Goal: Task Accomplishment & Management: Complete application form

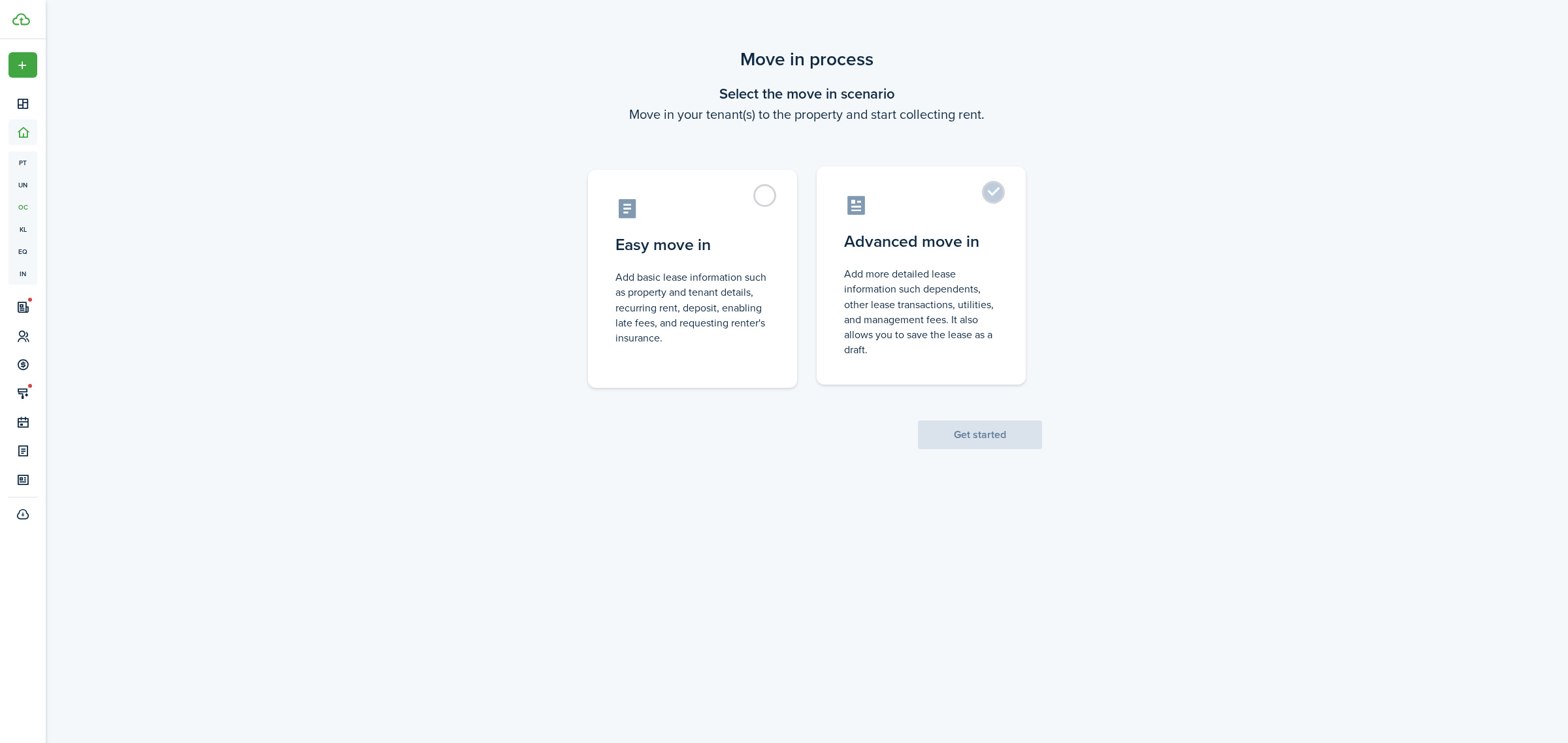
click at [1001, 272] on label "Advanced move in Add more detailed lease information such dependents, other lea…" at bounding box center [921, 275] width 209 height 219
radio input "true"
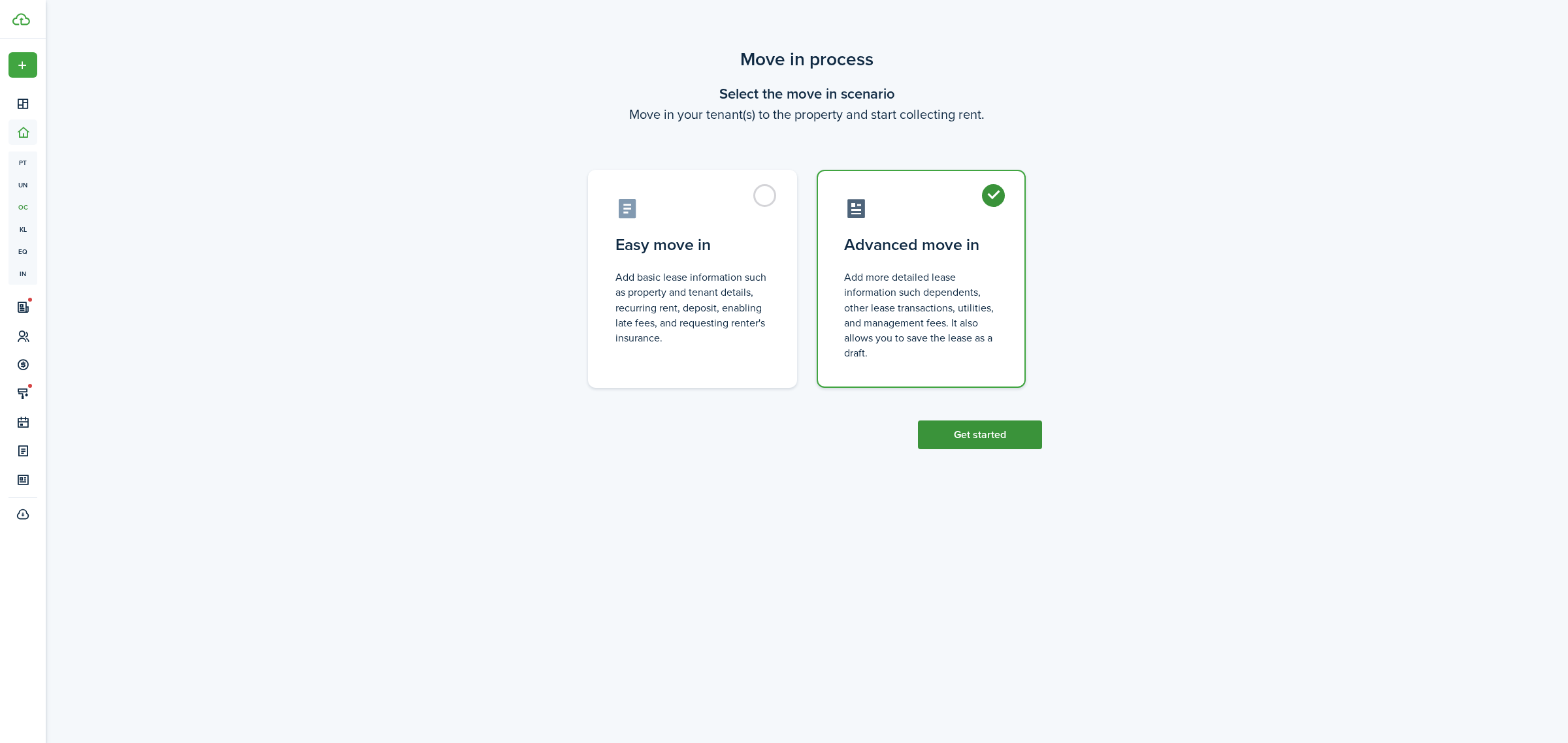
click at [990, 422] on button "Get started" at bounding box center [980, 435] width 124 height 29
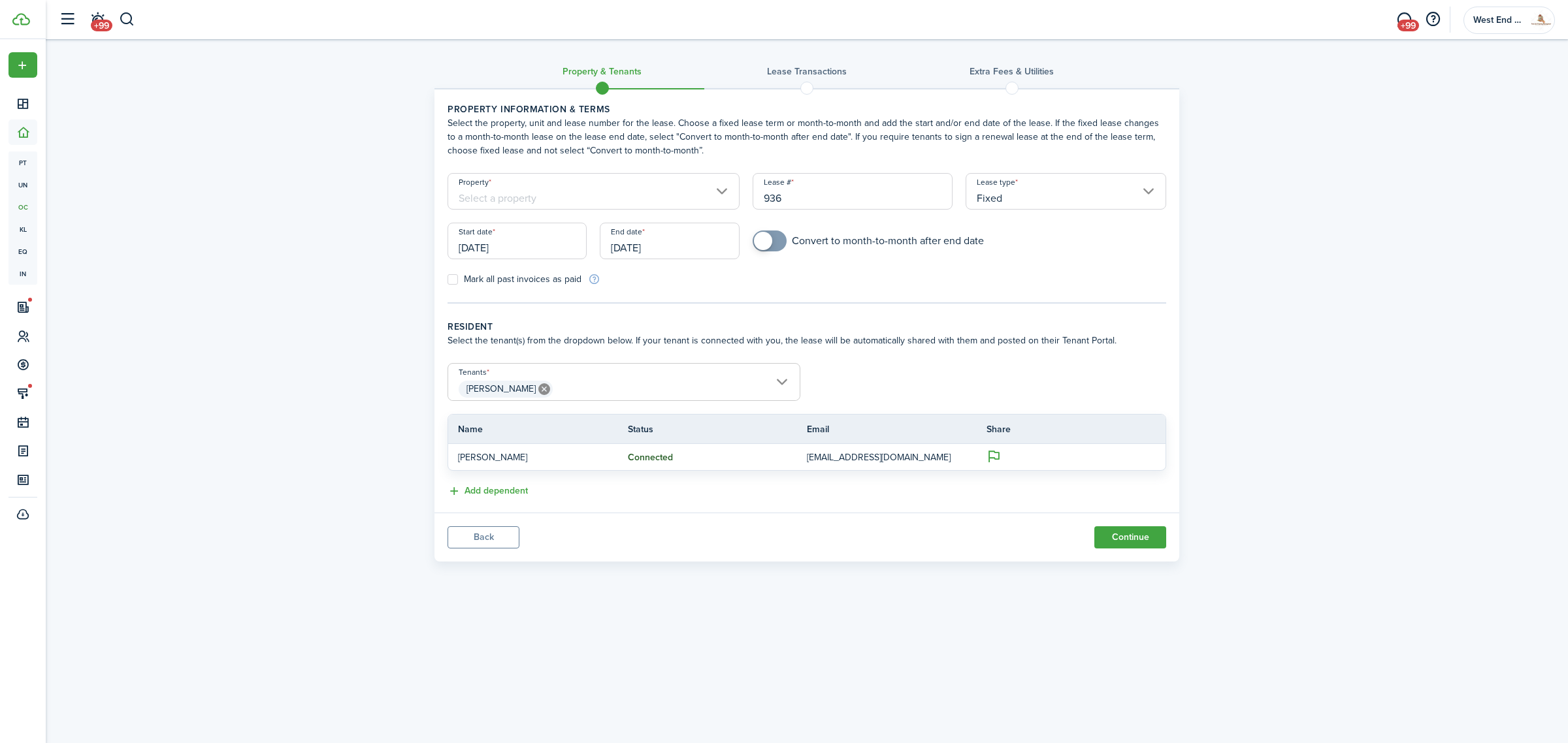
click at [533, 190] on input "Property" at bounding box center [594, 191] width 292 height 36
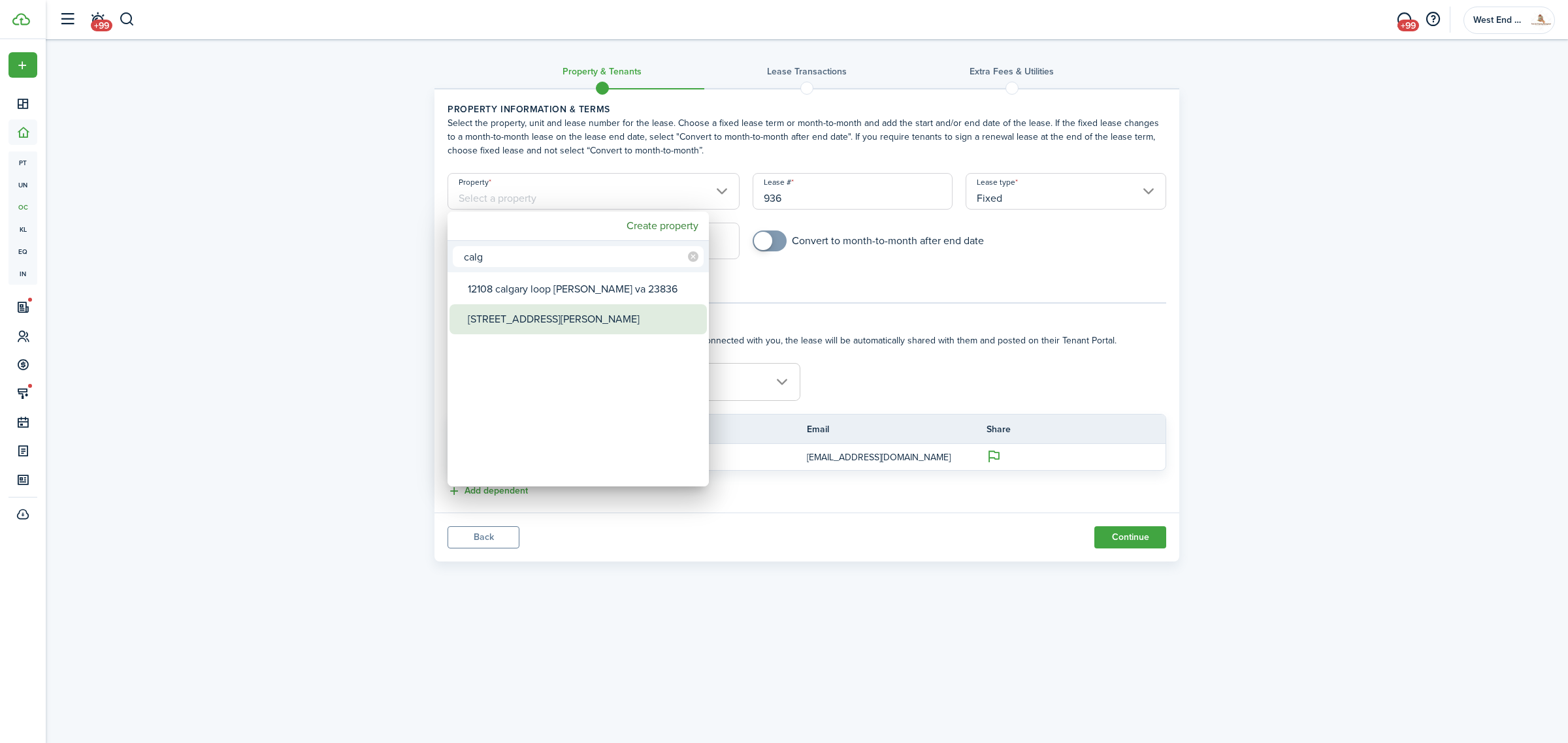
type input "calg"
click at [544, 328] on div "[STREET_ADDRESS][PERSON_NAME]" at bounding box center [583, 319] width 231 height 30
type input "[STREET_ADDRESS][PERSON_NAME]"
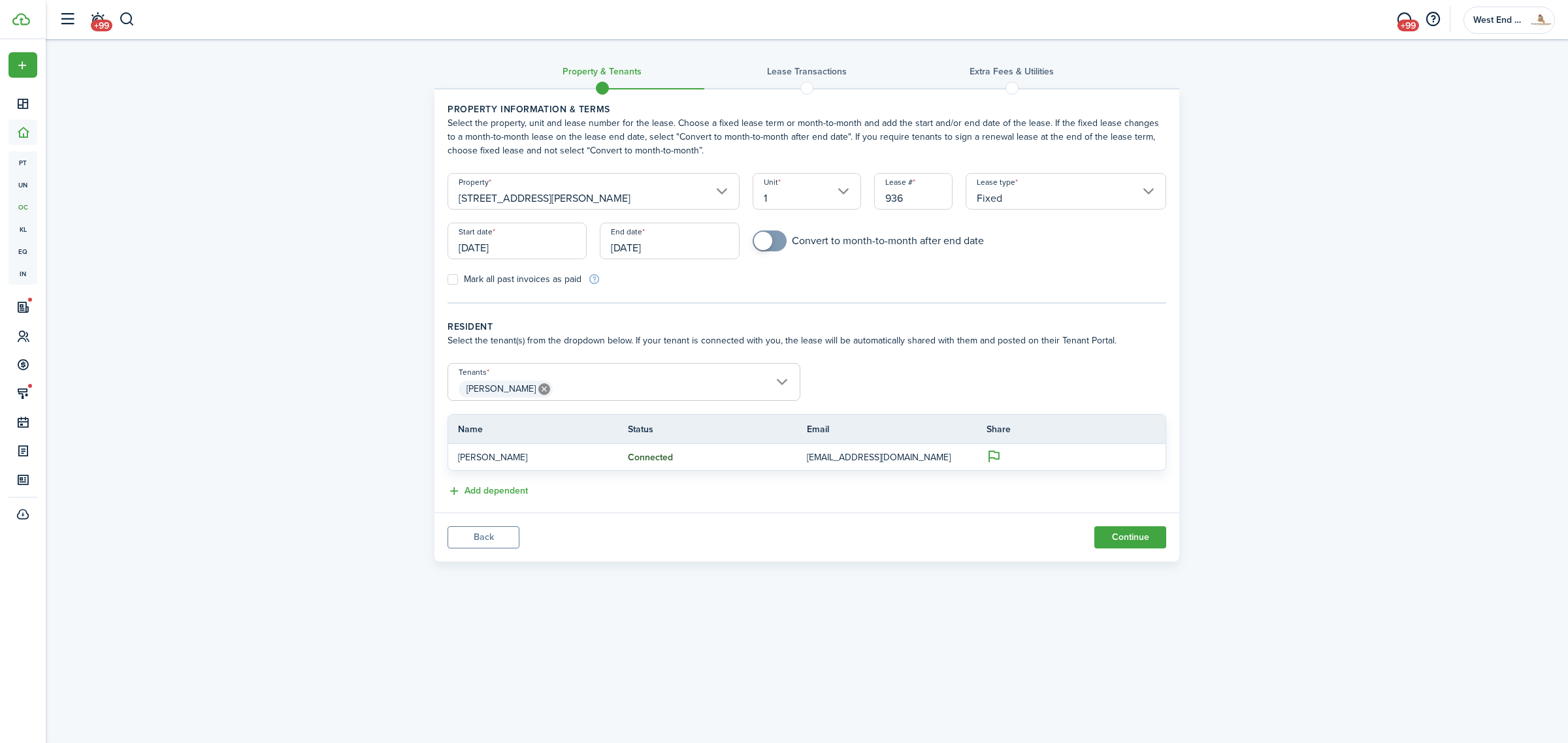
click at [539, 237] on input "[DATE]" at bounding box center [517, 241] width 139 height 36
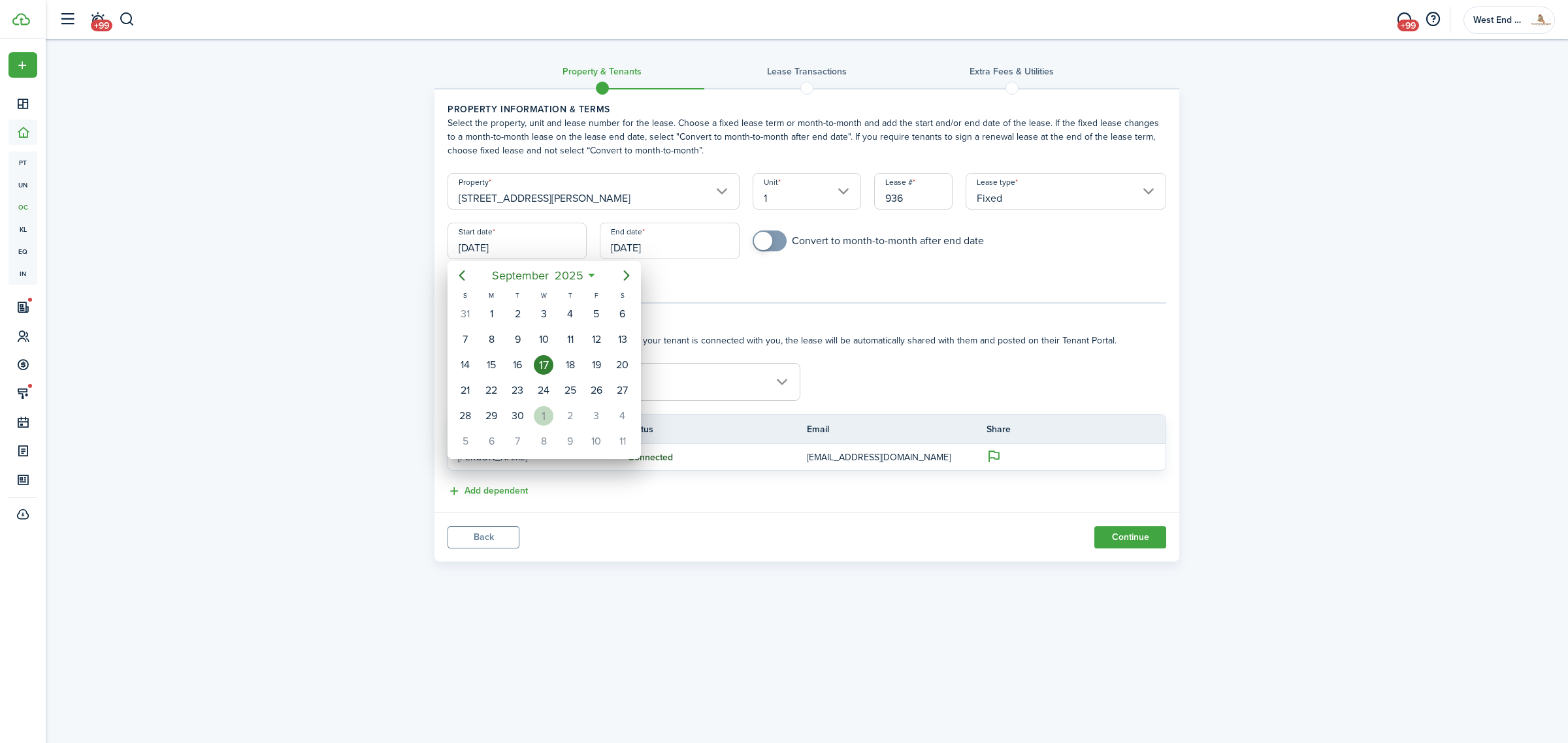
click at [549, 415] on div "1" at bounding box center [544, 416] width 20 height 20
type input "[DATE]"
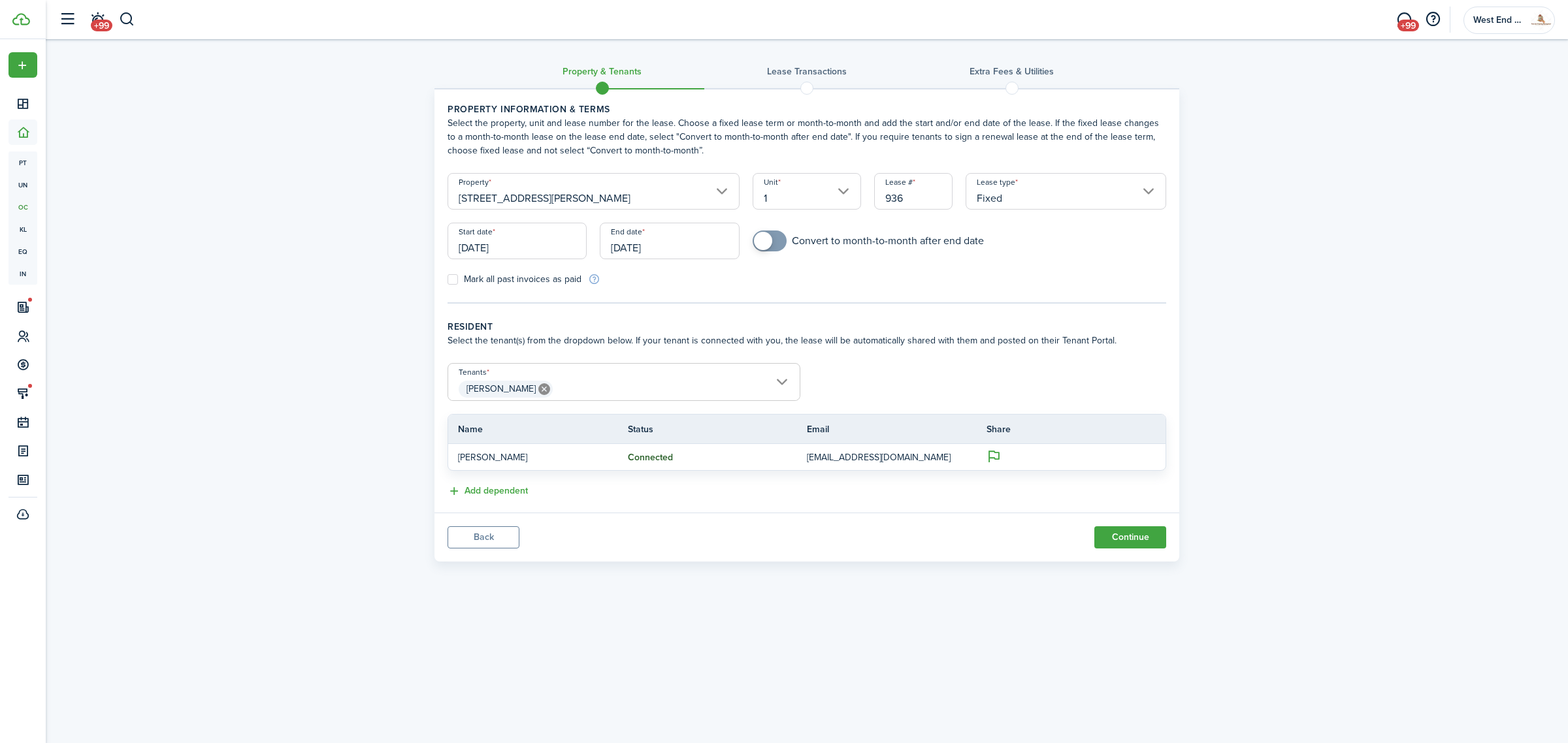
click at [668, 249] on input "[DATE]" at bounding box center [669, 241] width 139 height 36
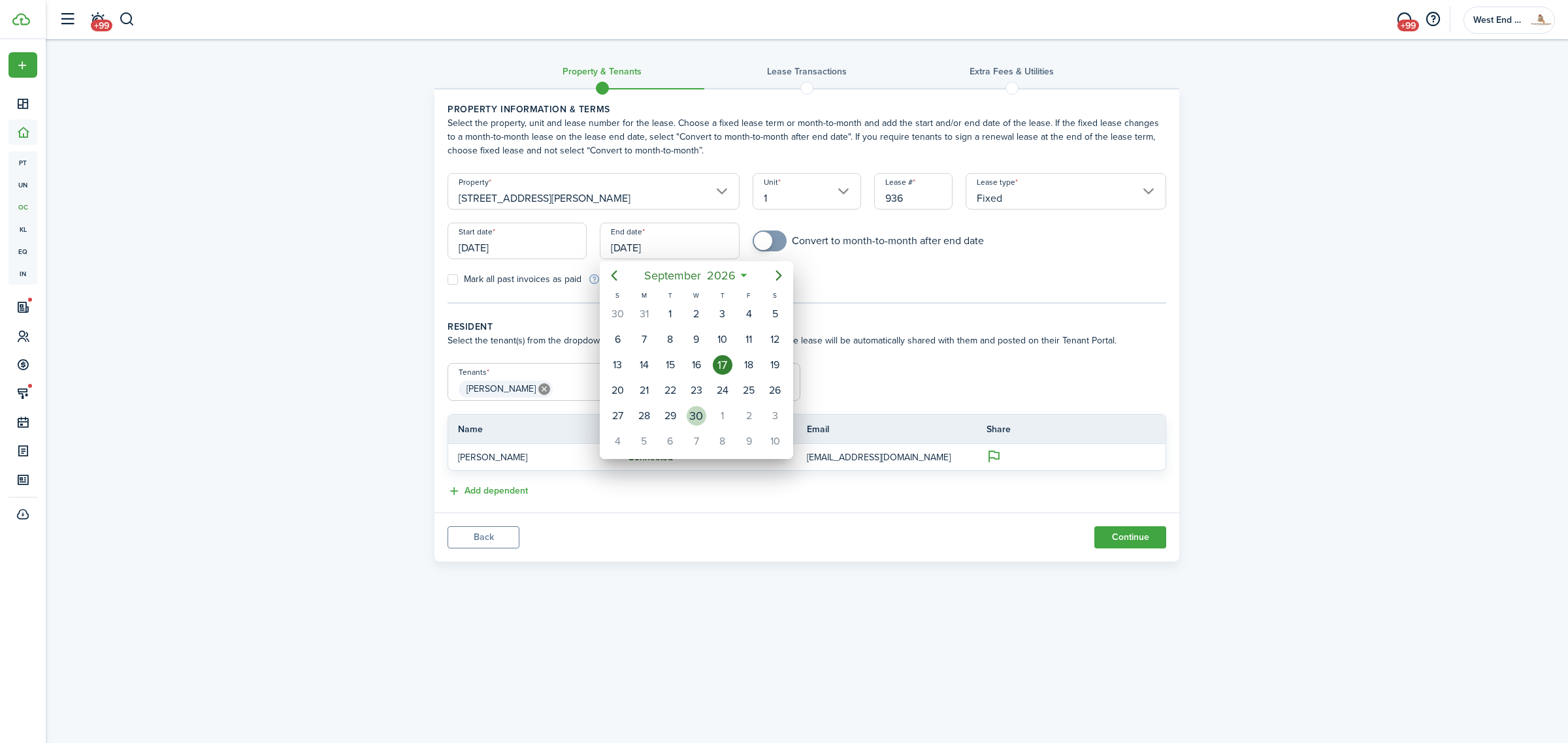
click at [686, 407] on div "30" at bounding box center [697, 416] width 26 height 25
type input "[DATE]"
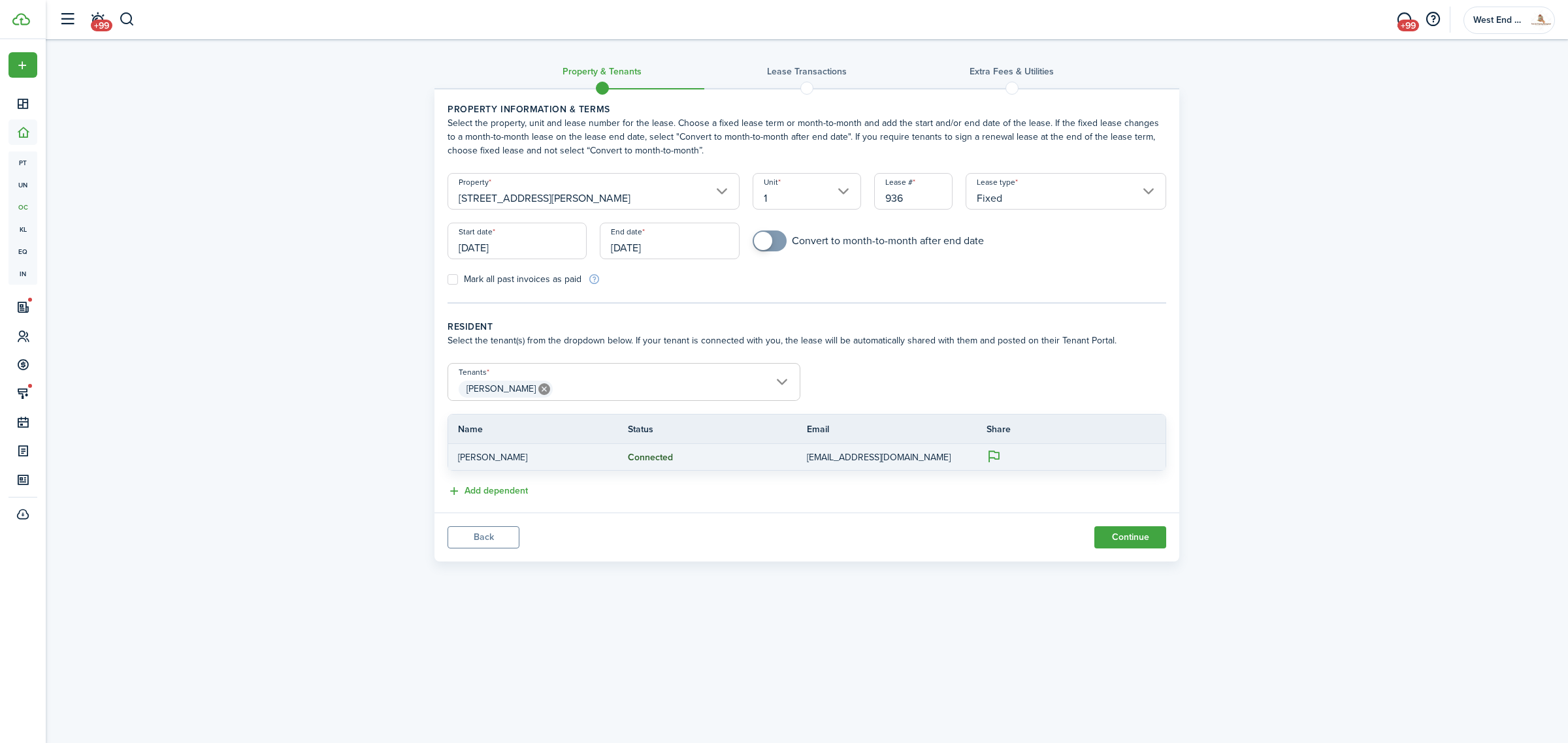
click at [879, 457] on p "[EMAIL_ADDRESS][DOMAIN_NAME]" at bounding box center [887, 458] width 160 height 14
copy p "[EMAIL_ADDRESS][DOMAIN_NAME]"
click at [1147, 536] on button "Continue" at bounding box center [1130, 537] width 72 height 22
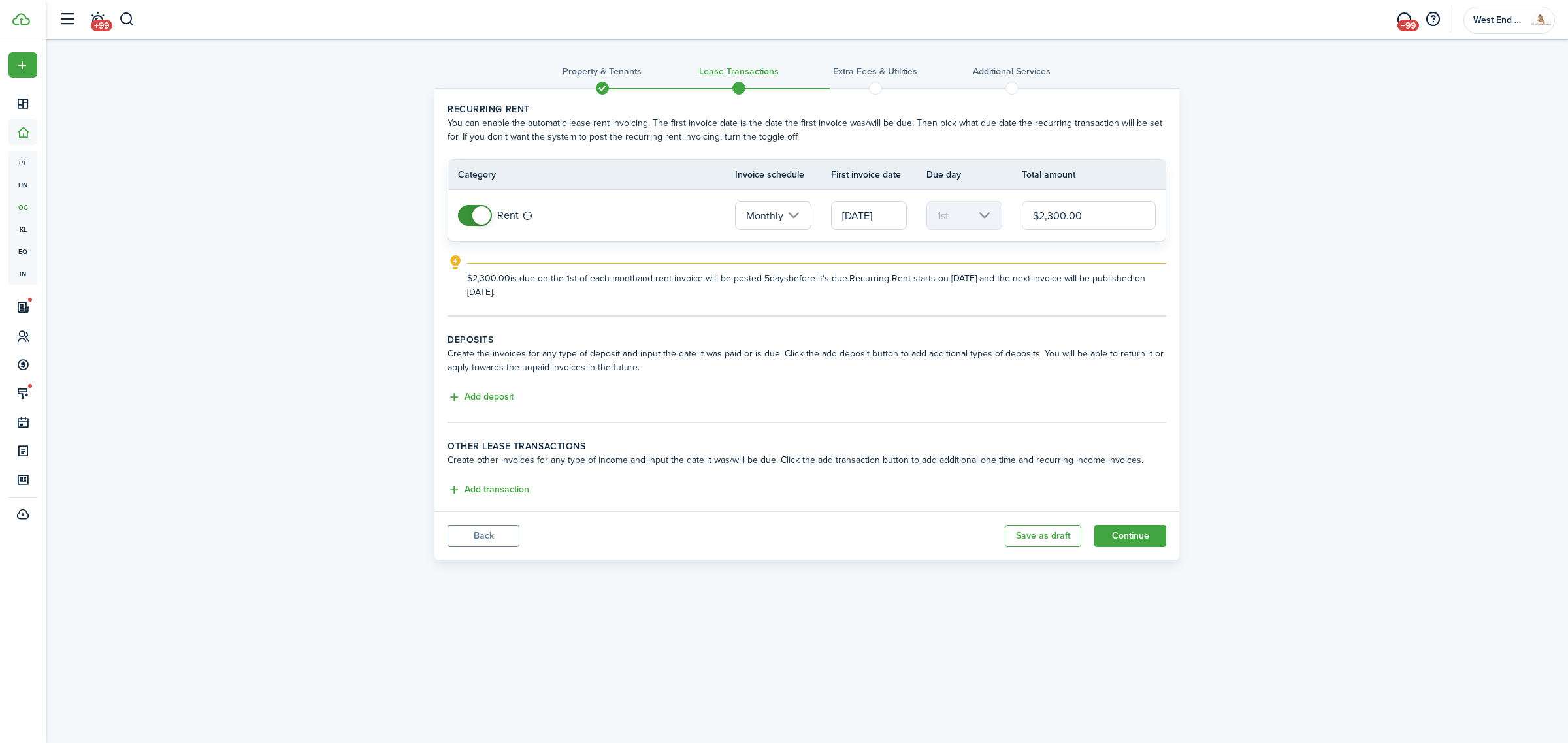
click at [474, 221] on span at bounding box center [482, 215] width 18 height 18
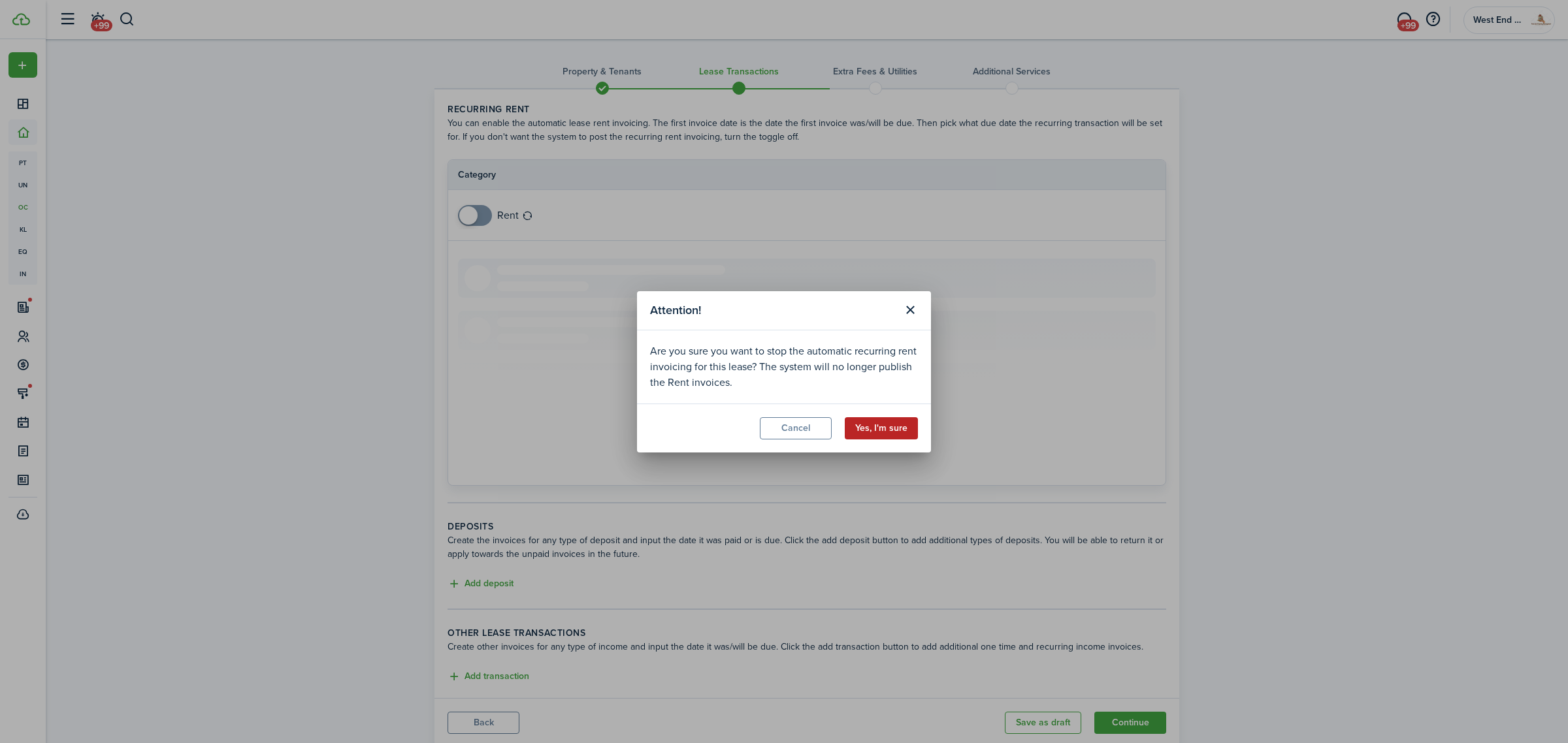
click at [873, 428] on button "Yes, I'm sure" at bounding box center [881, 428] width 73 height 22
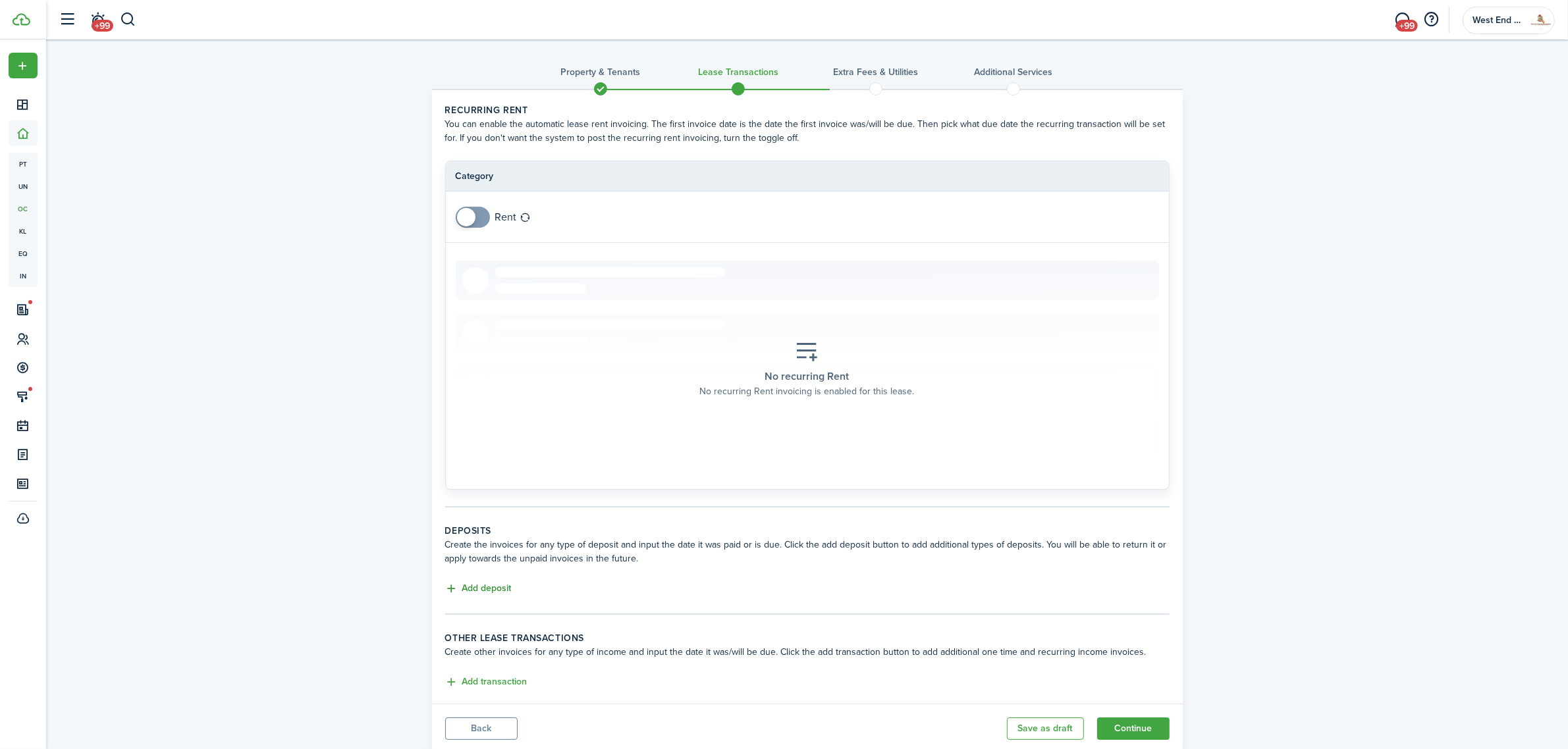
click at [490, 584] on button "Add deposit" at bounding box center [478, 589] width 67 height 15
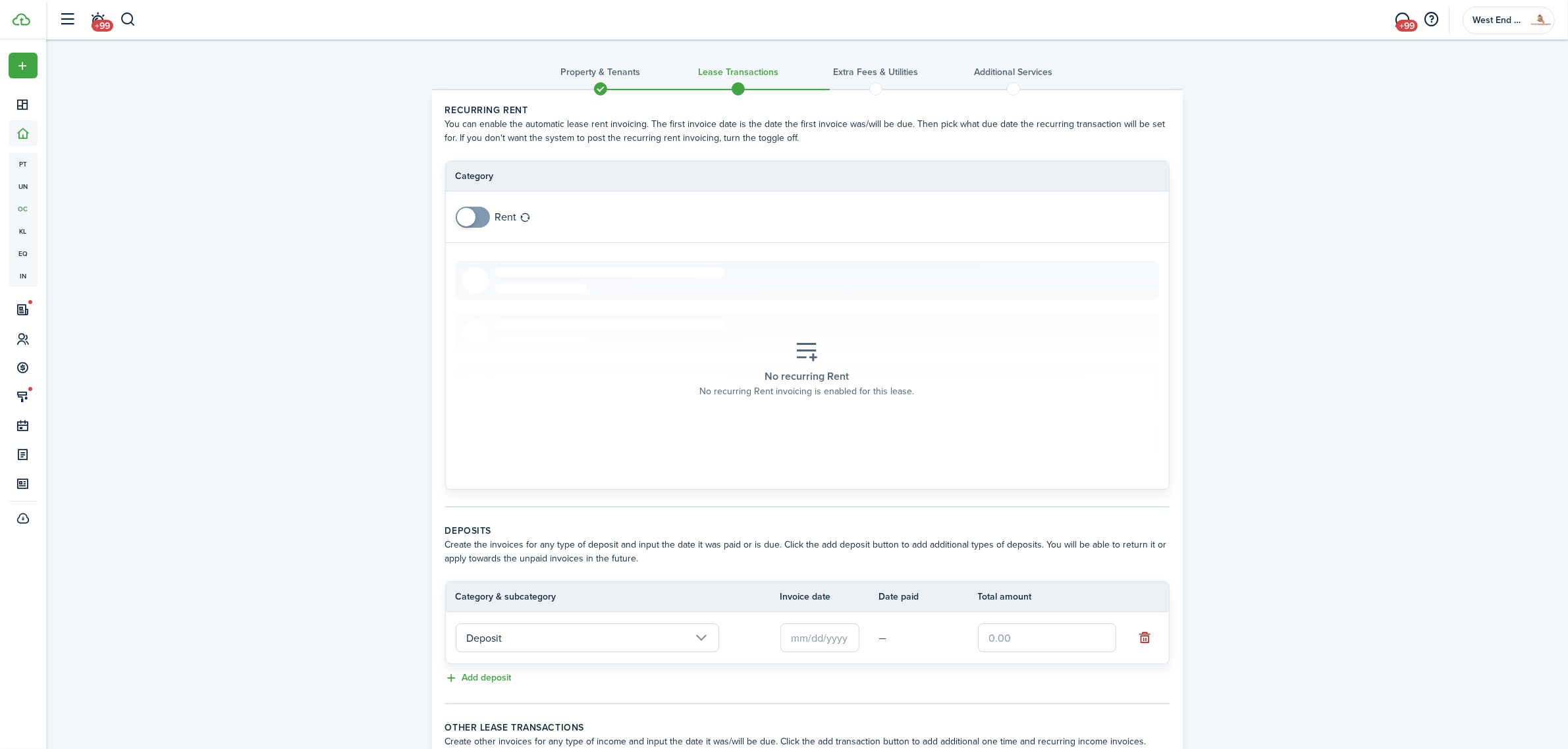
click at [831, 641] on input "text" at bounding box center [820, 638] width 79 height 29
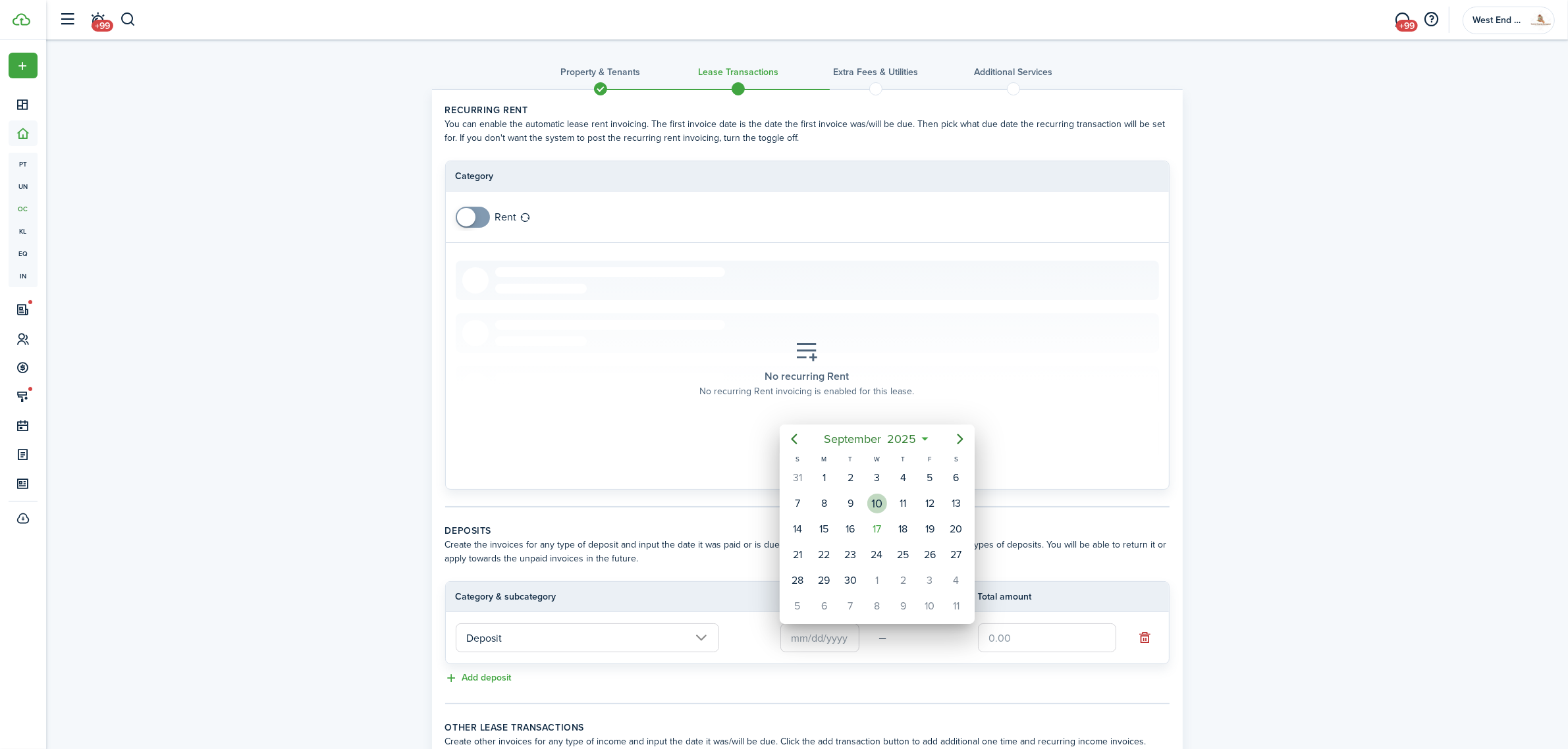
click at [870, 511] on div "10" at bounding box center [877, 504] width 27 height 25
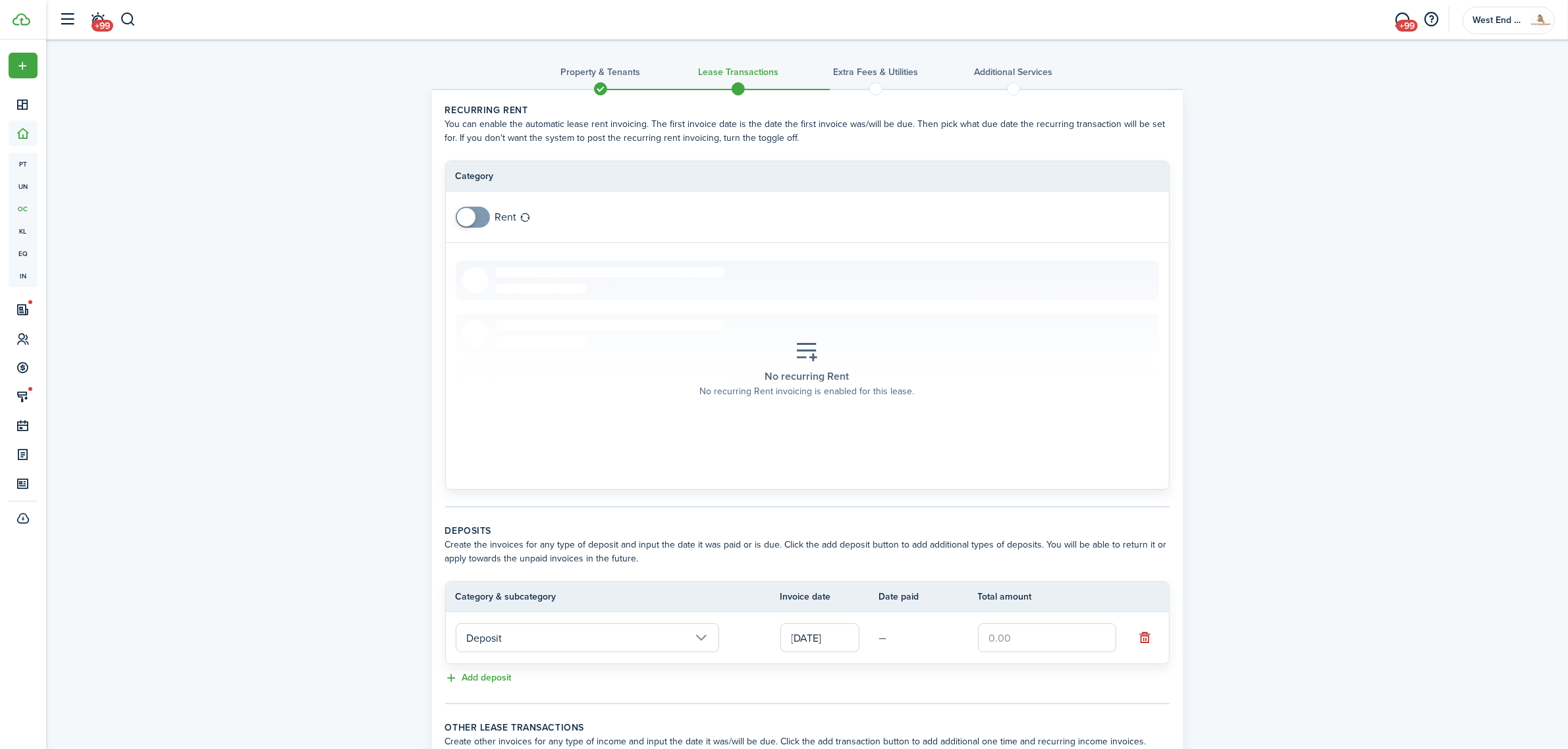
click at [824, 640] on input "[DATE]" at bounding box center [820, 638] width 79 height 29
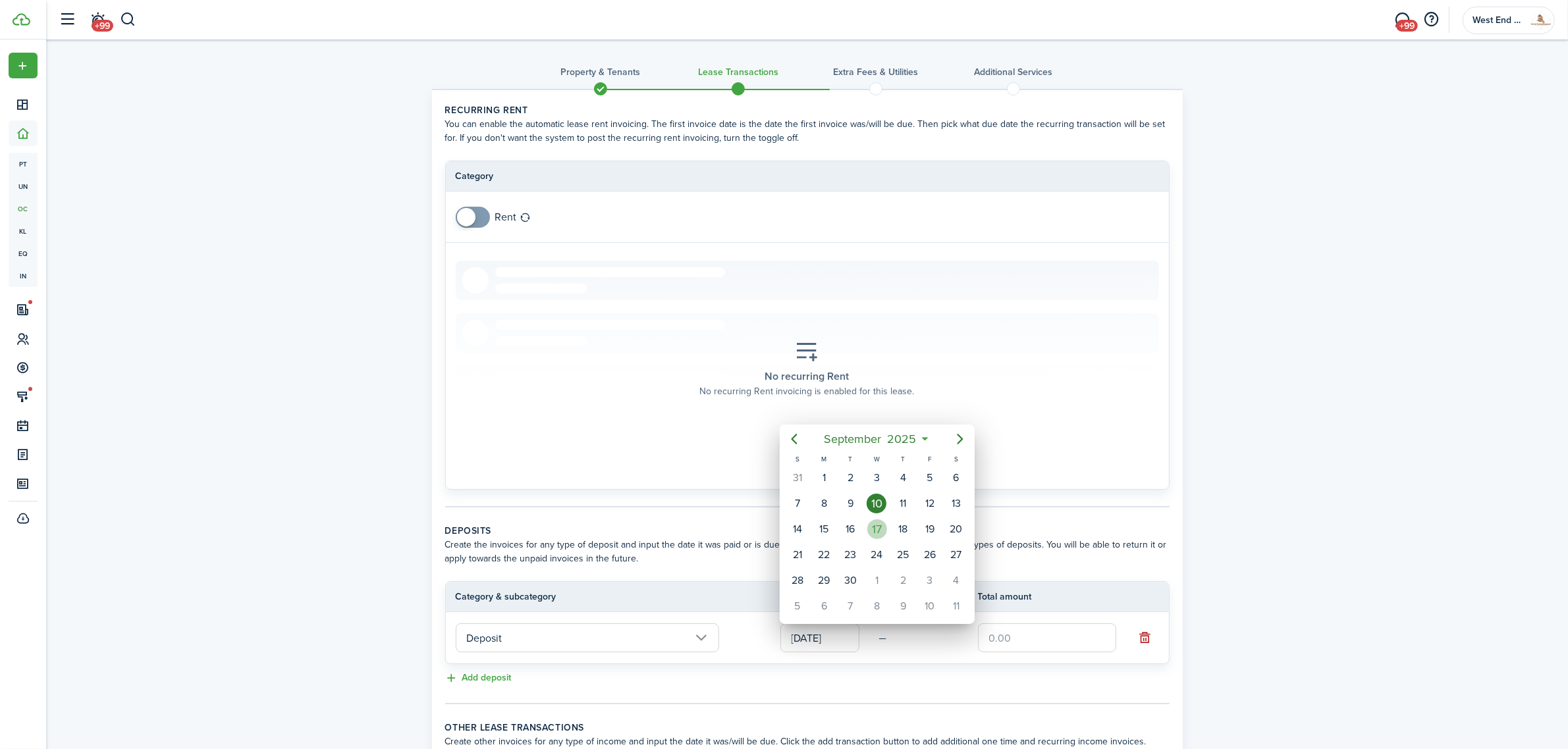
click at [874, 524] on div "17" at bounding box center [877, 530] width 20 height 20
type input "[DATE]"
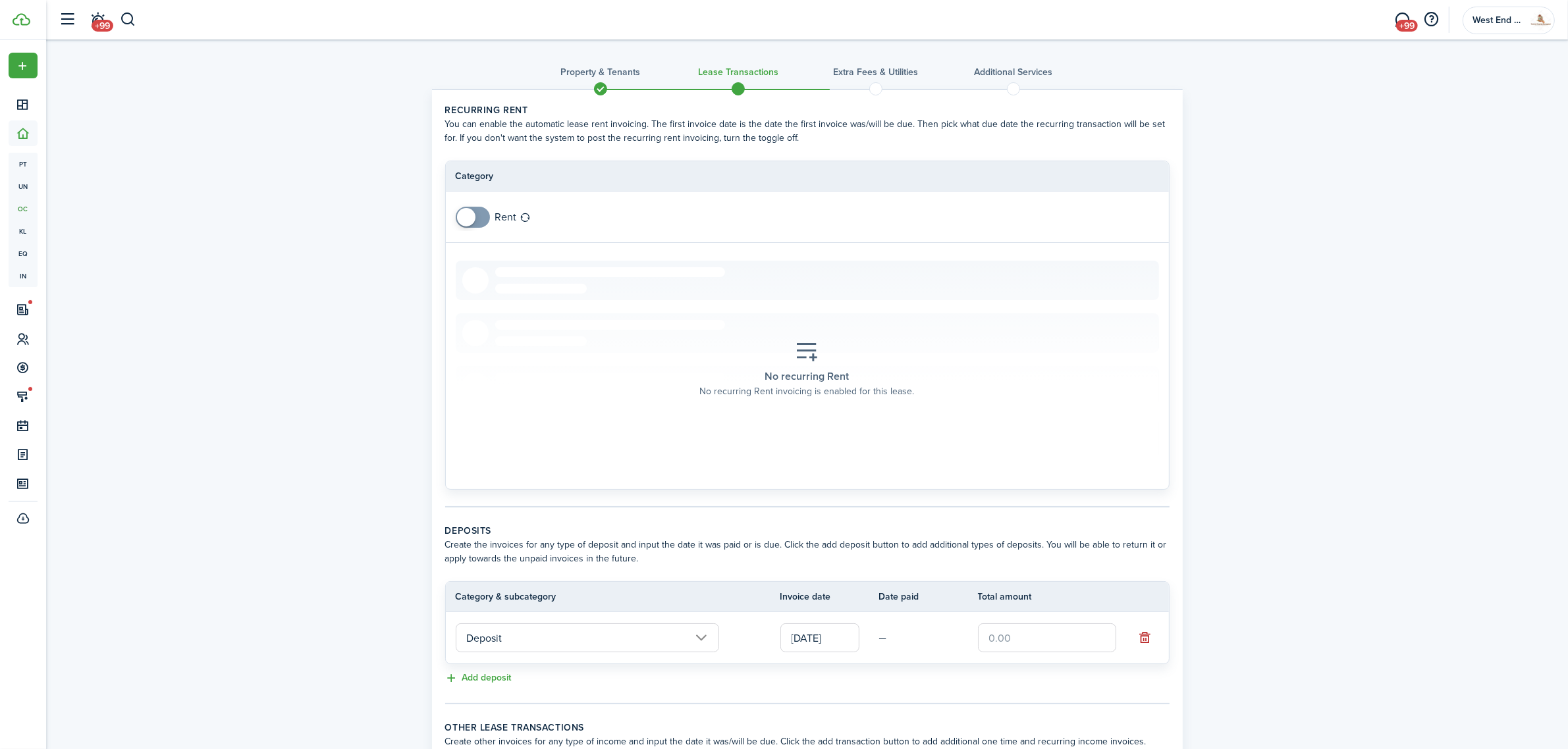
click at [1025, 634] on input "text" at bounding box center [1047, 638] width 138 height 29
type input "$2,300.00"
click at [1314, 468] on div "Property & Tenants Lease Transactions Extra fees & Utilities Additional Service…" at bounding box center [806, 445] width 1522 height 810
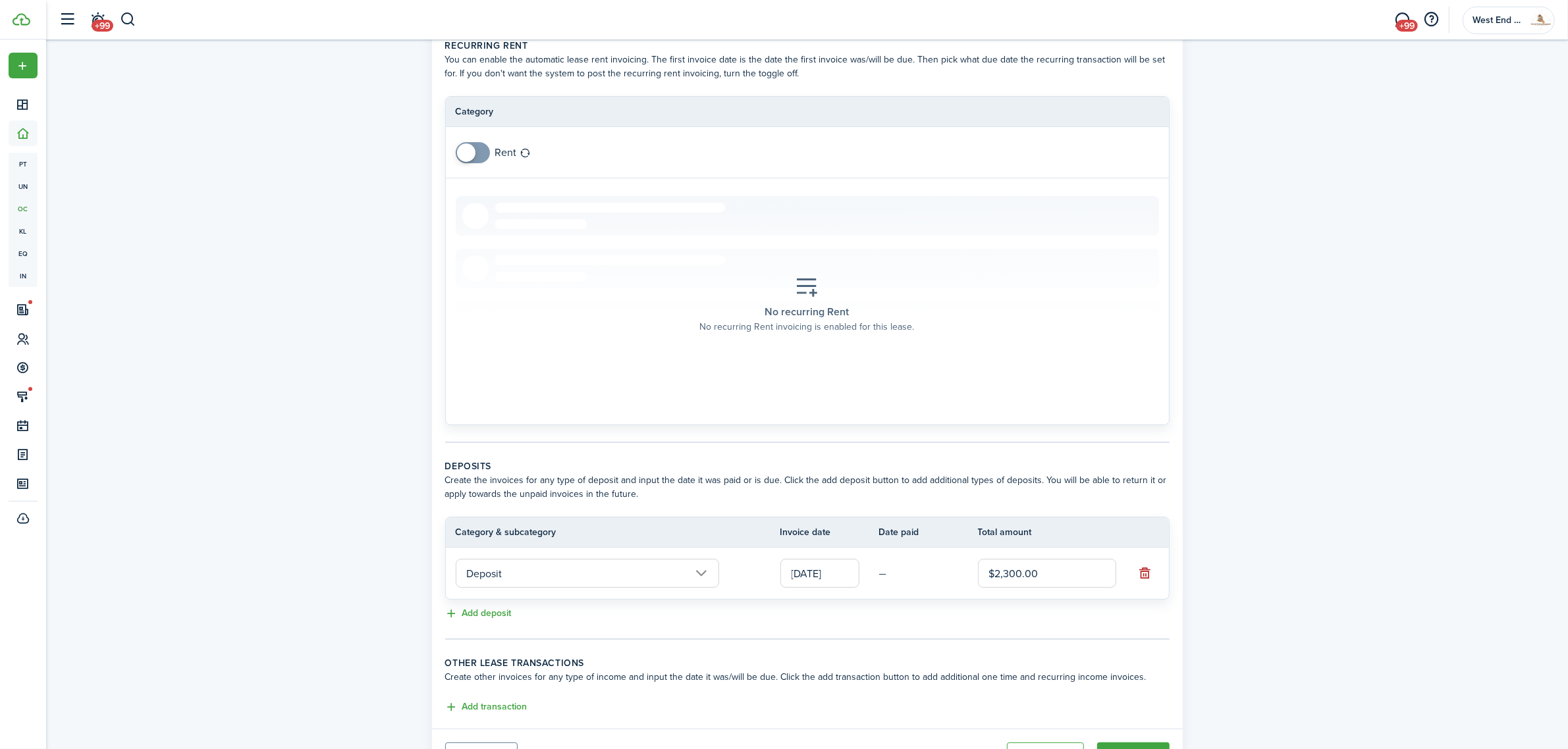
scroll to position [130, 0]
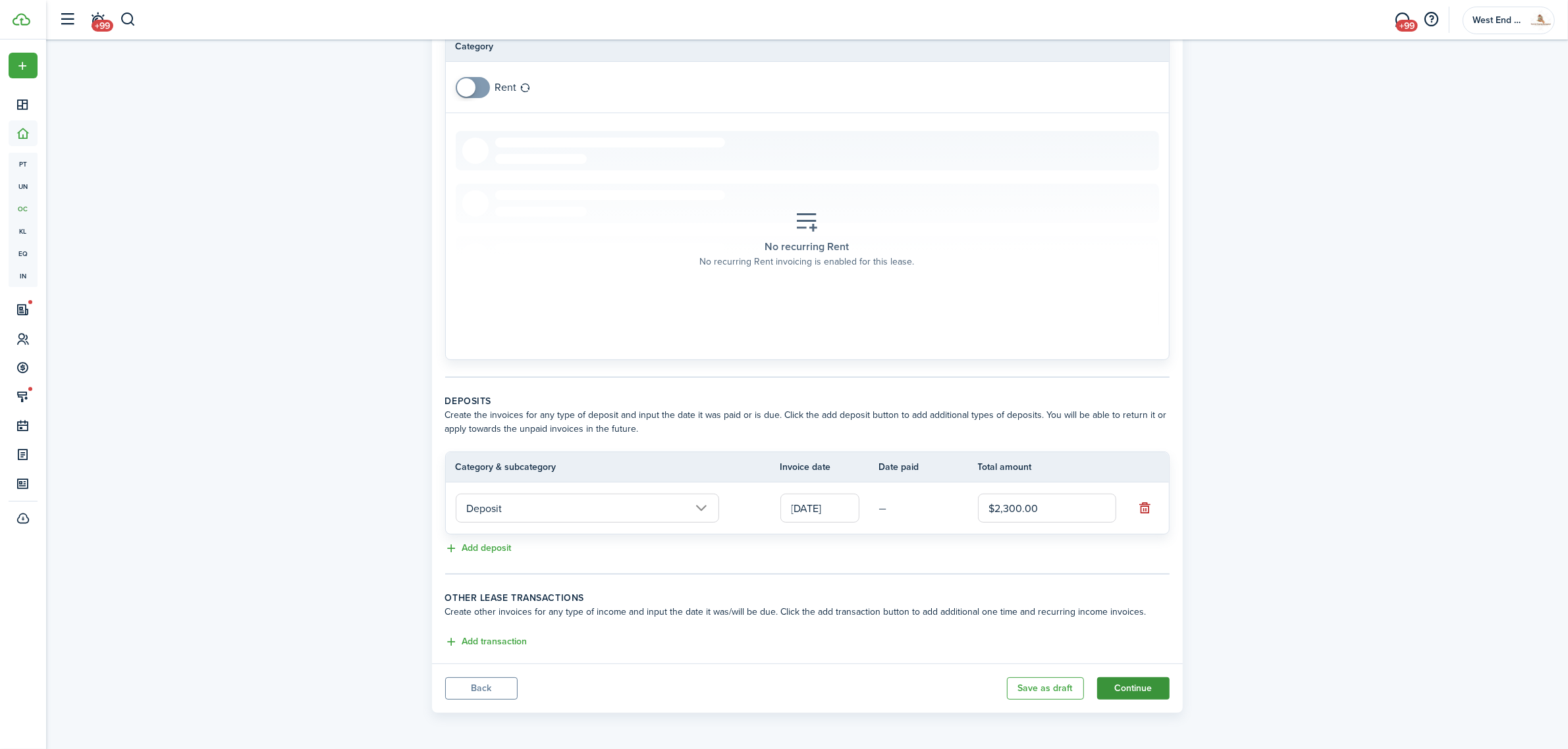
click at [1140, 682] on button "Continue" at bounding box center [1133, 688] width 72 height 22
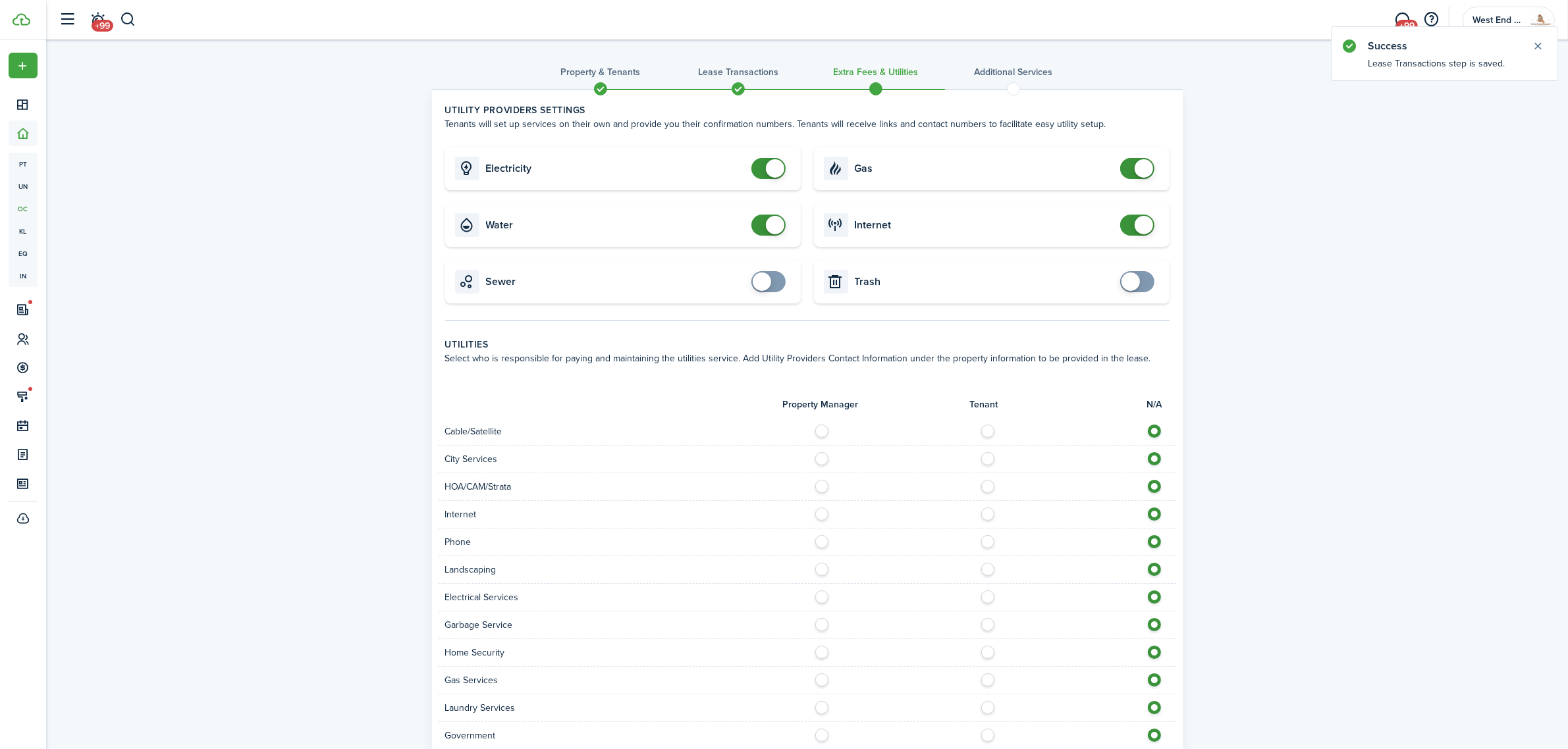
checkbox input "false"
click at [1131, 224] on span at bounding box center [1137, 224] width 13 height 21
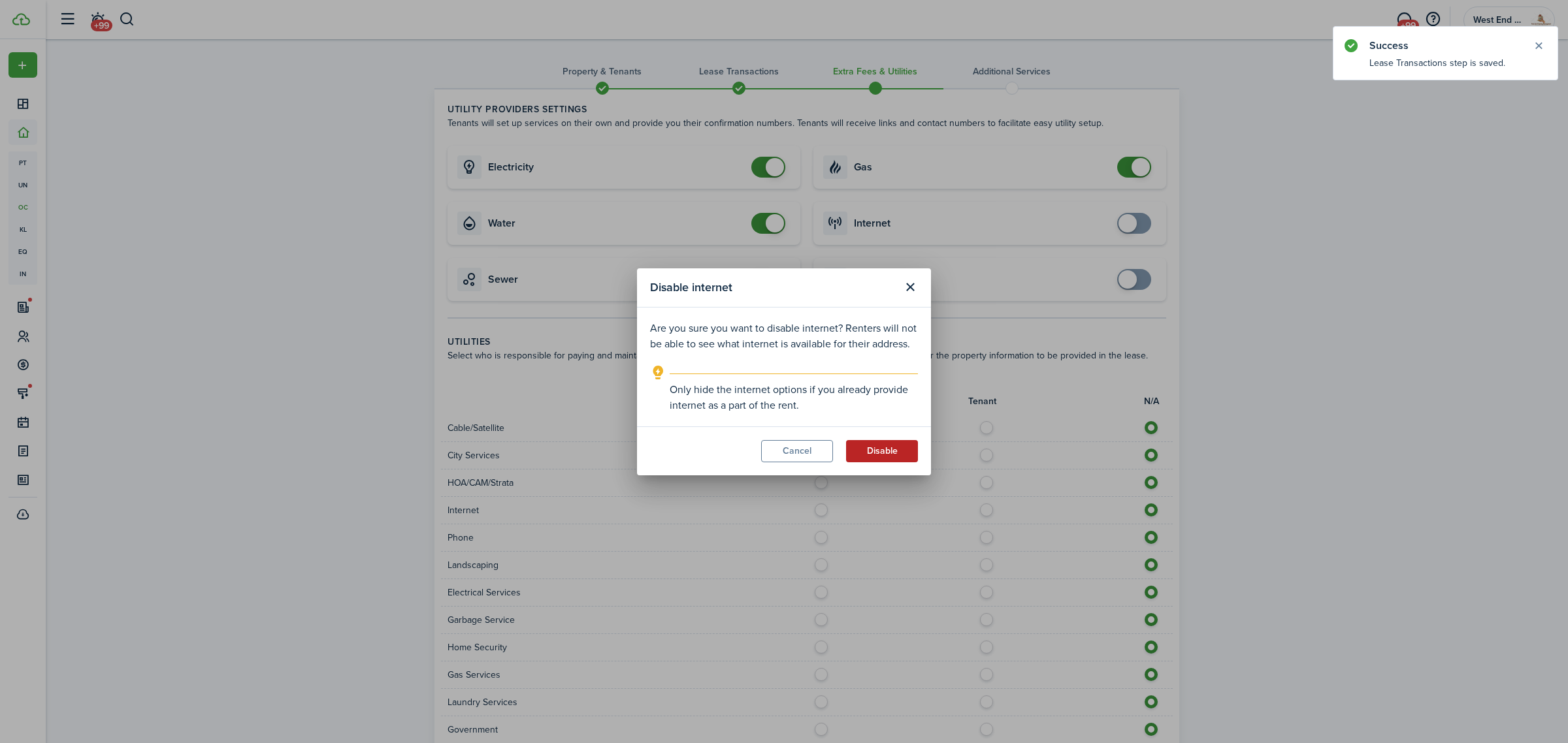
click at [911, 446] on button "Disable" at bounding box center [882, 451] width 72 height 22
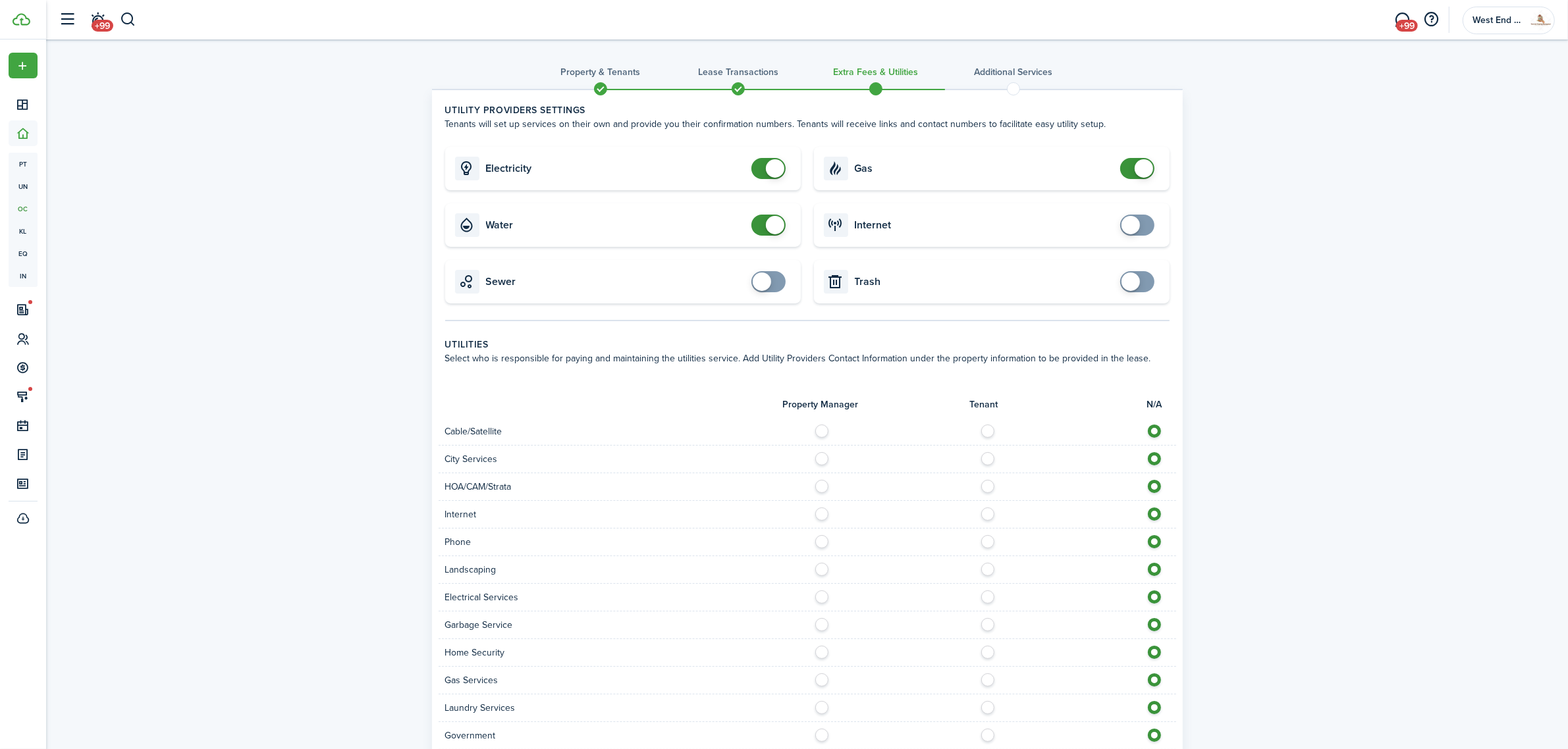
checkbox input "false"
click at [762, 226] on span at bounding box center [768, 224] width 13 height 21
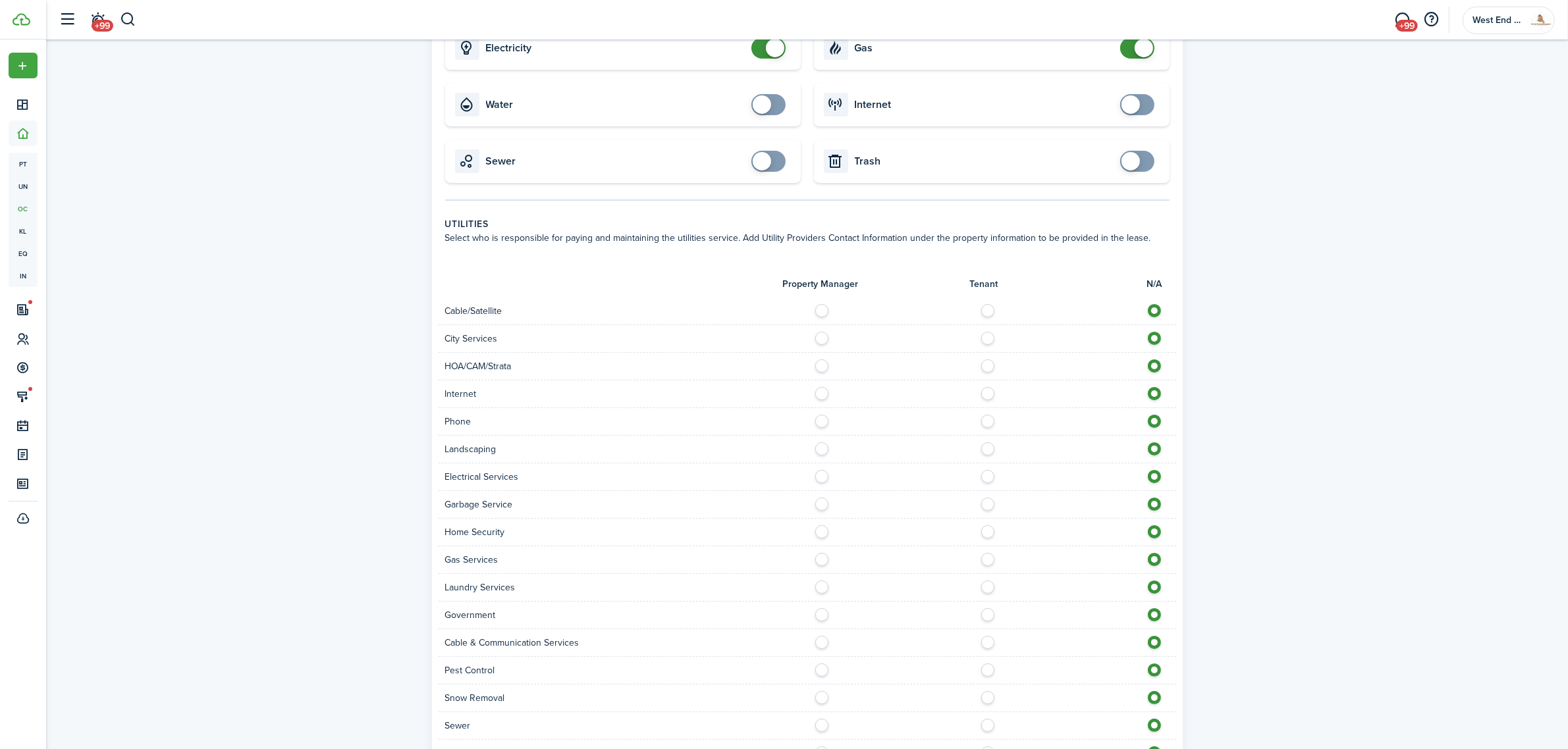
scroll to position [238, 0]
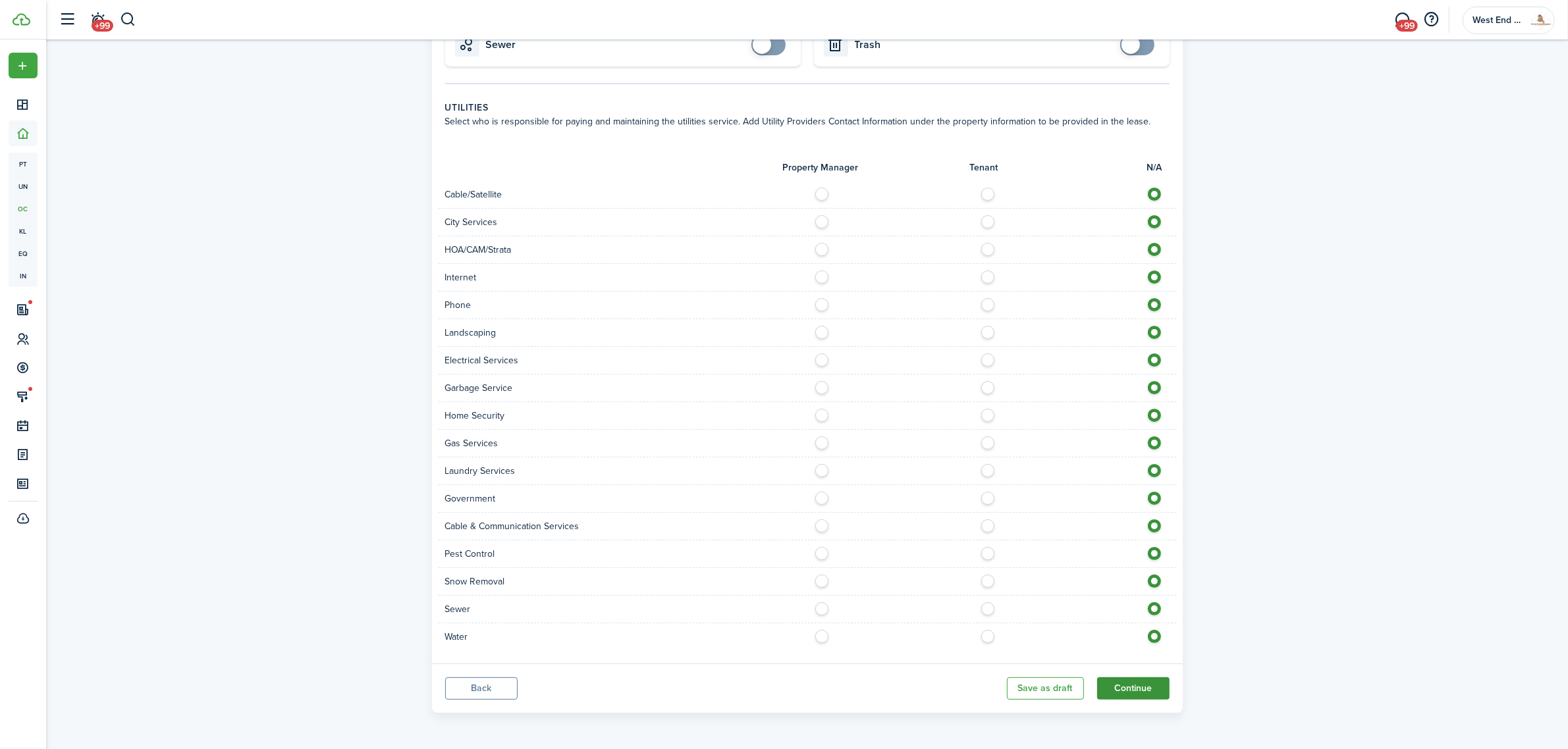
click at [1155, 689] on button "Continue" at bounding box center [1133, 688] width 72 height 22
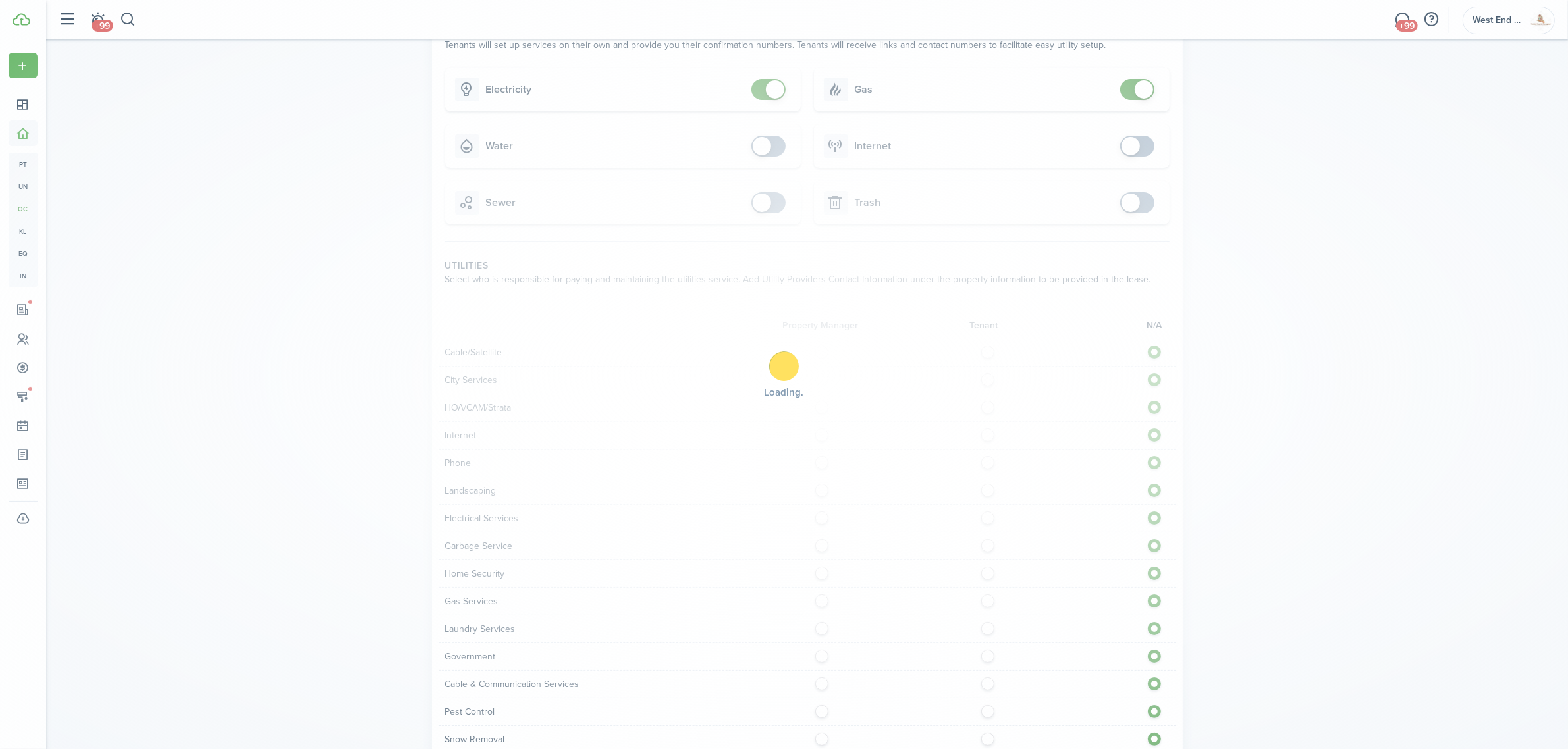
scroll to position [0, 0]
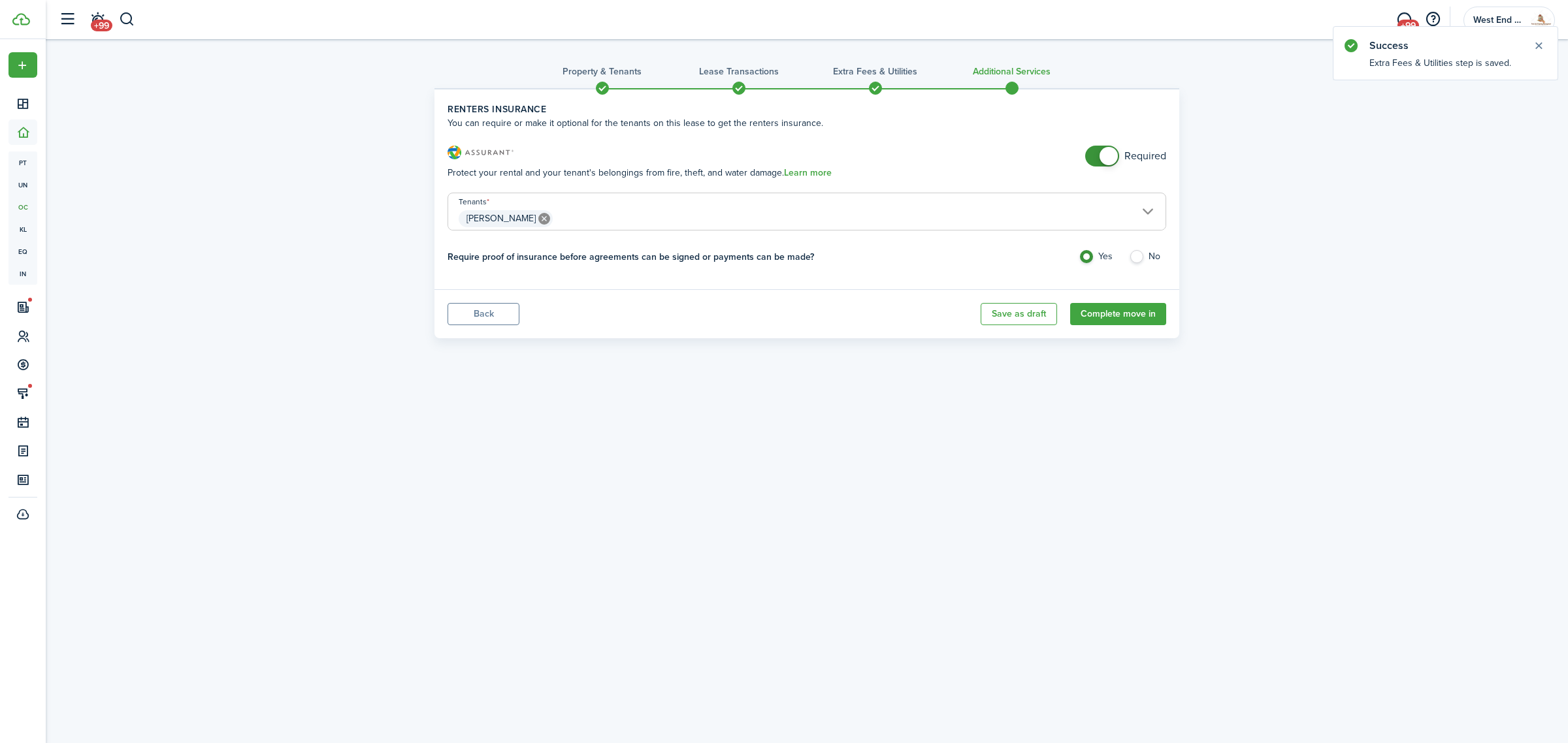
checkbox input "false"
click at [1103, 162] on span at bounding box center [1109, 156] width 18 height 18
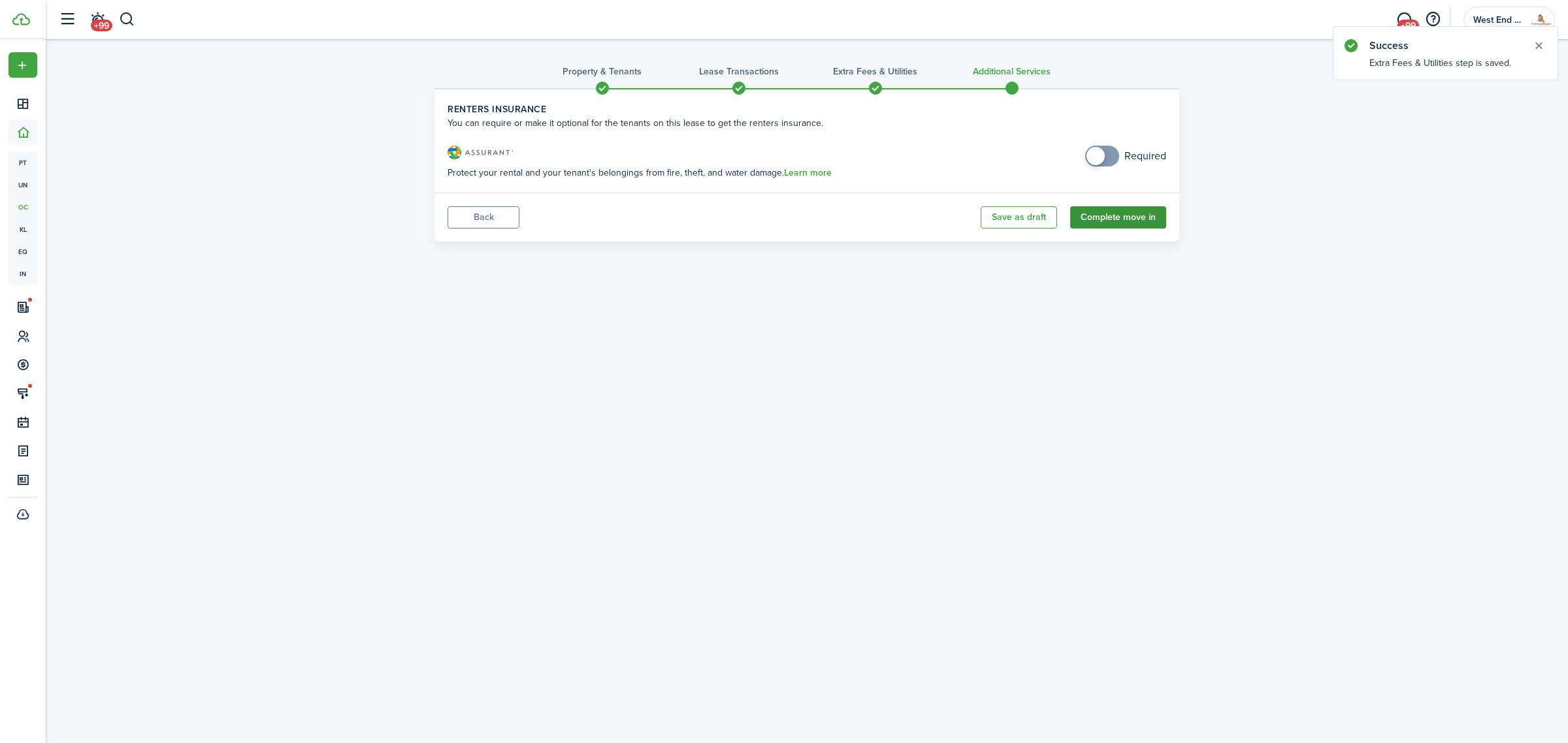
click at [1124, 218] on button "Complete move in" at bounding box center [1118, 217] width 96 height 22
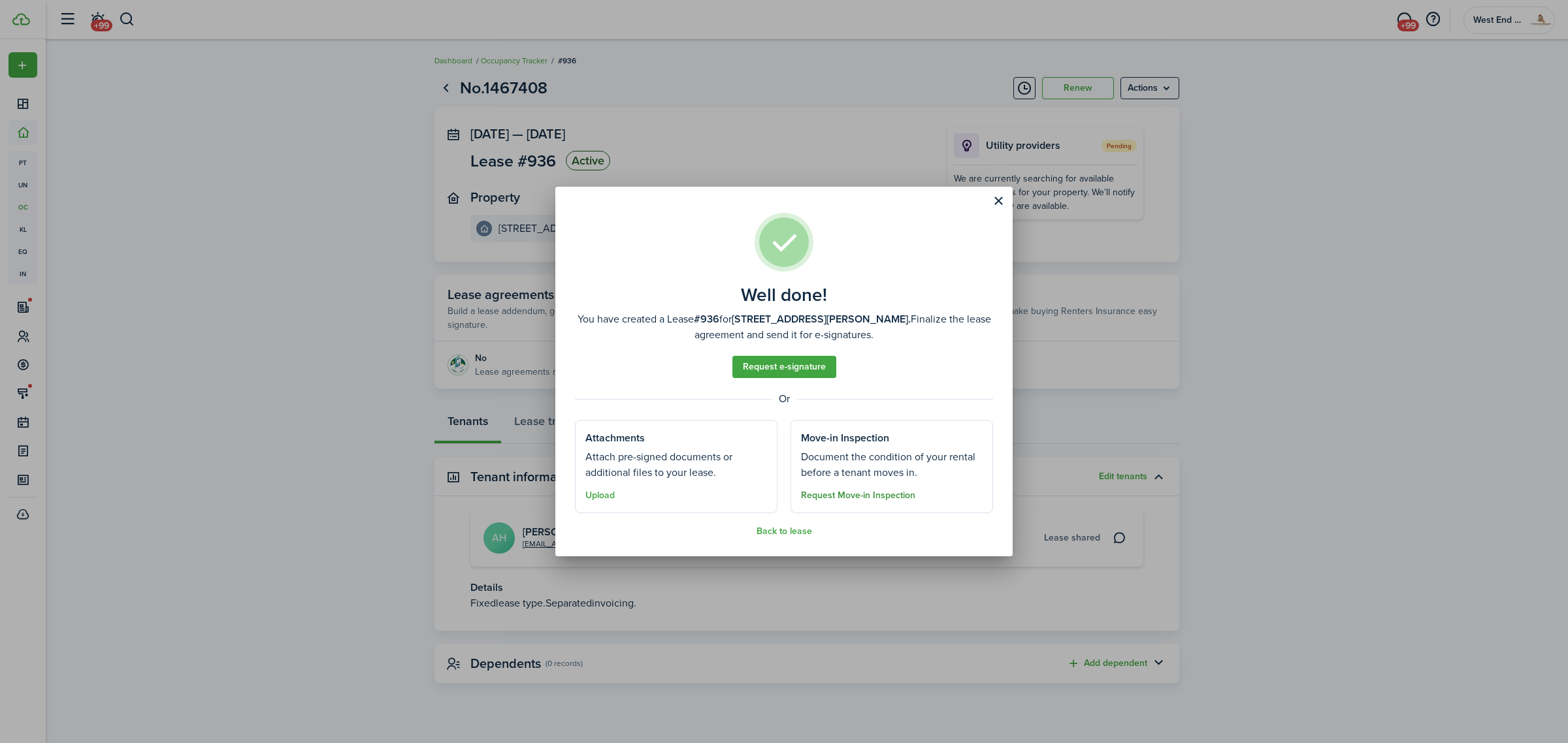
click at [847, 491] on button "Request Move-in Inspection" at bounding box center [858, 496] width 115 height 11
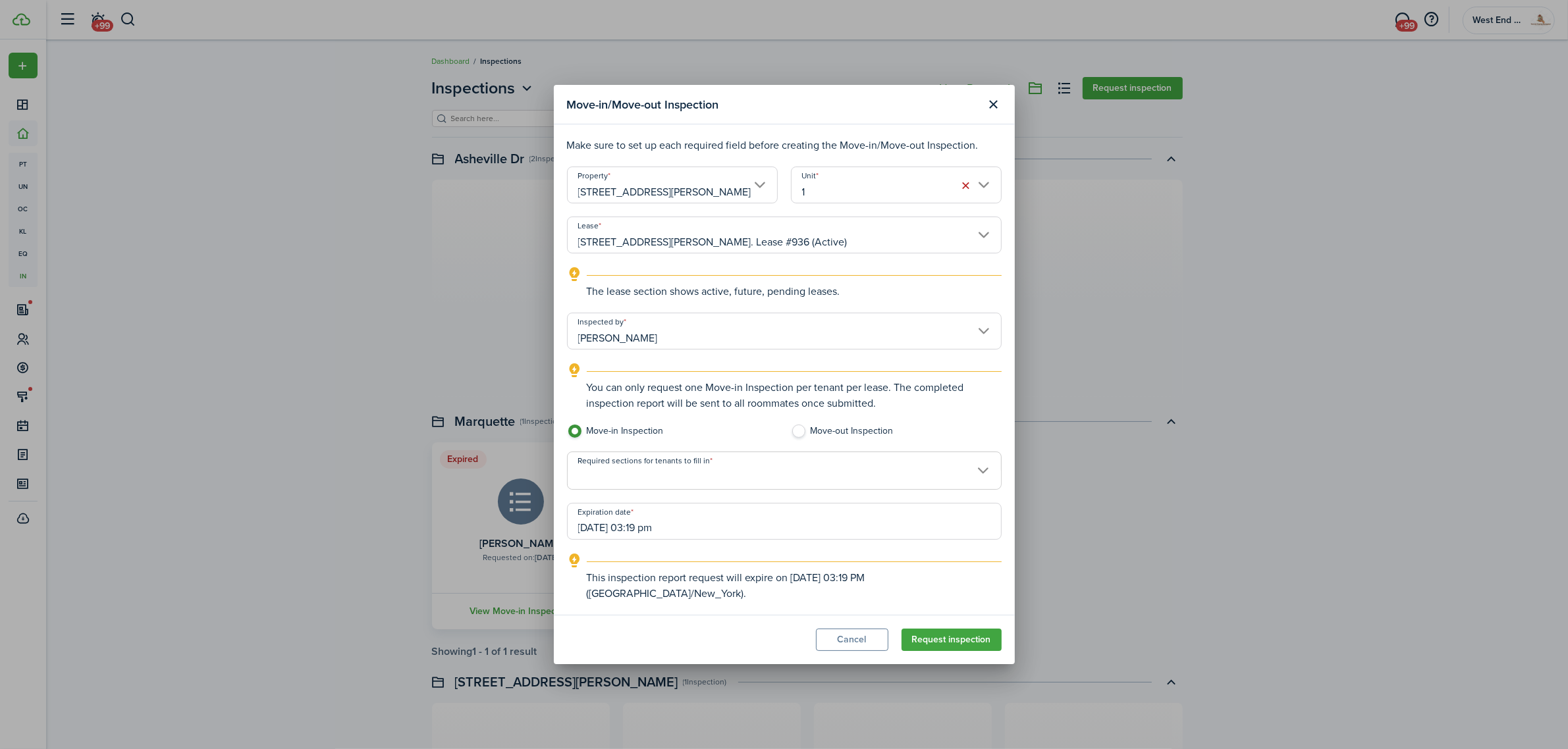
click at [772, 481] on span at bounding box center [784, 478] width 433 height 22
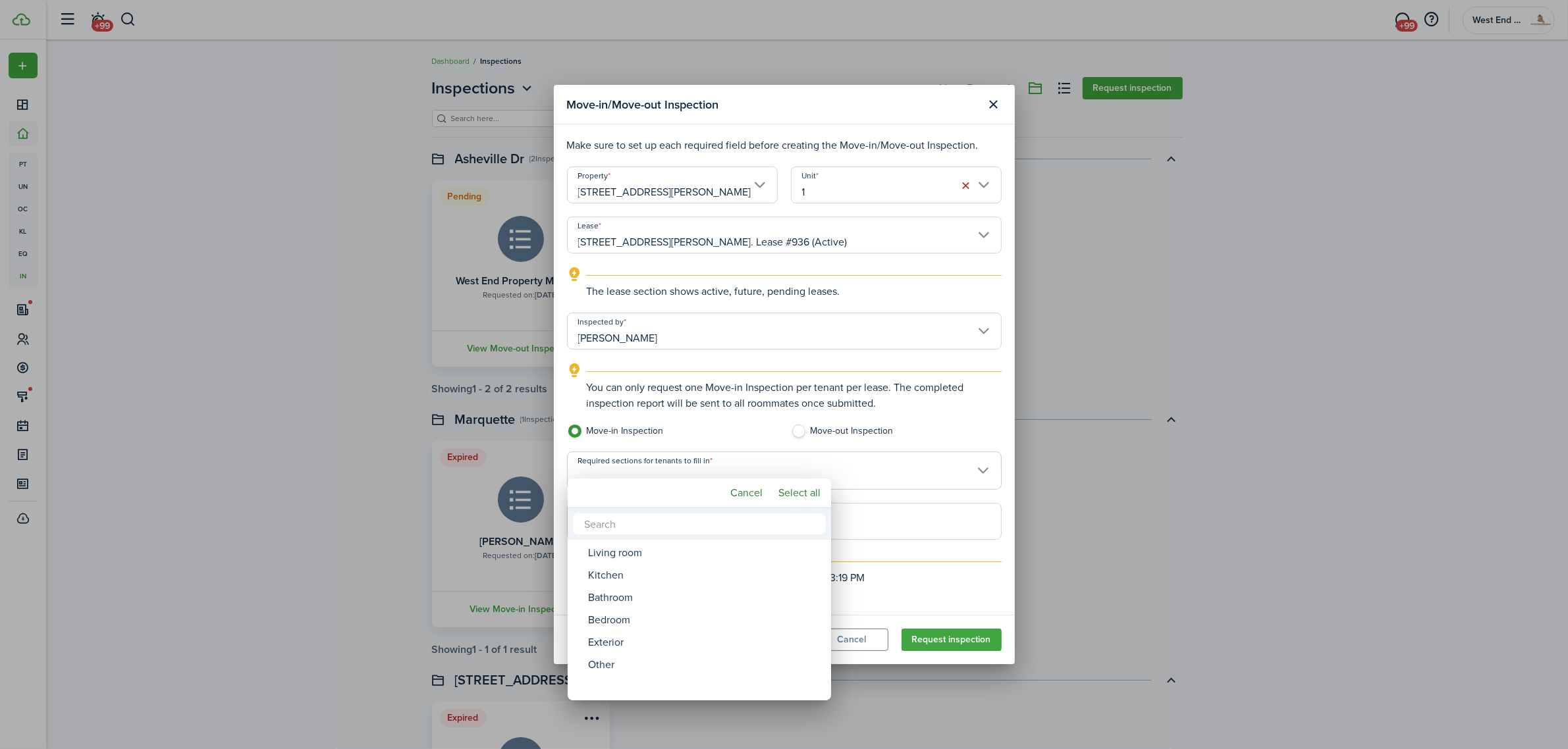
click at [796, 492] on mbsc-button "Select all" at bounding box center [799, 493] width 52 height 24
type input "Living room, Kitchen, Bathroom, Bedroom, Exterior, Other"
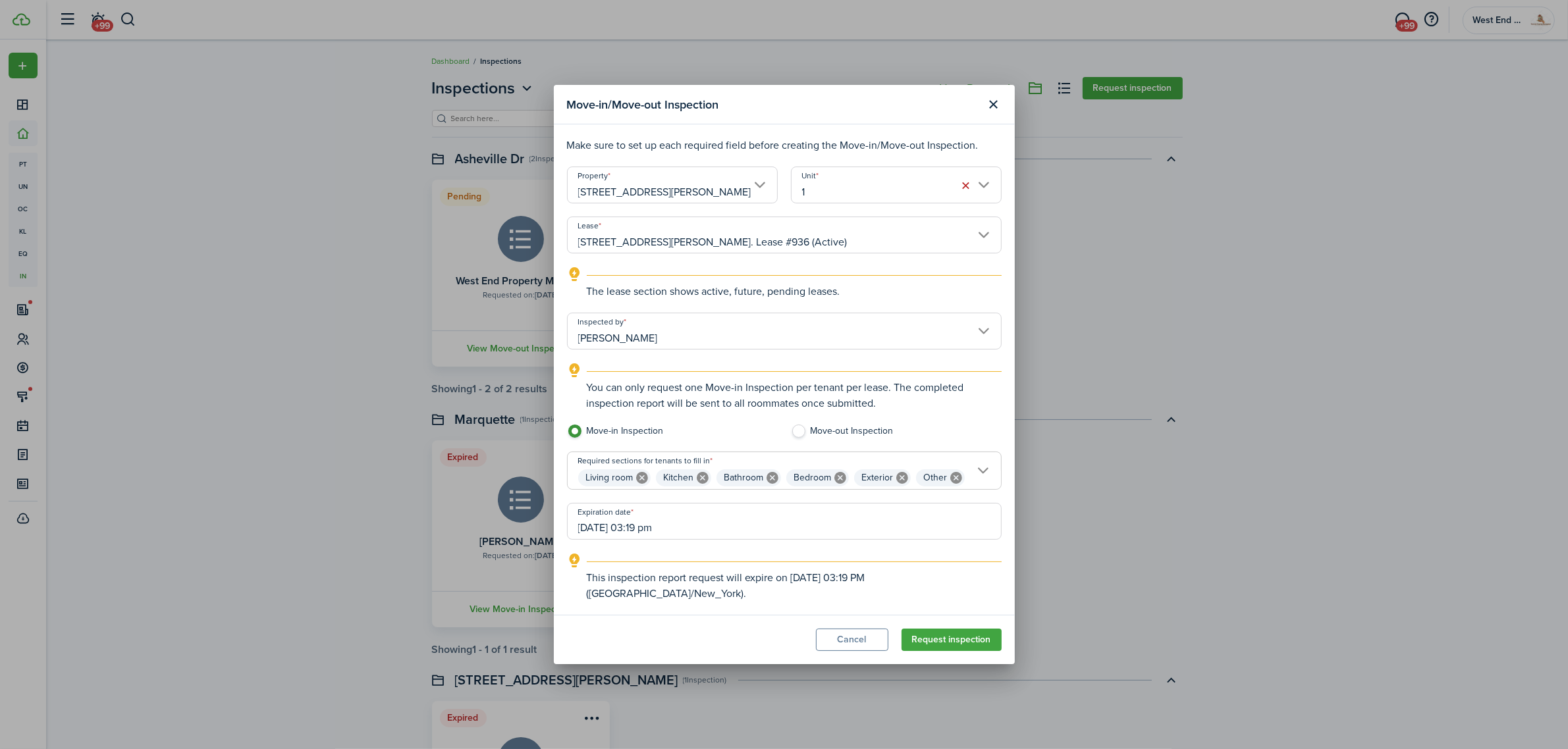
click at [695, 540] on input "[DATE] 03:19 pm" at bounding box center [784, 521] width 435 height 37
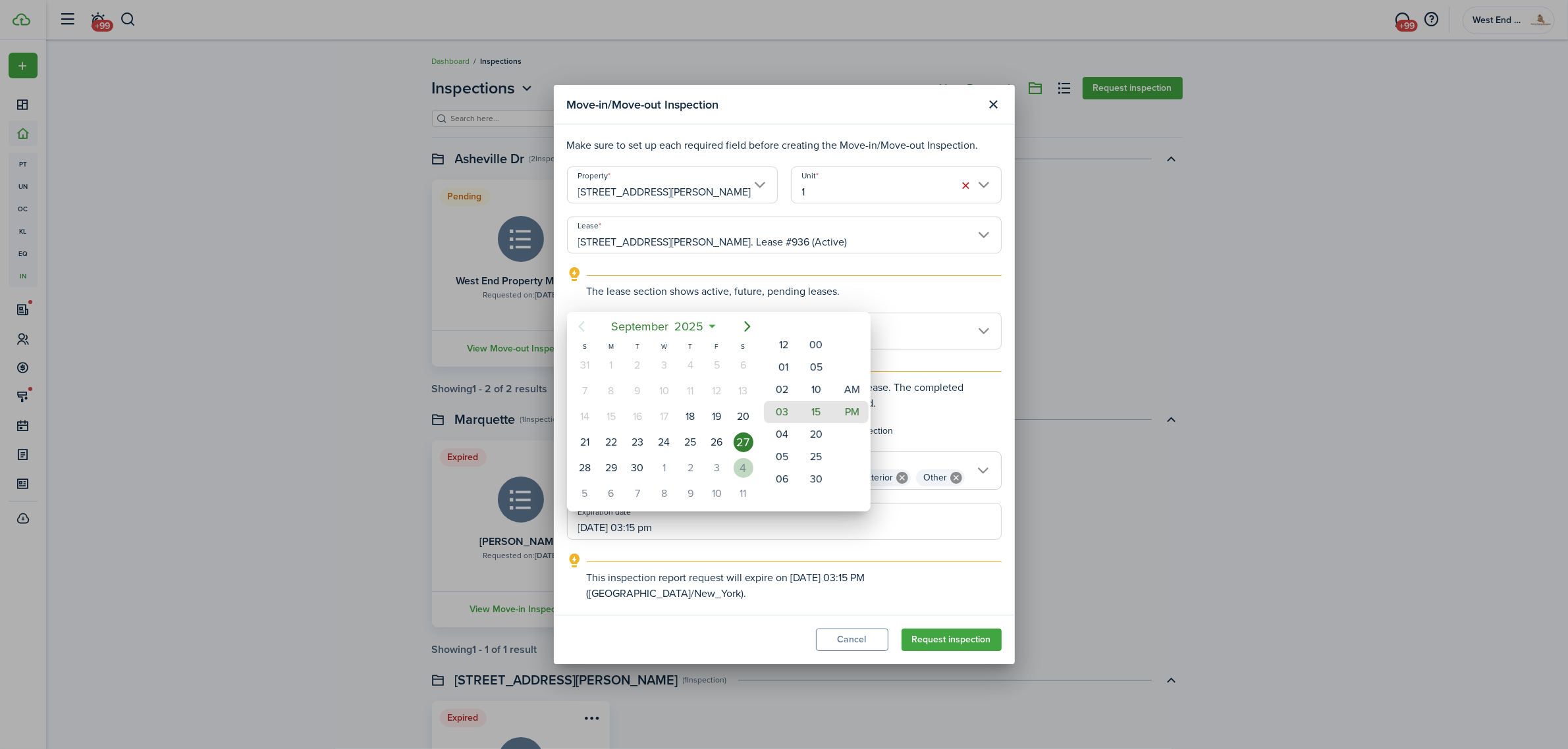
click at [736, 466] on div "4" at bounding box center [743, 468] width 20 height 20
type input "[DATE] 03:15 pm"
click at [946, 638] on div at bounding box center [783, 374] width 1778 height 960
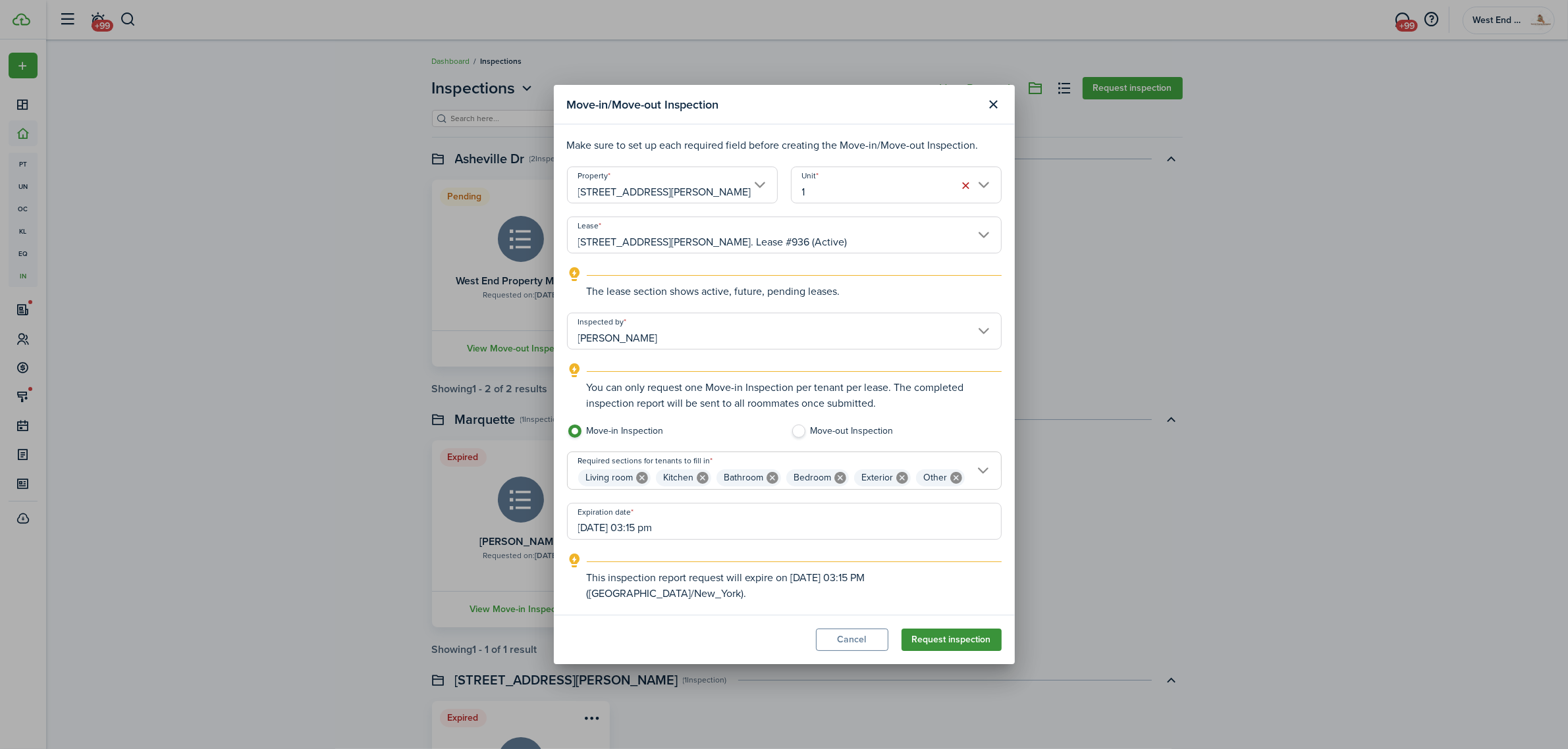
click at [935, 628] on button "Request inspection" at bounding box center [951, 639] width 100 height 22
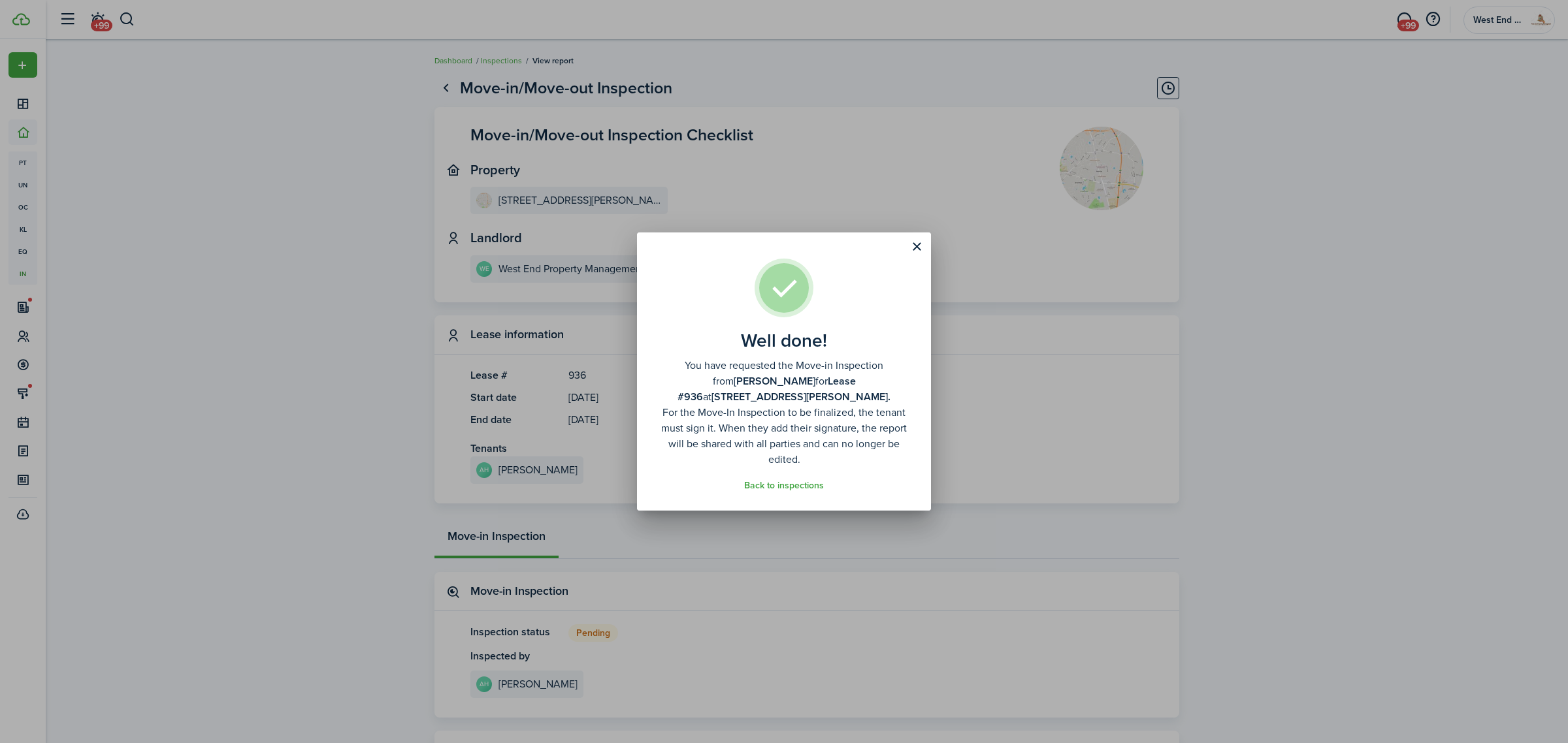
click at [910, 246] on button "Close modal" at bounding box center [916, 247] width 22 height 22
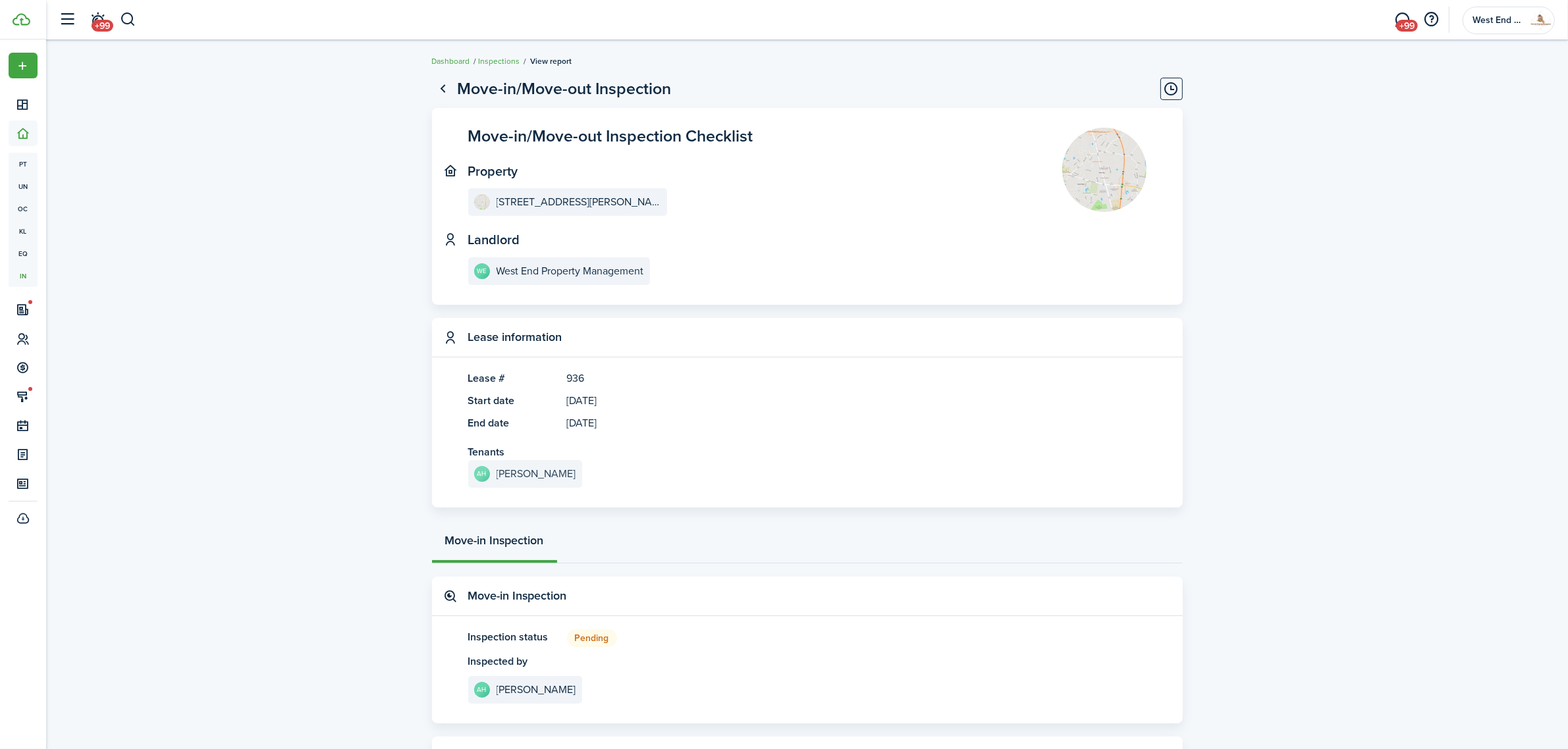
click at [531, 469] on e-details-info-title "[PERSON_NAME]" at bounding box center [536, 474] width 80 height 12
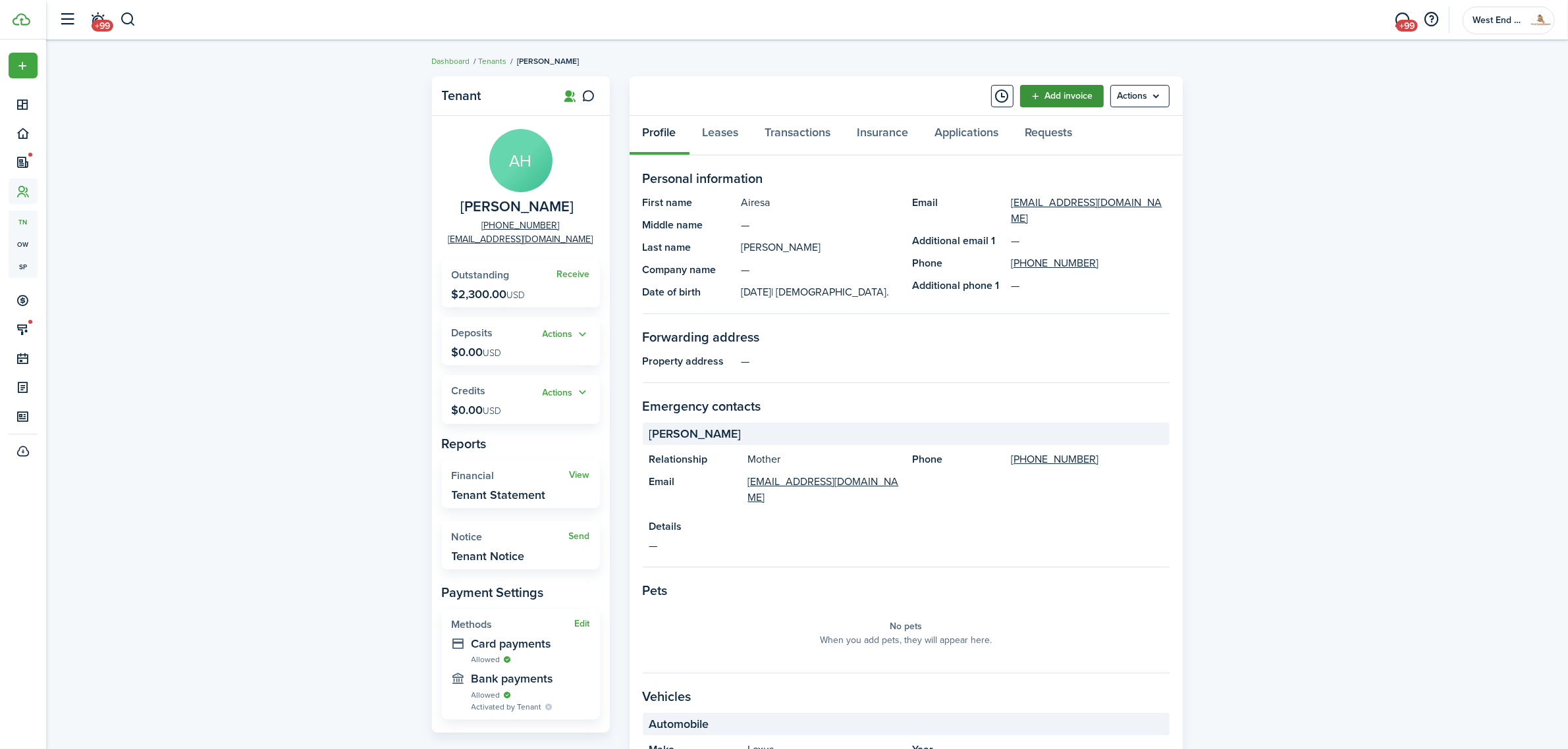
click at [1074, 91] on link "Add invoice" at bounding box center [1062, 96] width 84 height 22
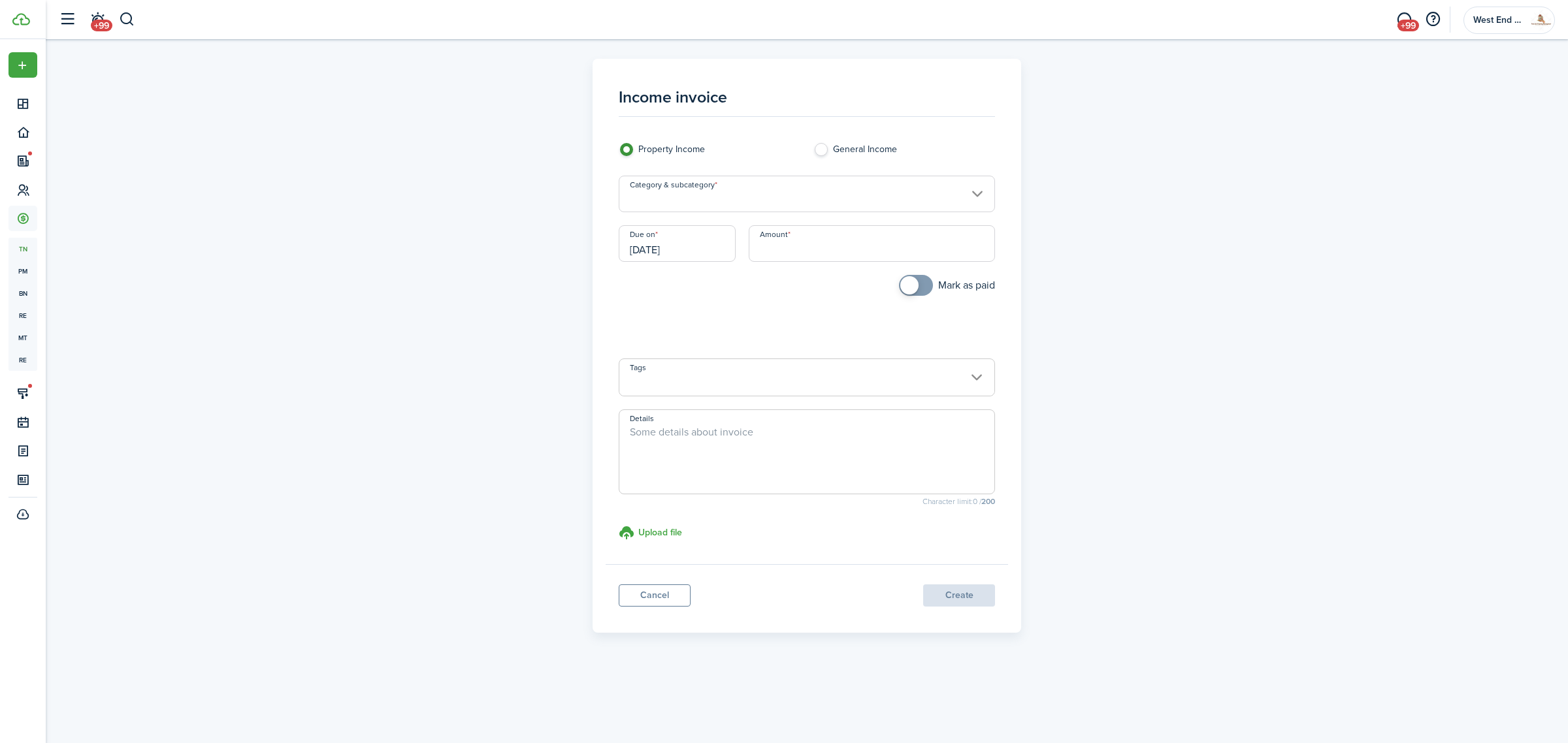
click at [752, 203] on input "Category & subcategory" at bounding box center [807, 194] width 377 height 36
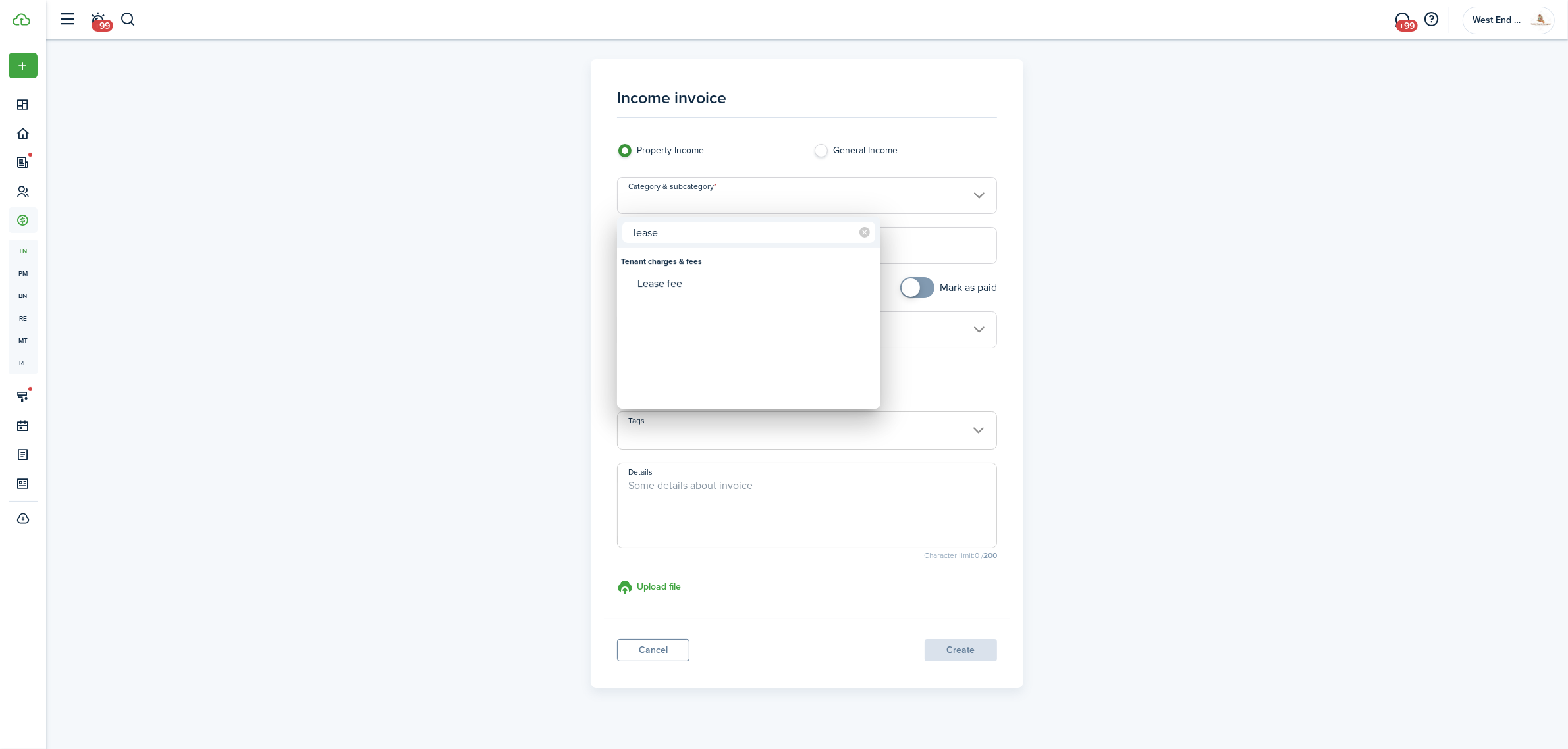
type input "lease"
click at [695, 293] on div "Lease fee" at bounding box center [754, 283] width 233 height 22
type input "Tenant charges & fees / Lease fee"
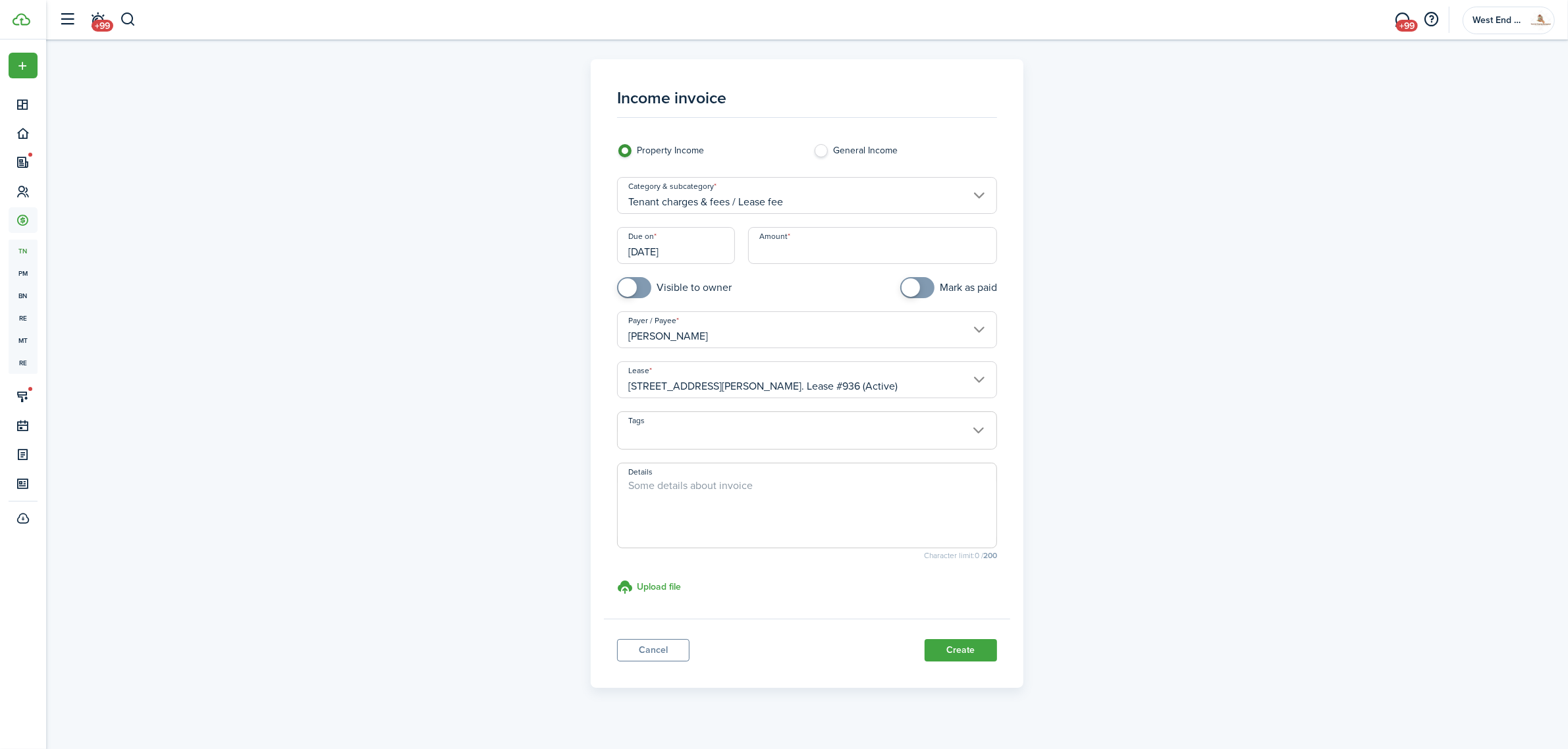
click at [837, 244] on input "Amount" at bounding box center [872, 245] width 249 height 37
type input "$175.00"
click at [966, 644] on button "Create" at bounding box center [960, 650] width 72 height 22
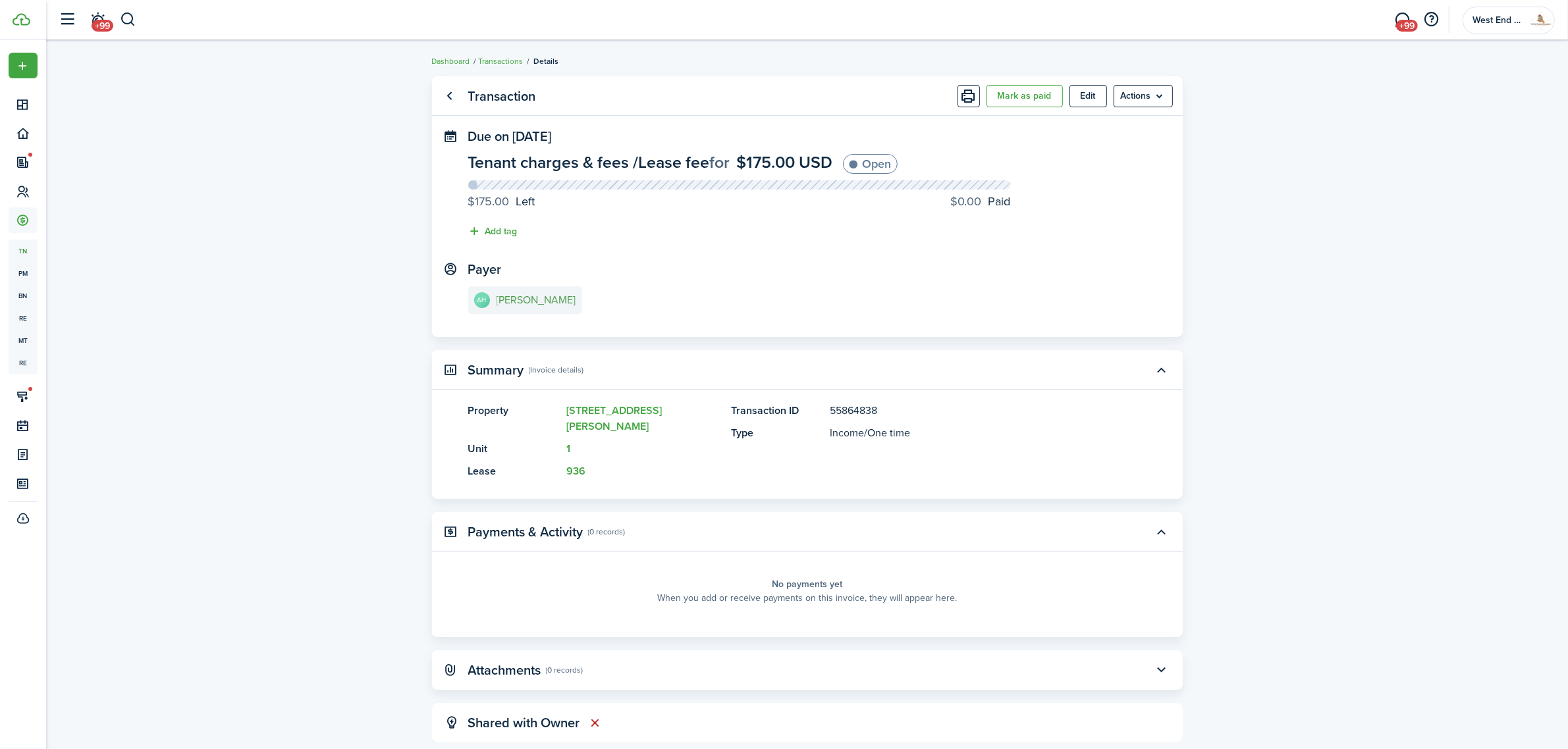
click at [535, 299] on e-details-info-title "[PERSON_NAME]" at bounding box center [536, 300] width 80 height 12
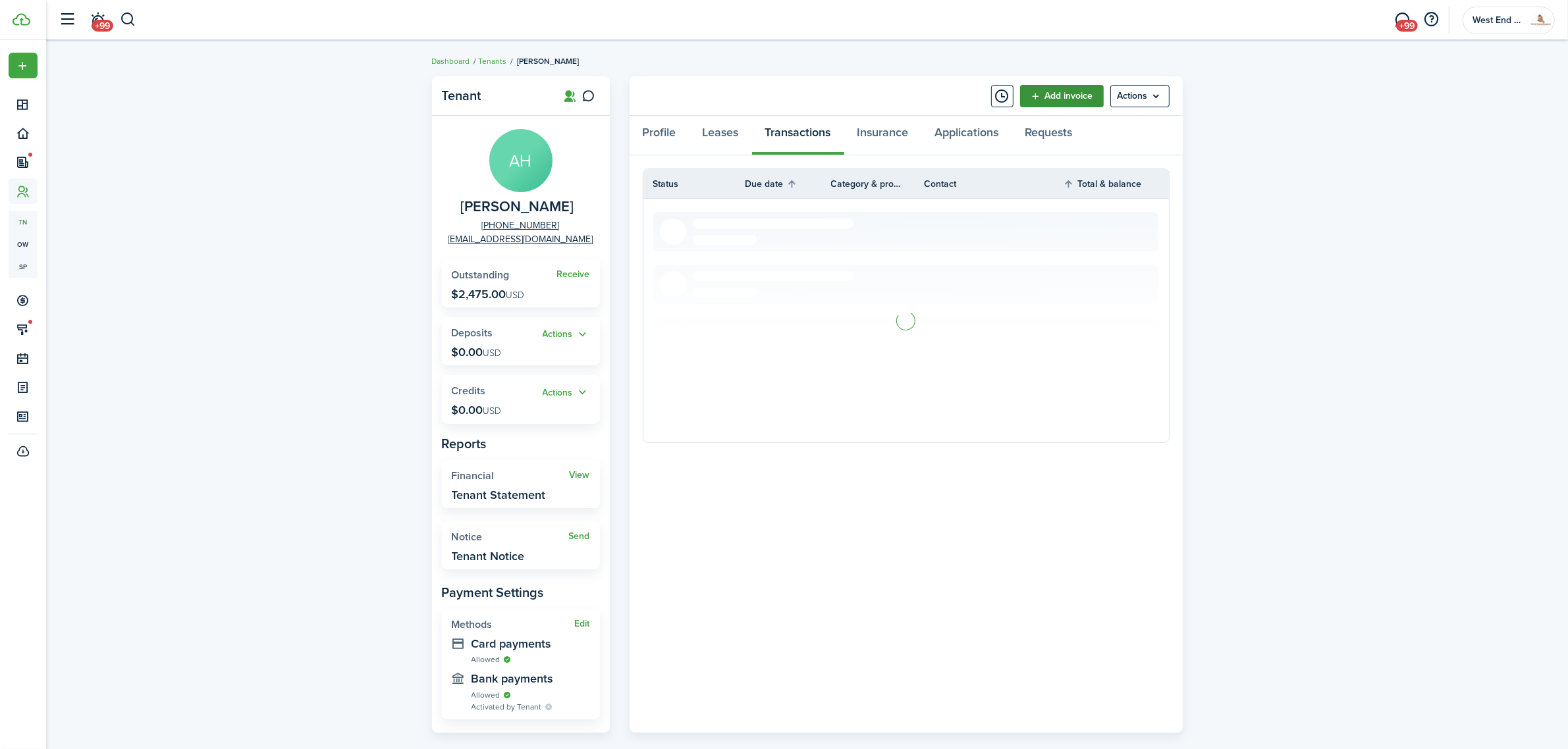
click at [1057, 96] on link "Add invoice" at bounding box center [1062, 96] width 84 height 22
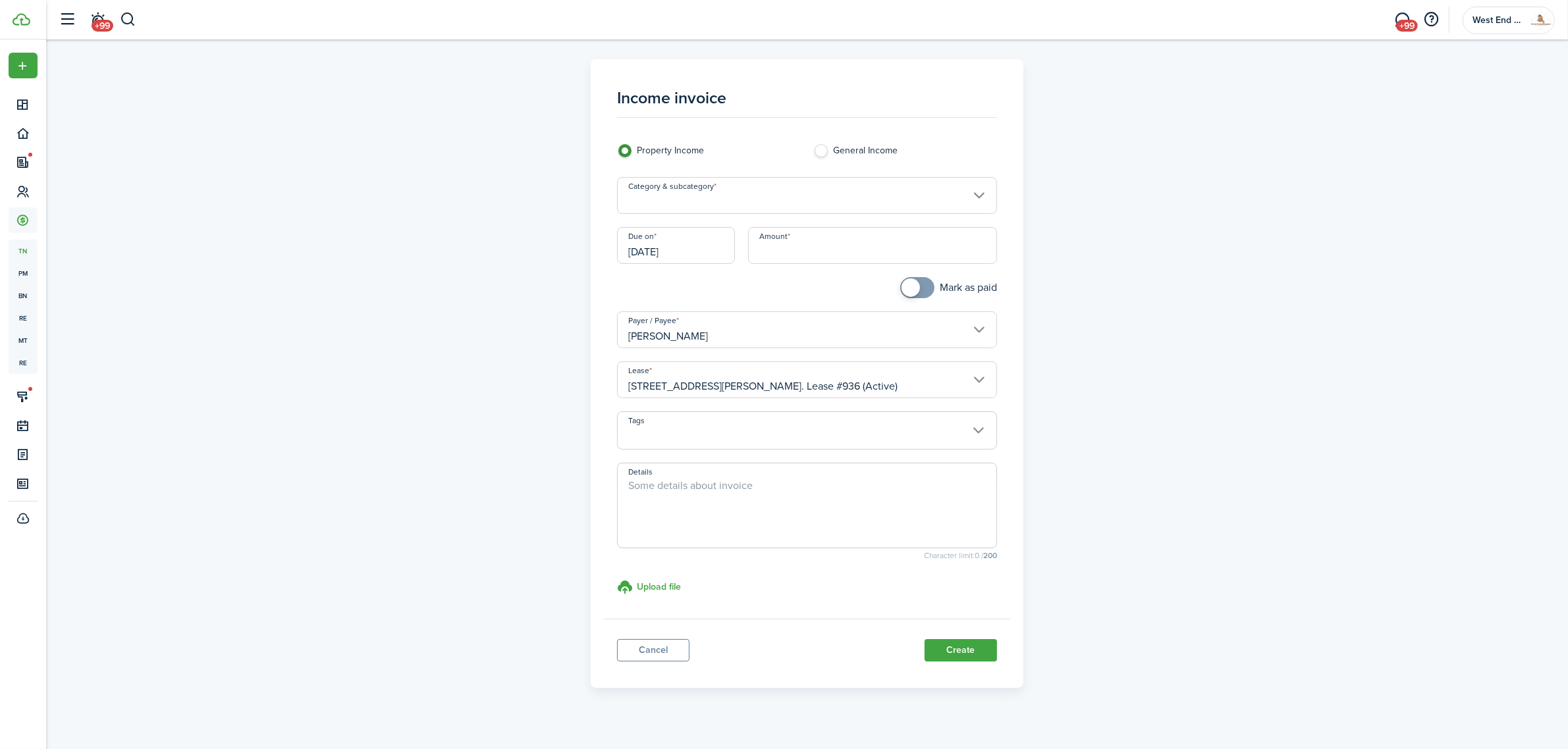
click at [728, 195] on input "Category & subcategory" at bounding box center [806, 195] width 380 height 37
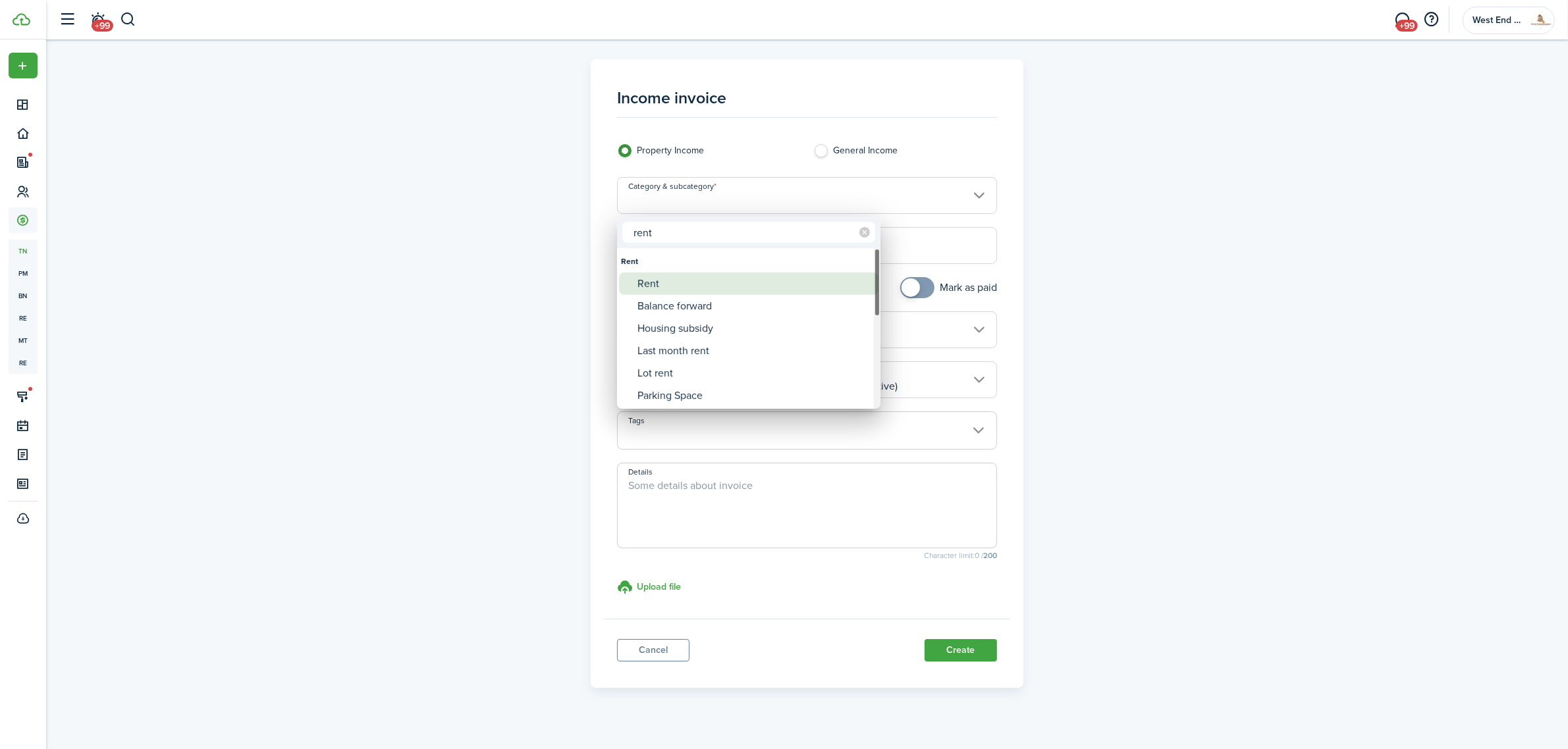
type input "rent"
click at [713, 295] on div "Balance forward" at bounding box center [754, 306] width 233 height 22
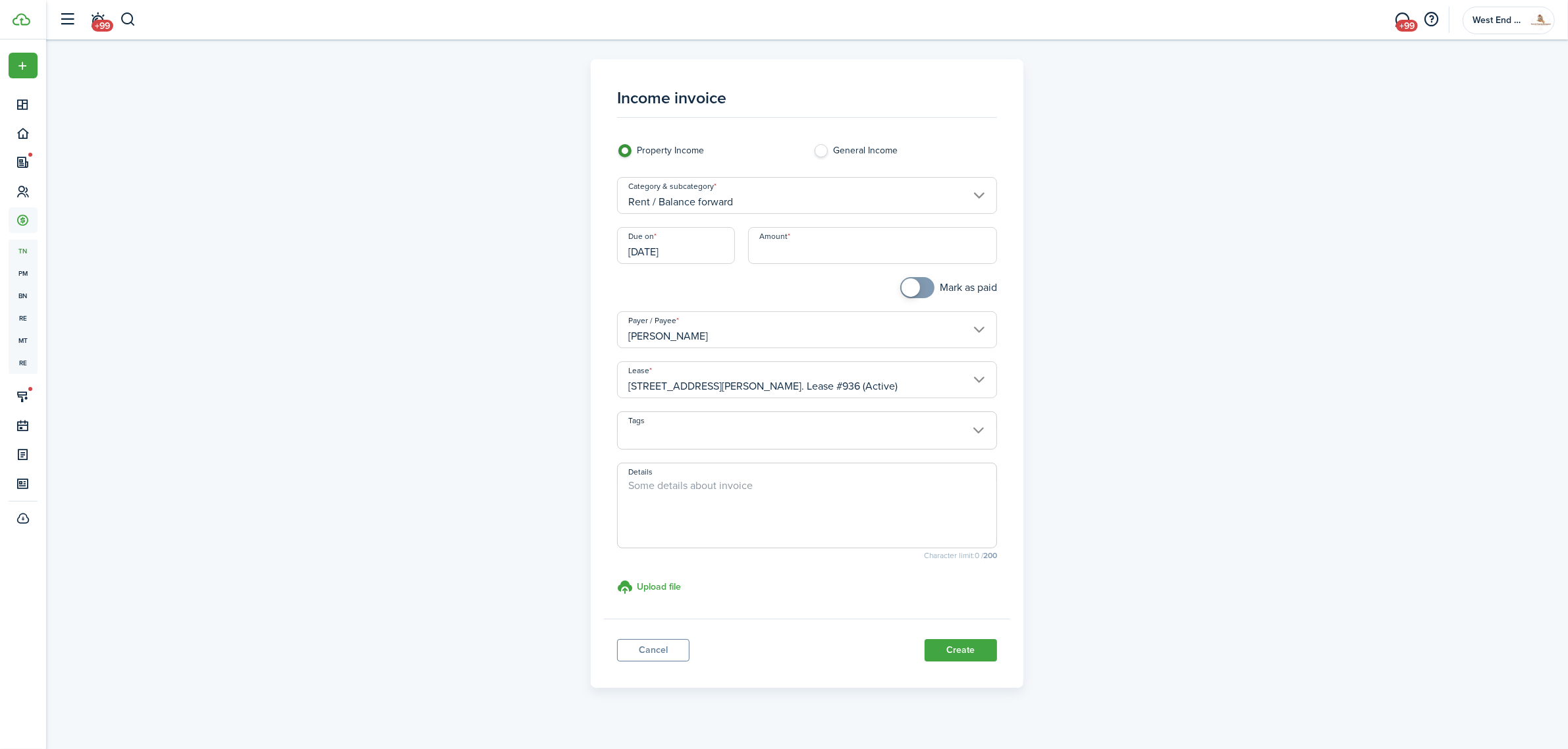
click at [683, 240] on input "[DATE]" at bounding box center [676, 245] width 118 height 37
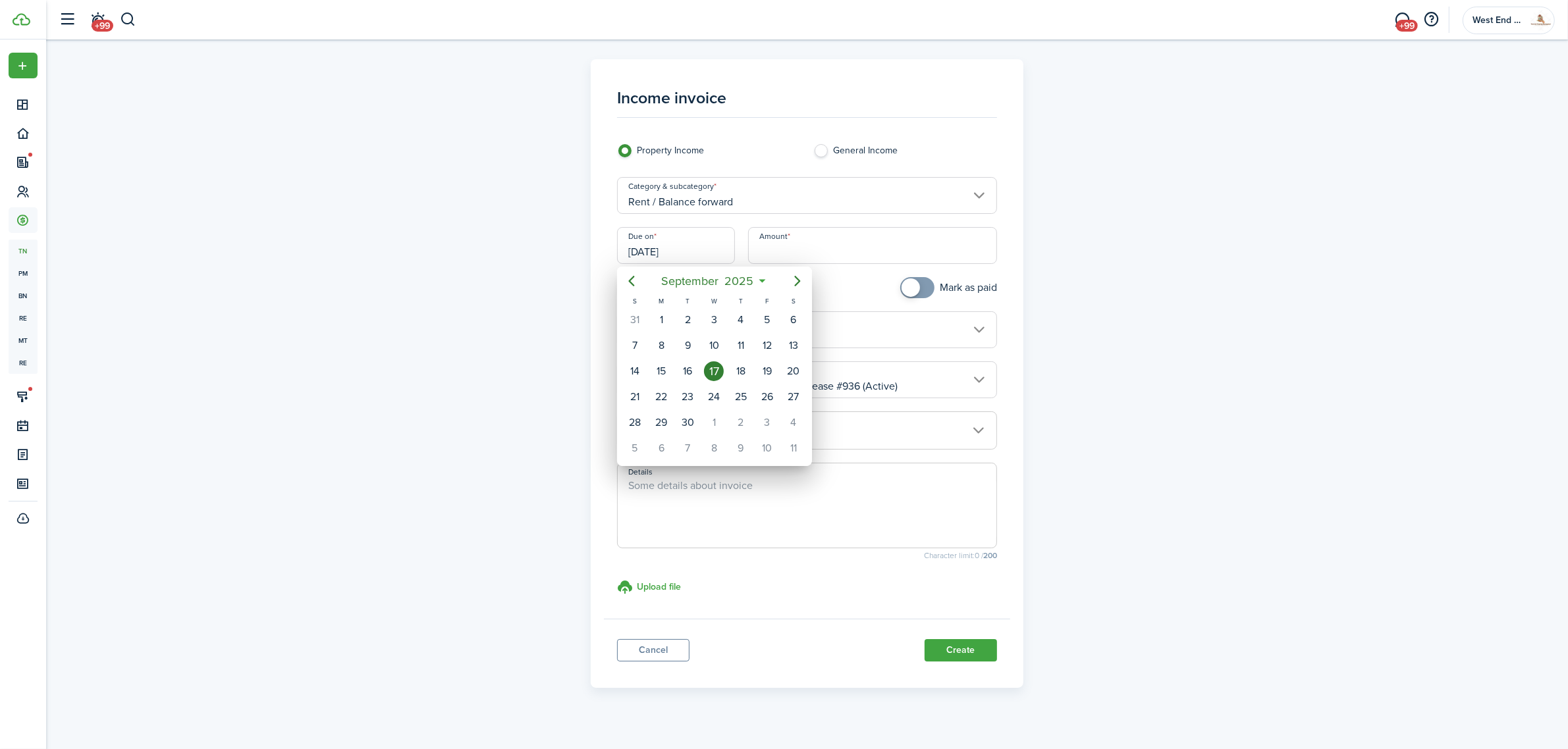
click at [723, 181] on div at bounding box center [783, 374] width 1778 height 960
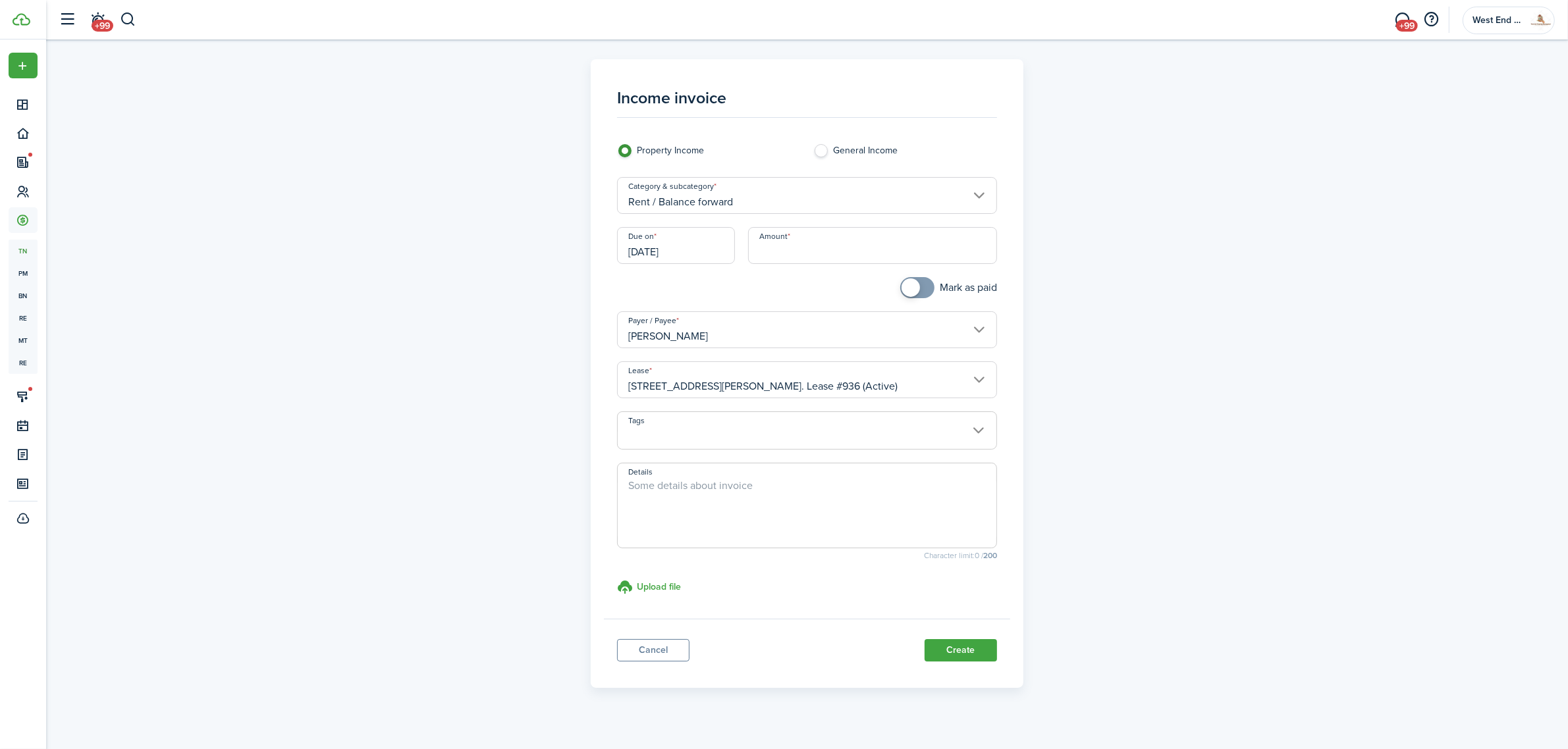
click at [727, 190] on input "Rent / Balance forward" at bounding box center [806, 195] width 380 height 37
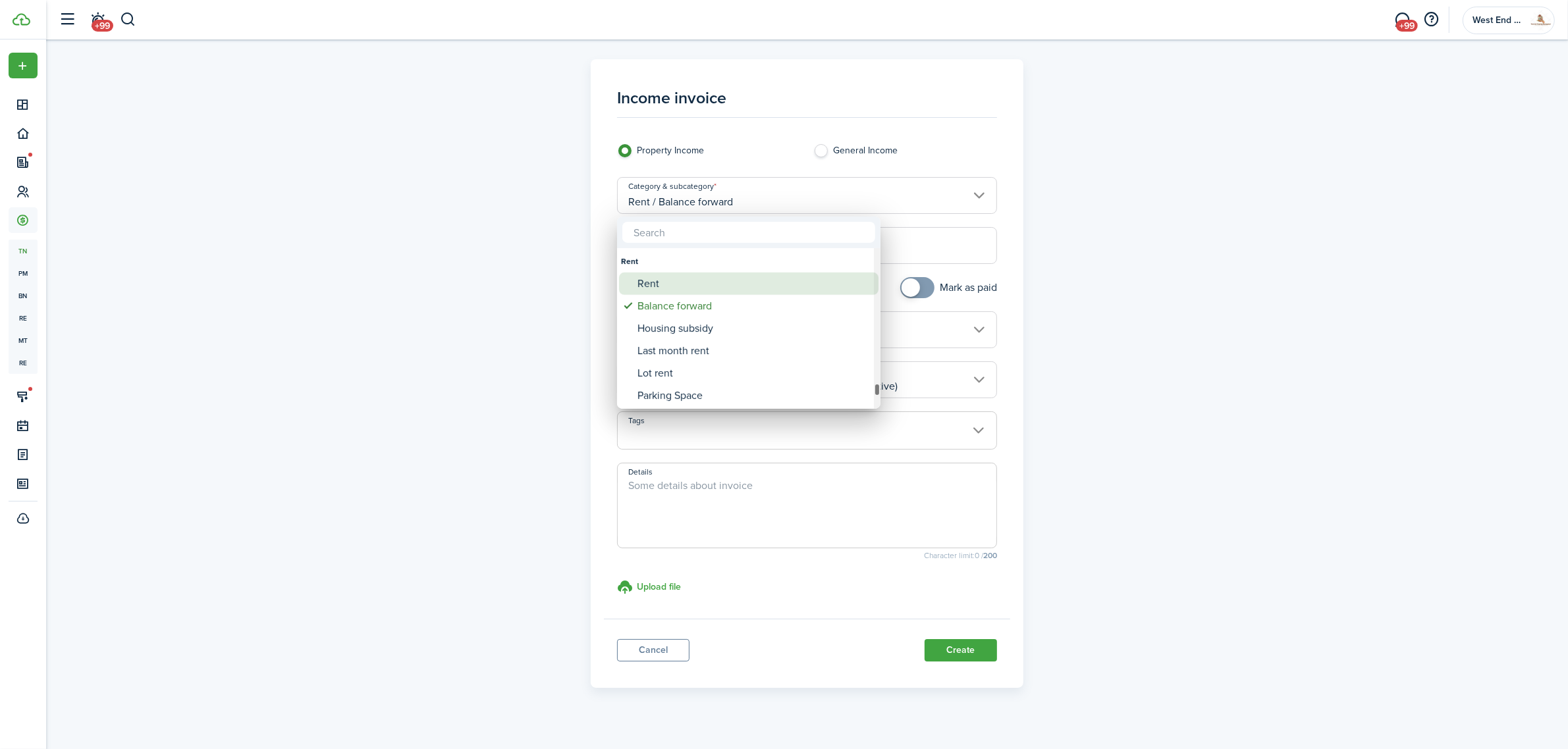
click at [688, 278] on div "Rent" at bounding box center [754, 283] width 233 height 22
type input "Rent"
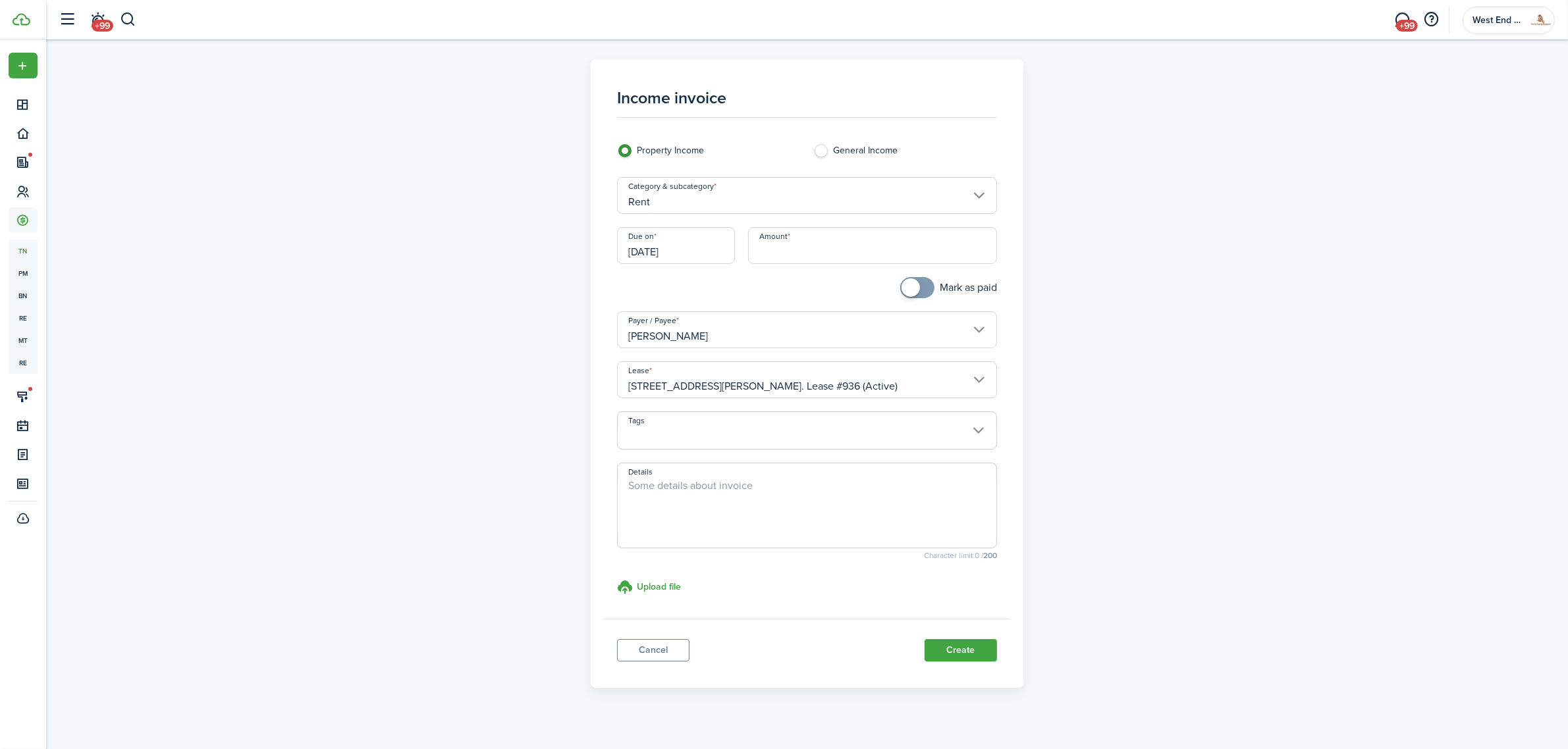
click at [686, 252] on input "[DATE]" at bounding box center [676, 245] width 118 height 37
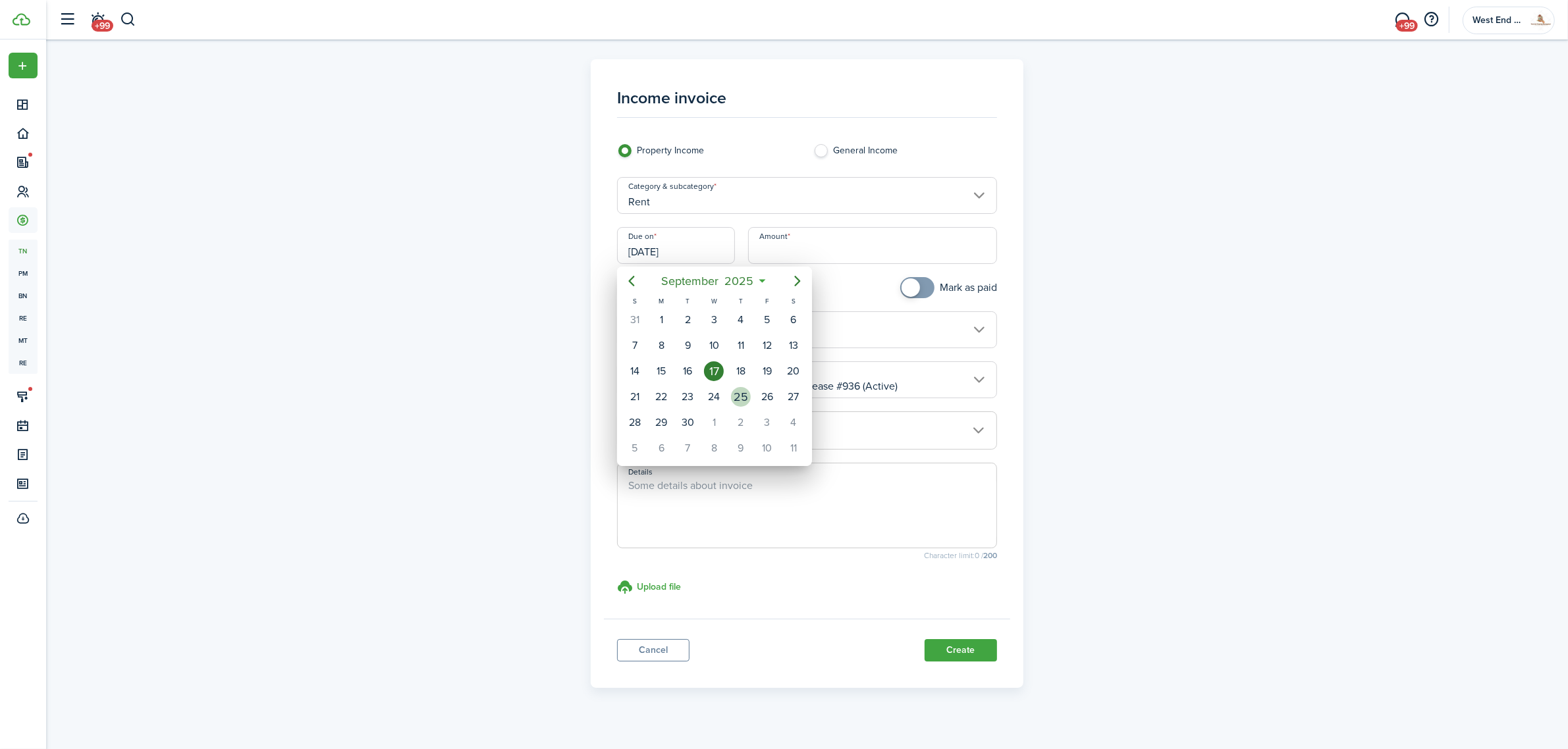
click at [730, 397] on div "25" at bounding box center [741, 397] width 27 height 25
type input "[DATE]"
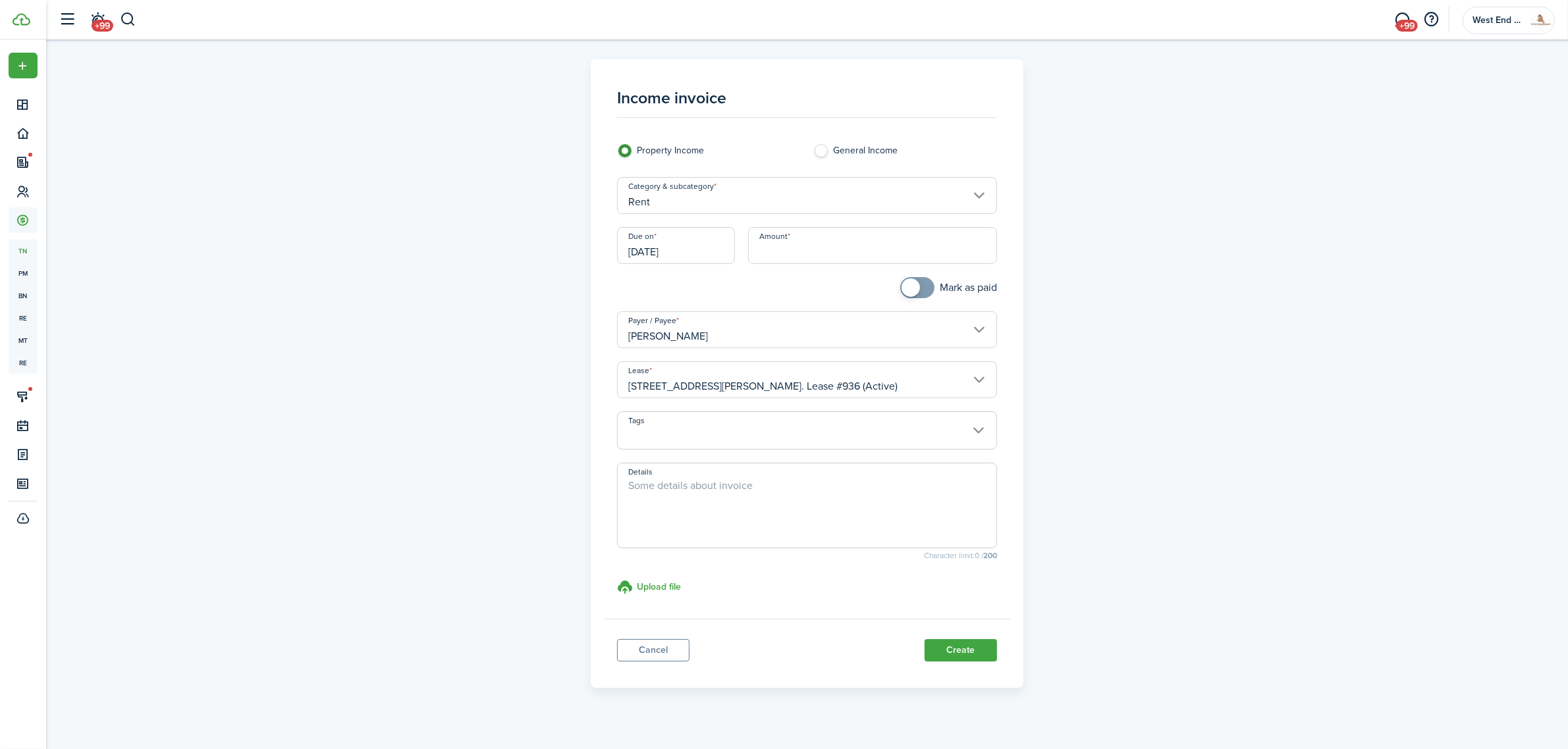
click at [777, 260] on input "Amount" at bounding box center [872, 245] width 249 height 37
type input "$2,350.00"
click at [787, 515] on textarea "Details" at bounding box center [806, 510] width 378 height 63
type textarea "October Rent"
click at [965, 638] on panel-main-footer "Cancel Create" at bounding box center [806, 647] width 407 height 56
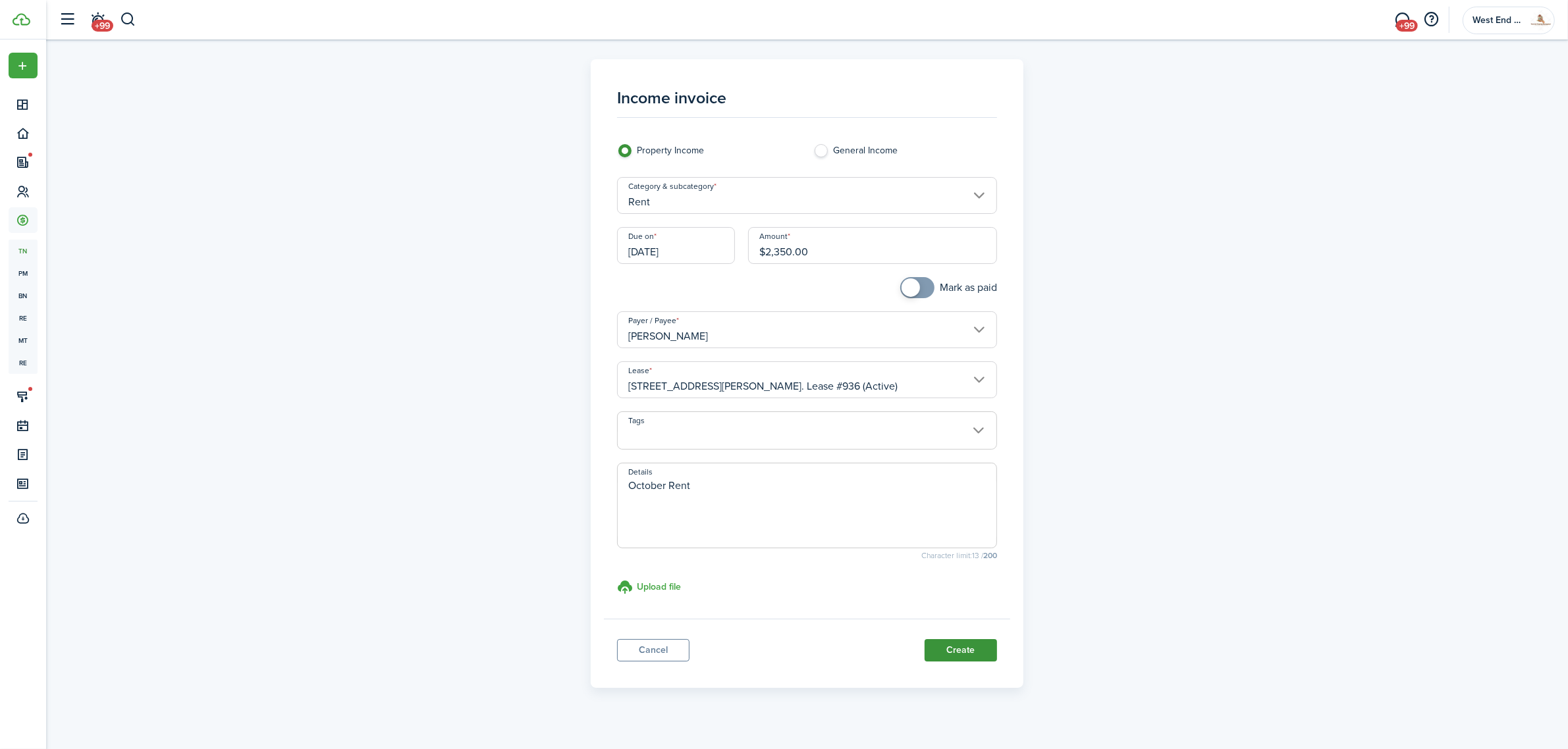
click at [984, 642] on button "Create" at bounding box center [960, 650] width 72 height 22
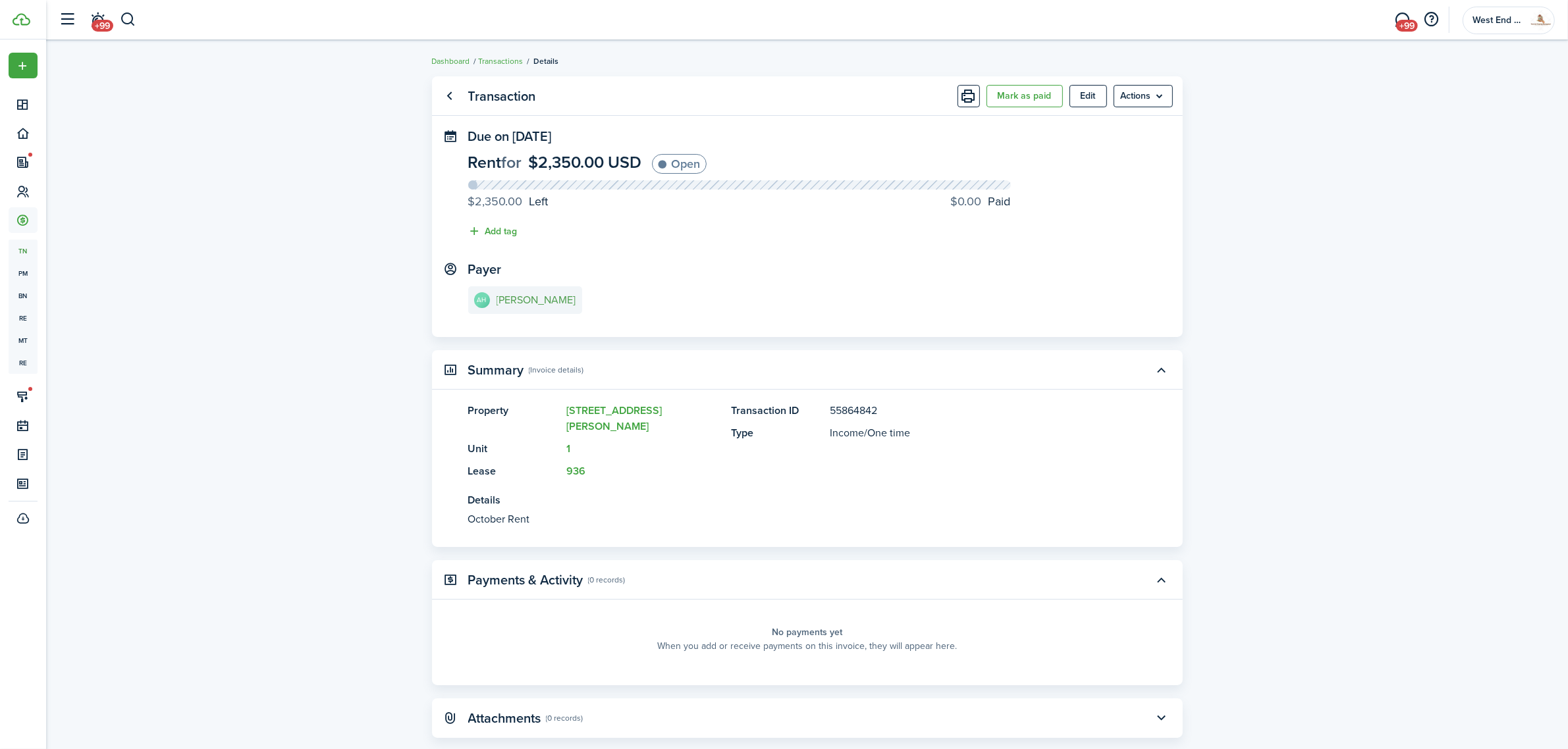
click at [537, 303] on e-details-info-title "[PERSON_NAME]" at bounding box center [536, 300] width 80 height 12
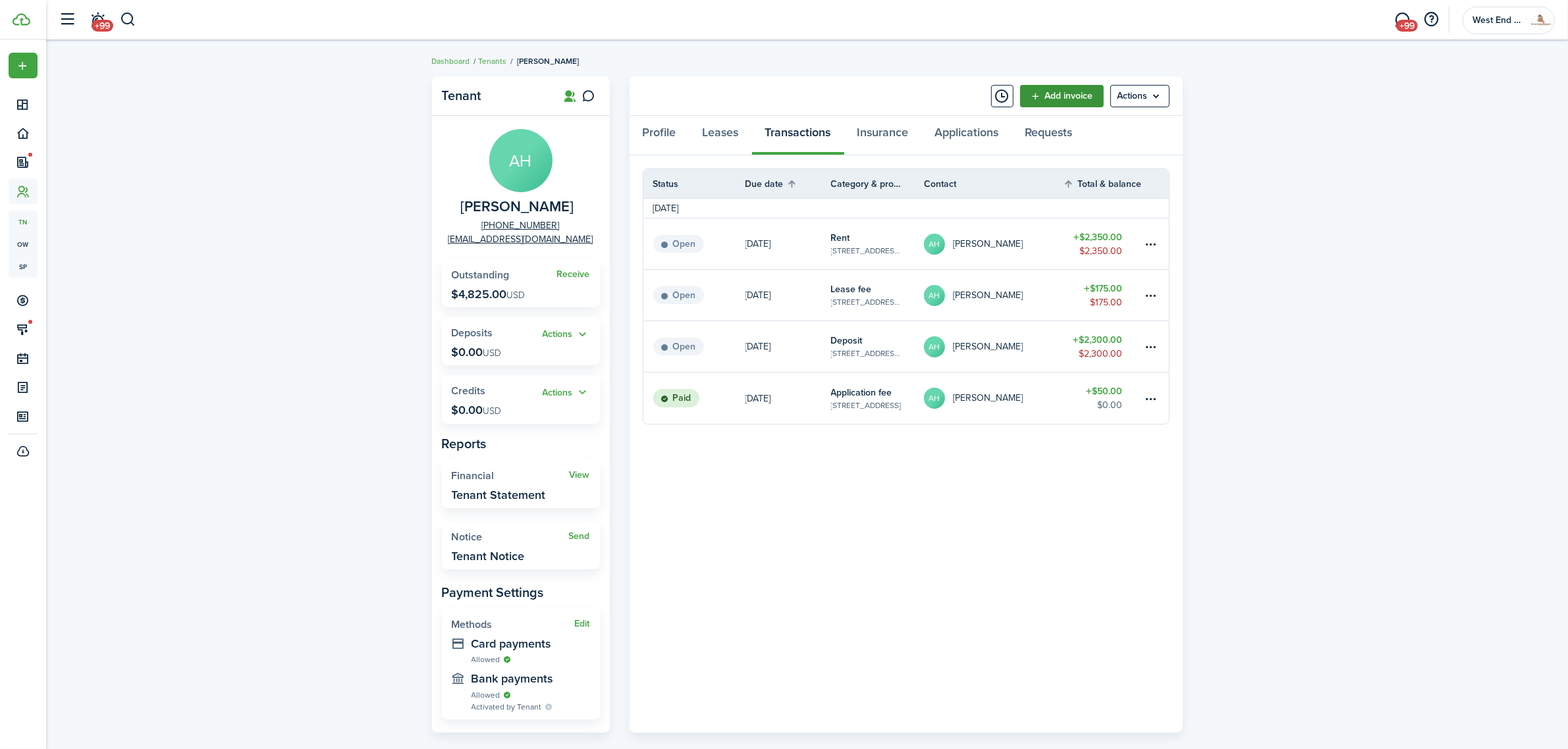
click at [1064, 100] on link "Add invoice" at bounding box center [1062, 96] width 84 height 22
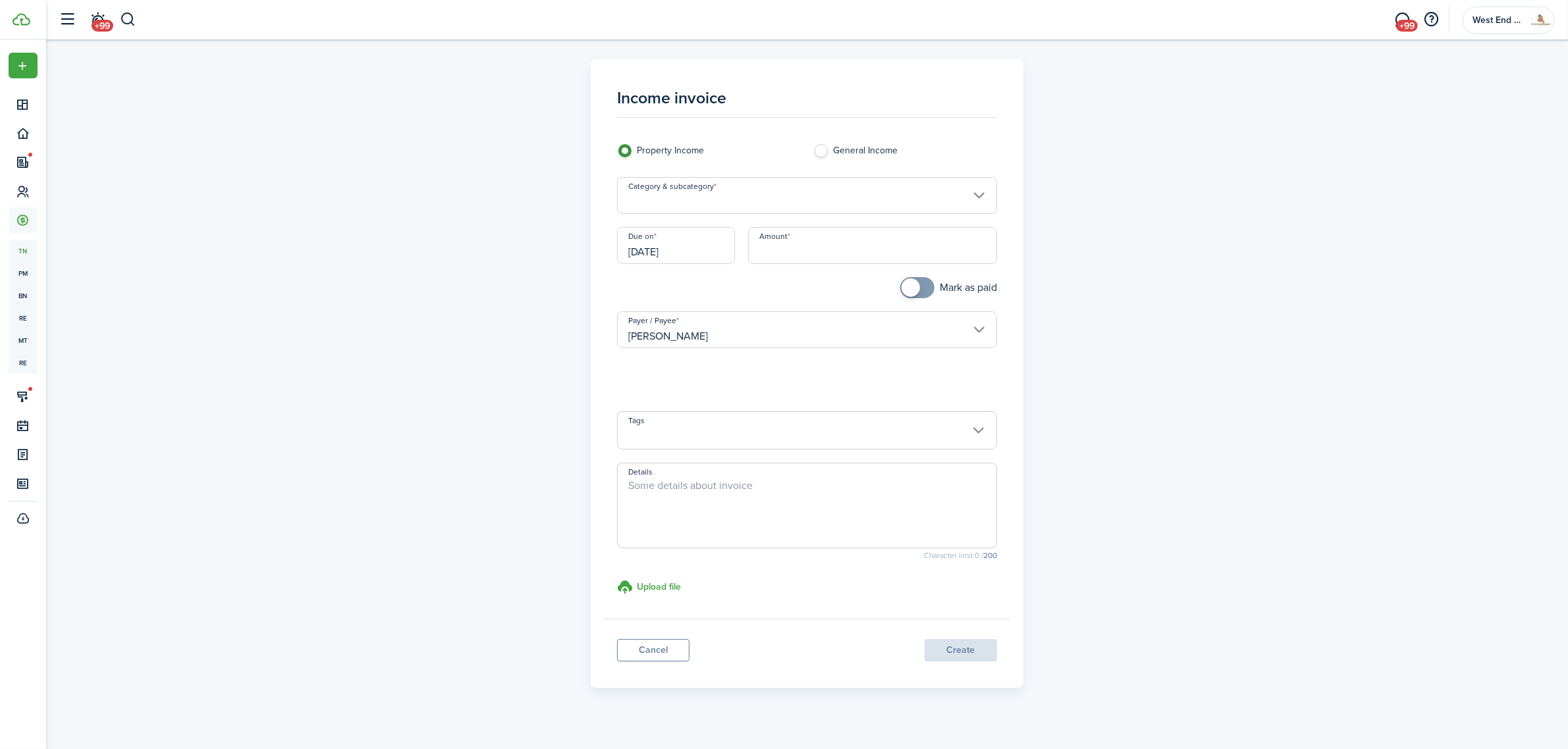
click at [748, 206] on input "Category & subcategory" at bounding box center [806, 195] width 380 height 37
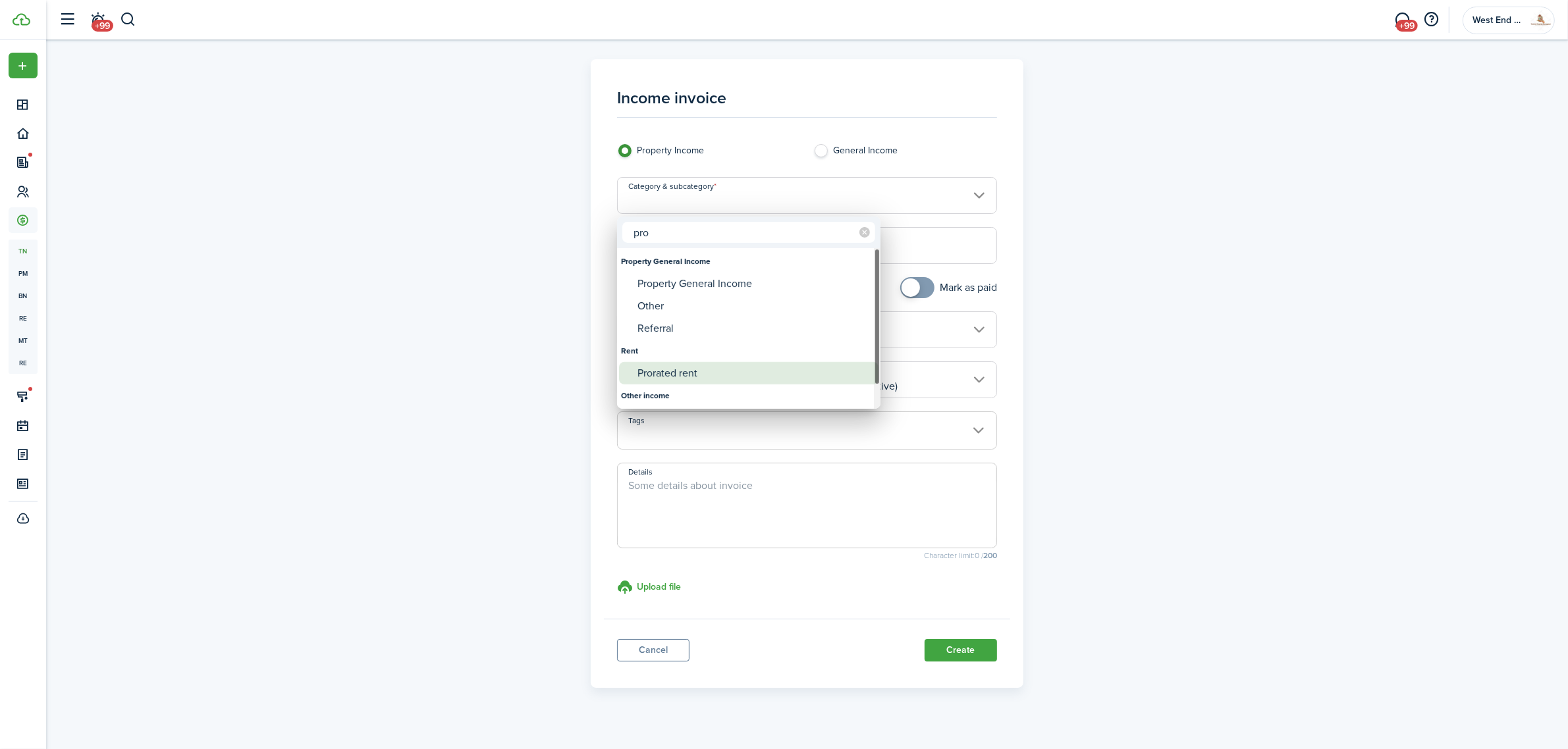
type input "pro"
click at [667, 375] on div "Prorated rent" at bounding box center [754, 373] width 233 height 22
type input "Rent / Prorated rent"
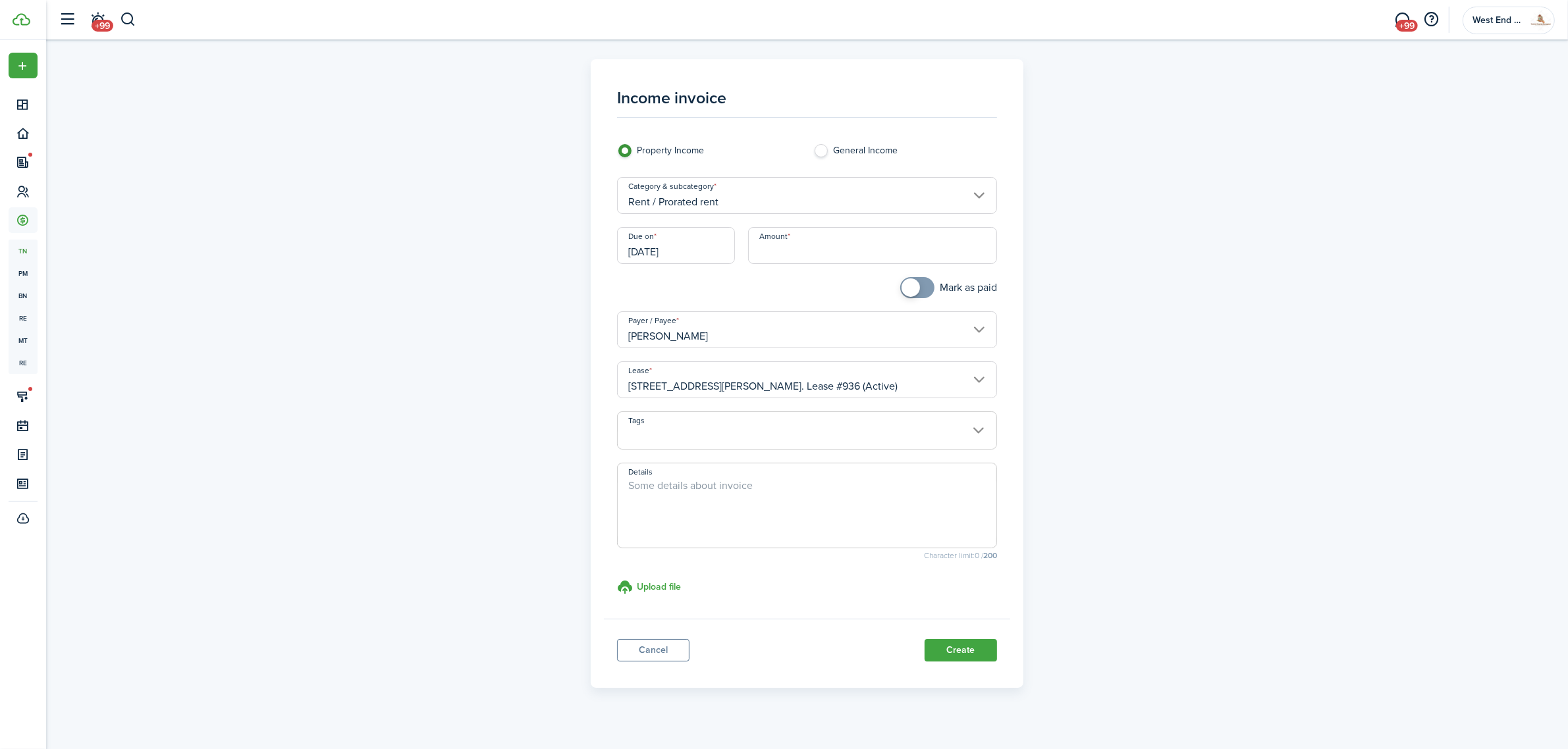
click at [673, 234] on input "[DATE]" at bounding box center [676, 245] width 118 height 37
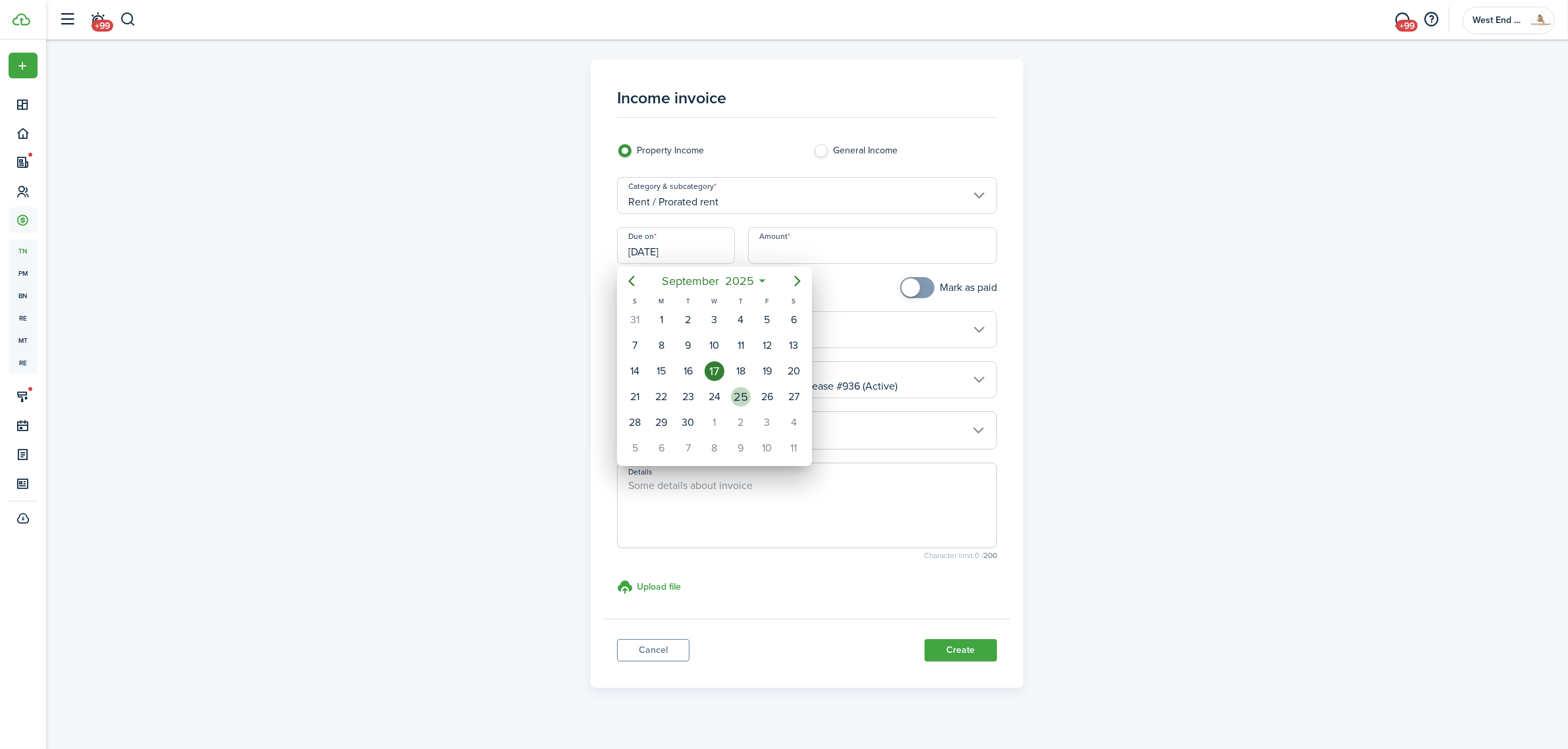
click at [727, 392] on div "25" at bounding box center [741, 397] width 27 height 25
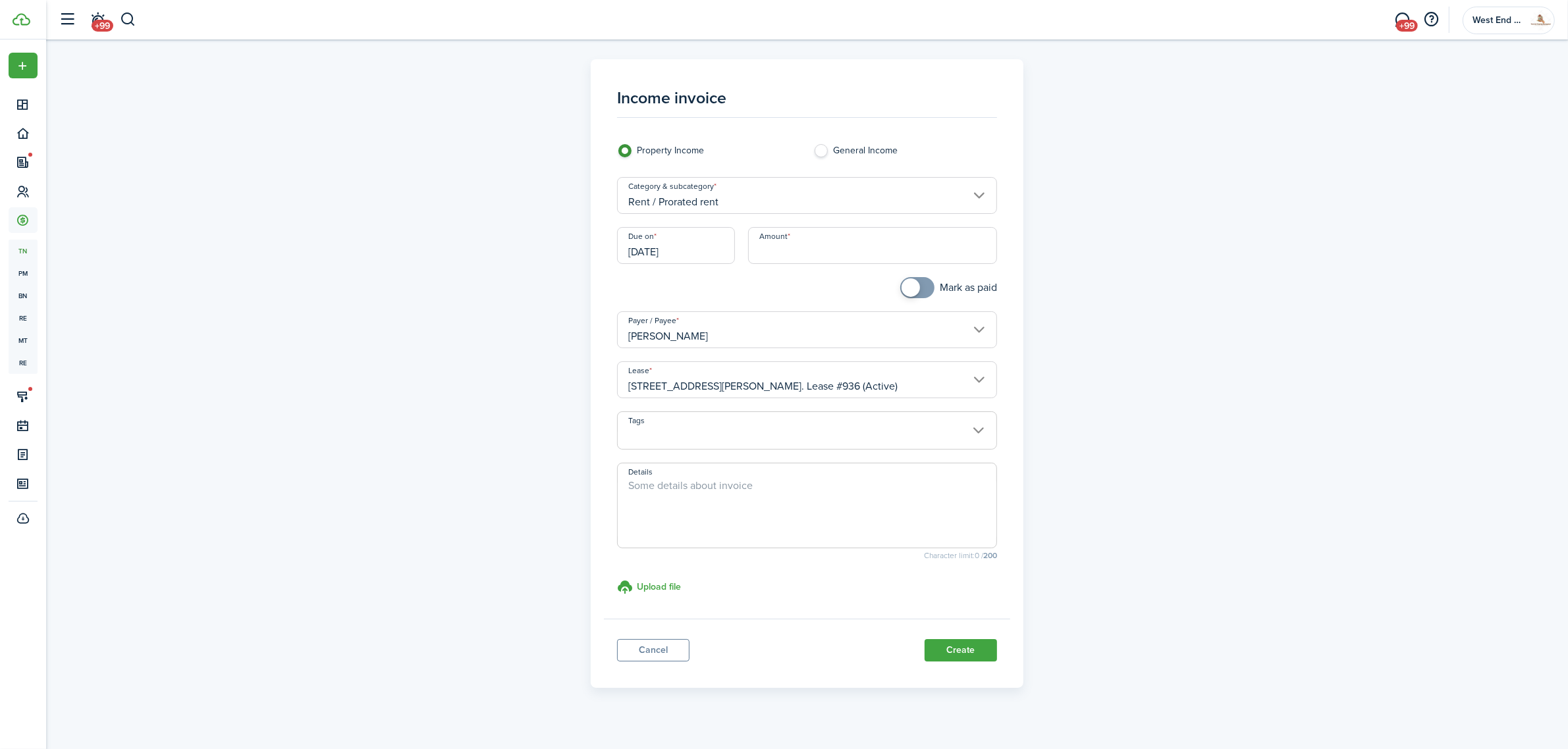
type input "[DATE]"
click at [799, 245] on input "Amount" at bounding box center [872, 245] width 249 height 37
type input "$469.00"
click at [949, 649] on button "Create" at bounding box center [960, 650] width 72 height 22
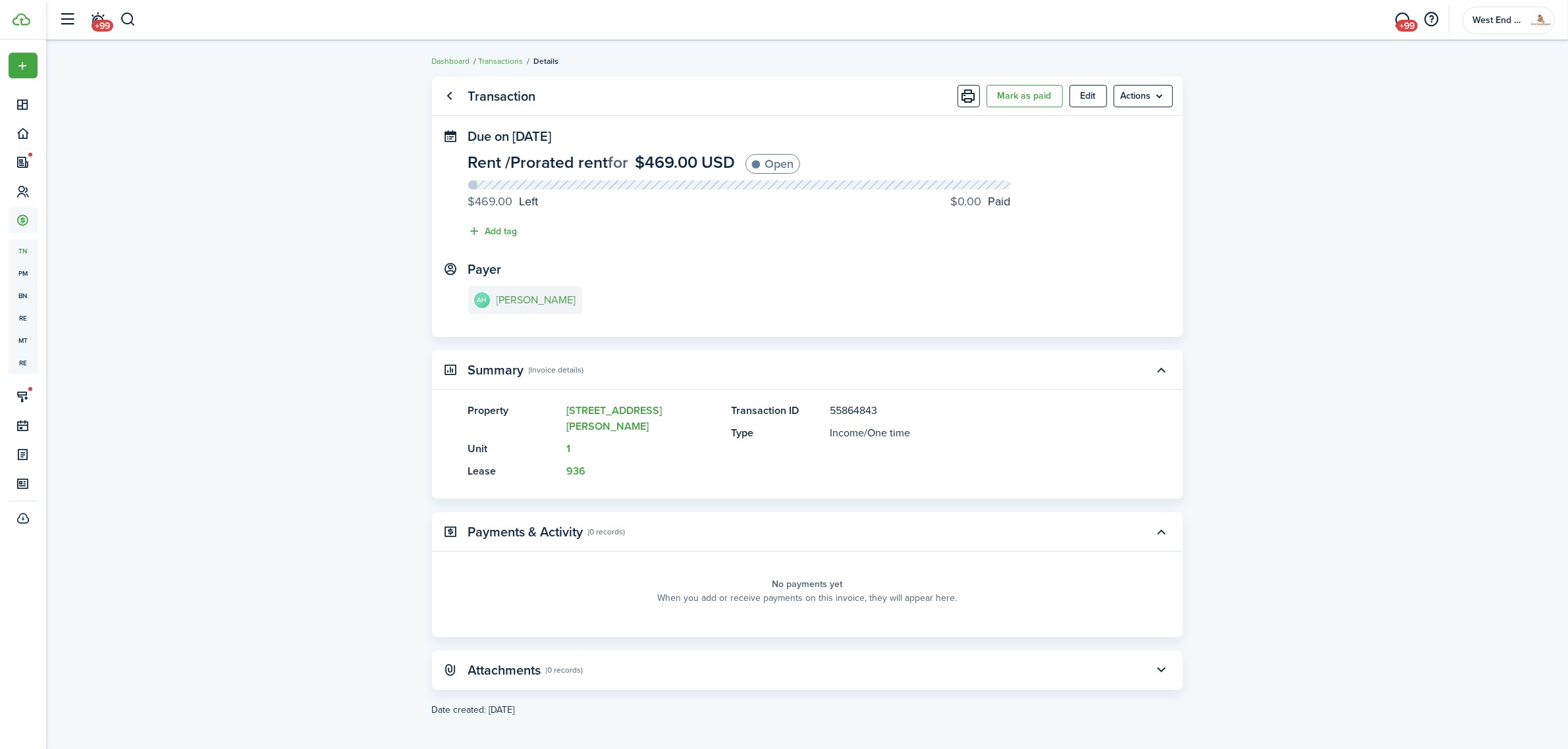
click at [534, 306] on e-details-info-title "[PERSON_NAME]" at bounding box center [536, 300] width 80 height 12
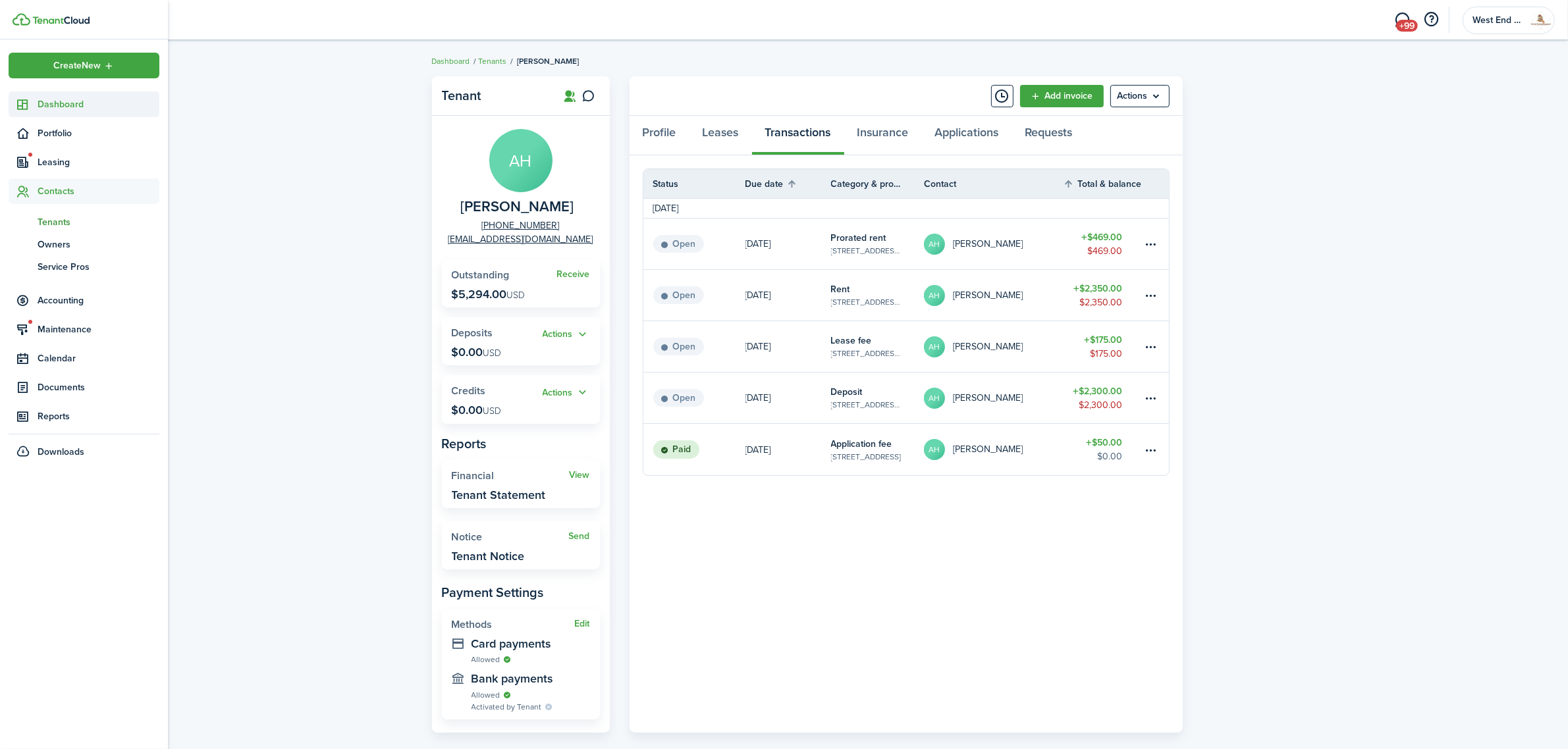
click at [30, 109] on icon at bounding box center [23, 105] width 14 height 13
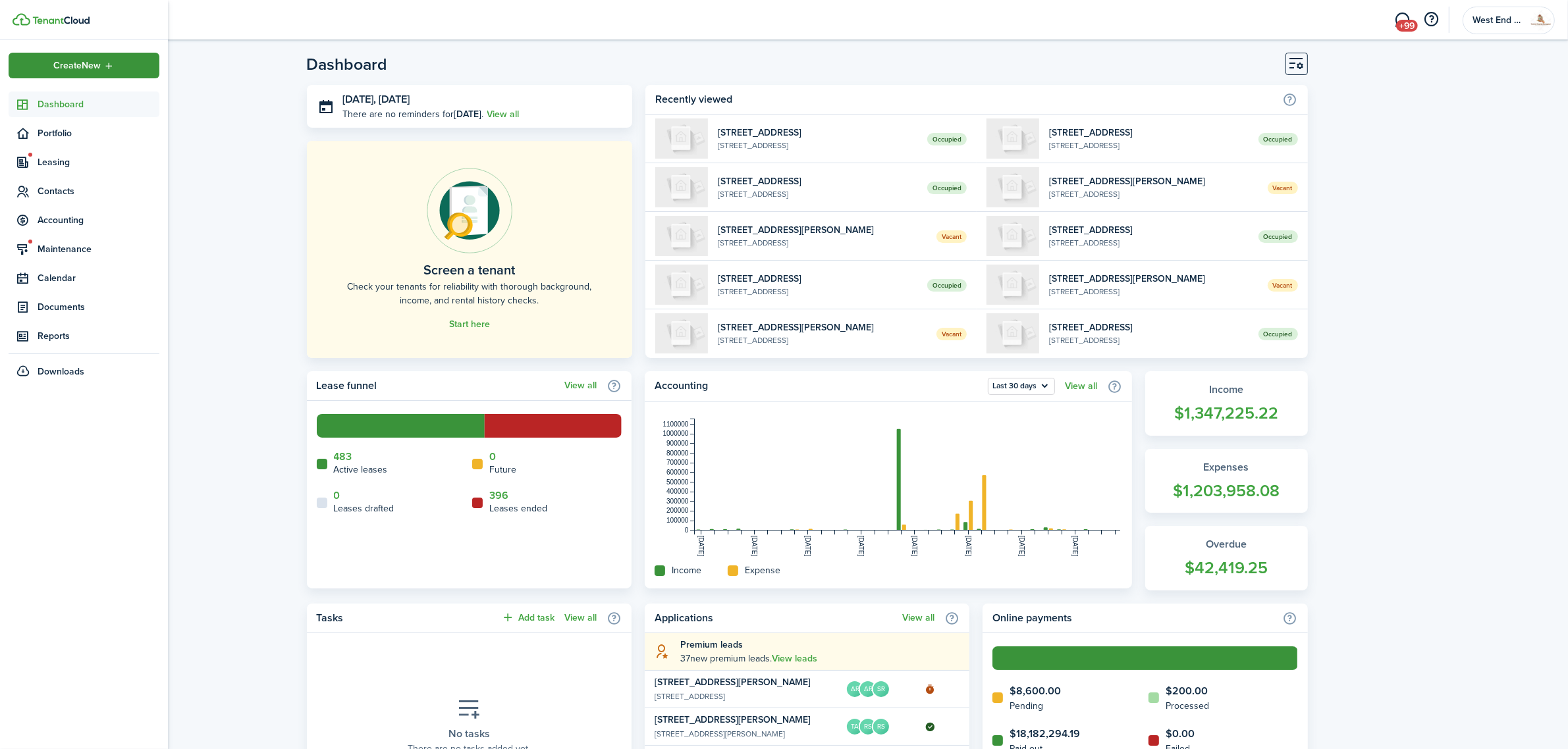
click at [91, 64] on span "Create New" at bounding box center [76, 66] width 47 height 9
click at [235, 131] on link "Create new property" at bounding box center [229, 133] width 116 height 22
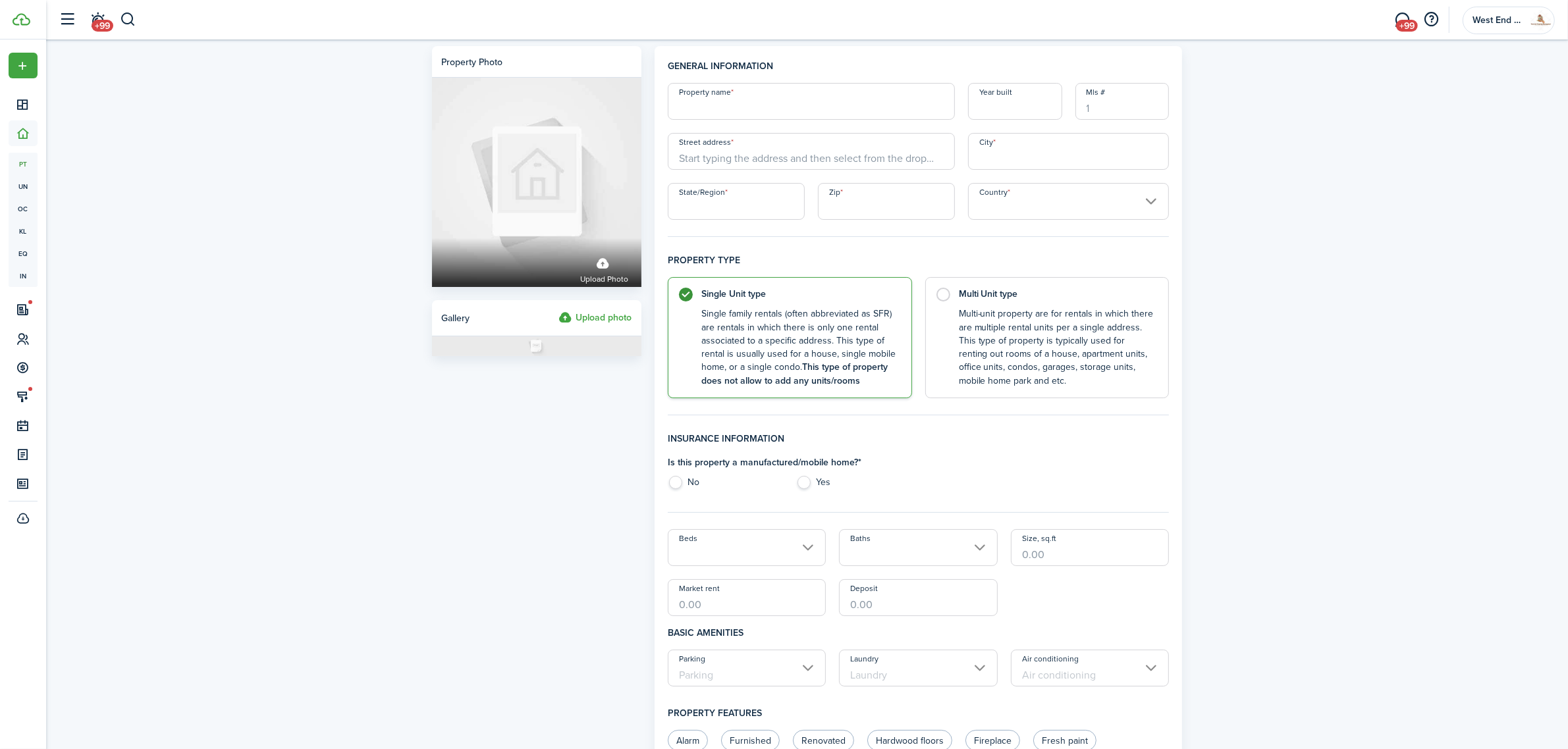
click at [772, 106] on input "Property name" at bounding box center [811, 101] width 287 height 37
paste input "[STREET_ADDRESS]"
type input "[STREET_ADDRESS]"
click at [1022, 97] on input "Year built" at bounding box center [1014, 101] width 94 height 37
type input "1920"
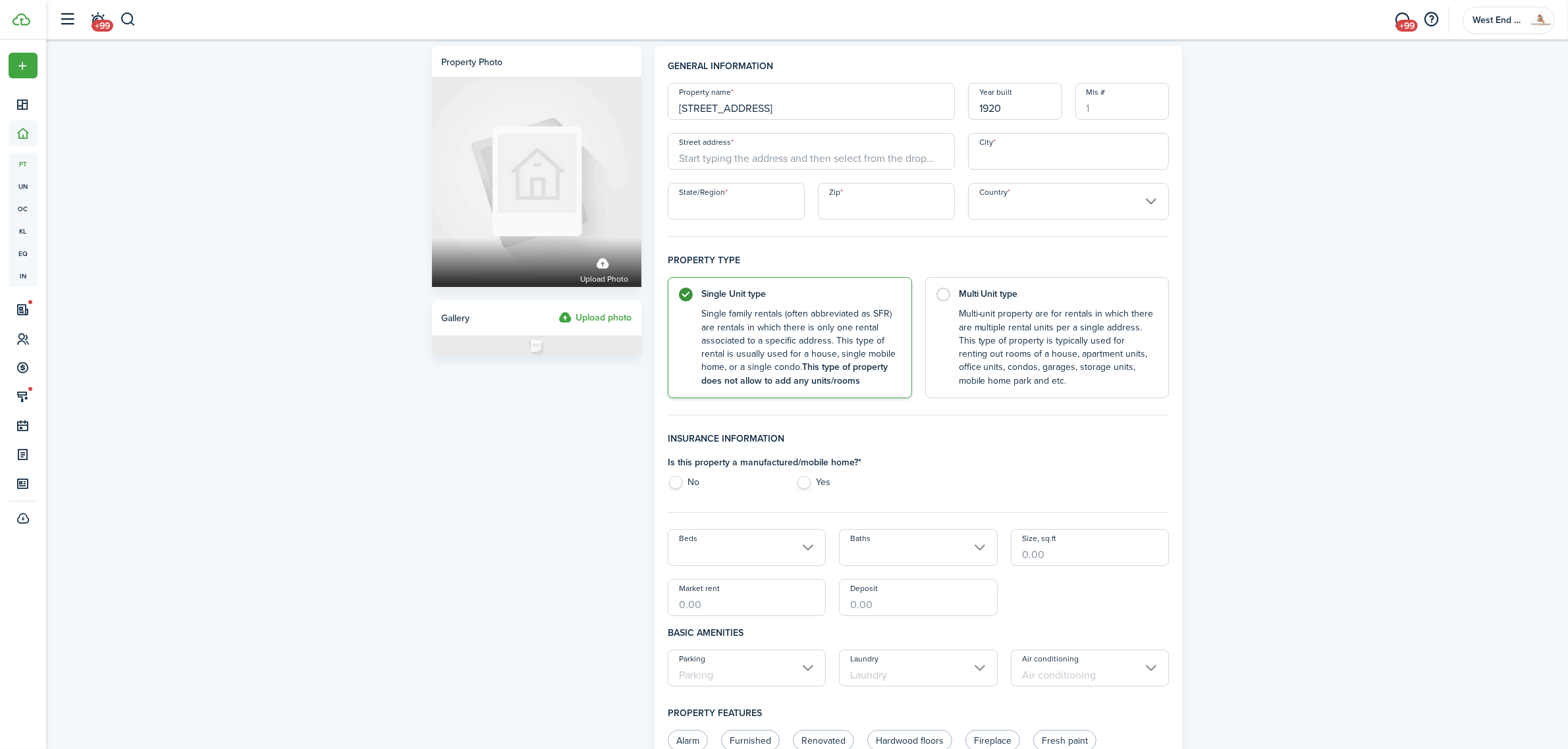
click at [860, 155] on input "Street address" at bounding box center [811, 151] width 287 height 37
paste input "[STREET_ADDRESS]"
click at [772, 175] on span "[STREET_ADDRESS]" at bounding box center [730, 180] width 82 height 14
type input "[STREET_ADDRESS]"
type input "[GEOGRAPHIC_DATA]"
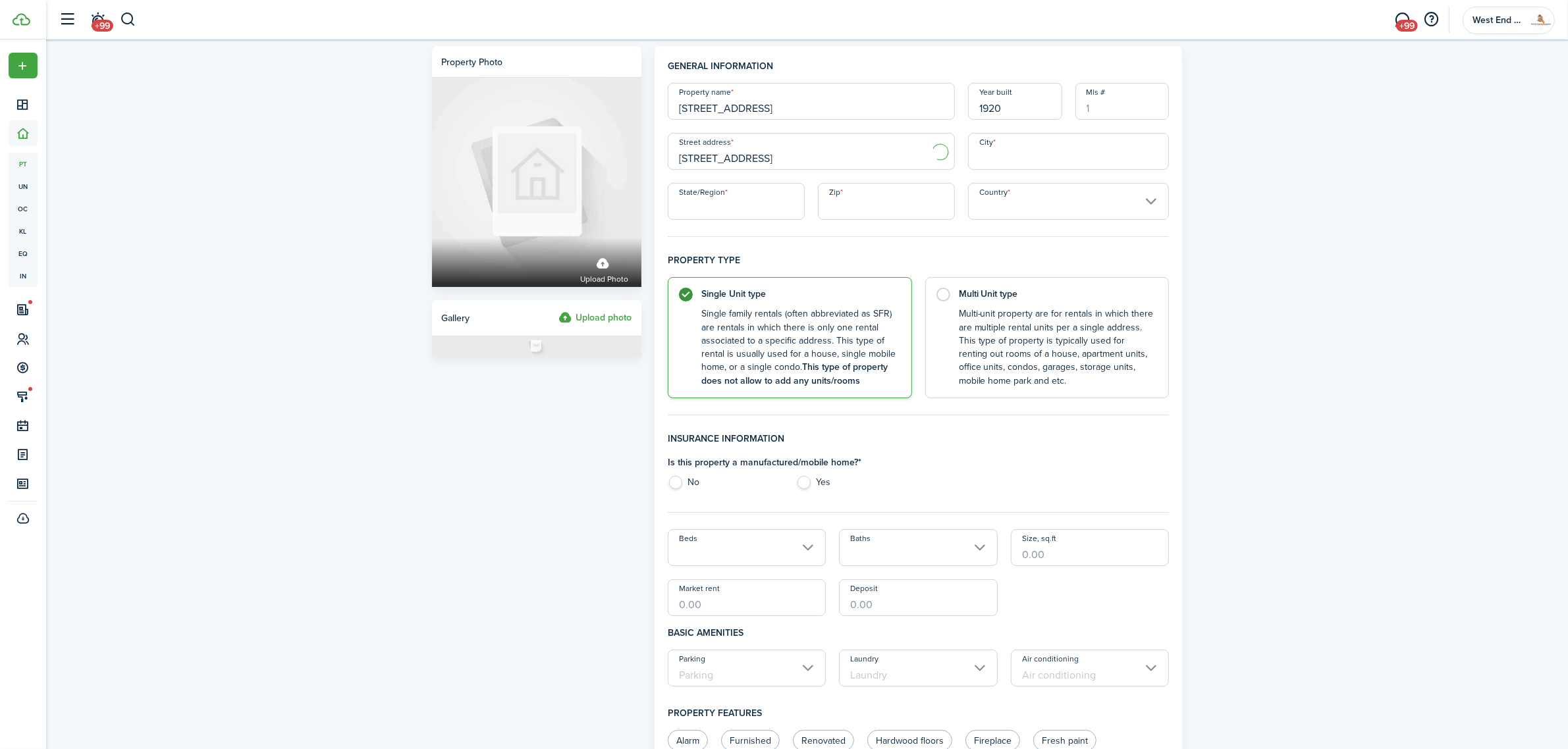
type input "VA"
type input "23220"
type input "[GEOGRAPHIC_DATA]"
drag, startPoint x: 1014, startPoint y: 107, endPoint x: 937, endPoint y: 134, distance: 81.6
click at [937, 134] on div "Property name [STREET_ADDRESS] Year built [GEOGRAPHIC_DATA] address [STREET_ADD…" at bounding box center [918, 151] width 515 height 137
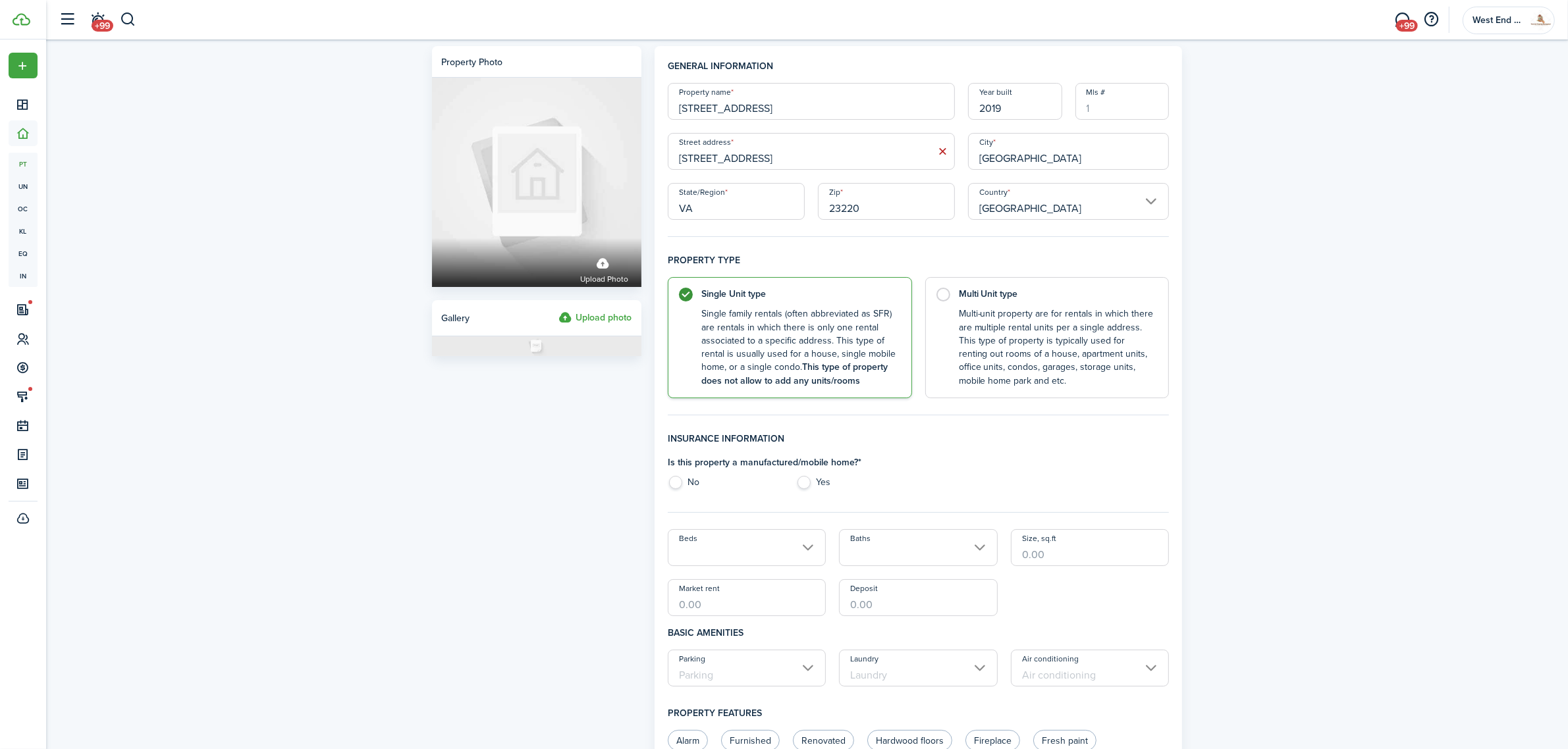
type input "2019"
click at [1176, 146] on div "City [GEOGRAPHIC_DATA]" at bounding box center [1068, 151] width 214 height 37
click at [992, 313] on control-radio-card-description "Multi-unit property are for rentals in which there are multiple rental units pe…" at bounding box center [1057, 344] width 197 height 81
radio input "false"
radio input "true"
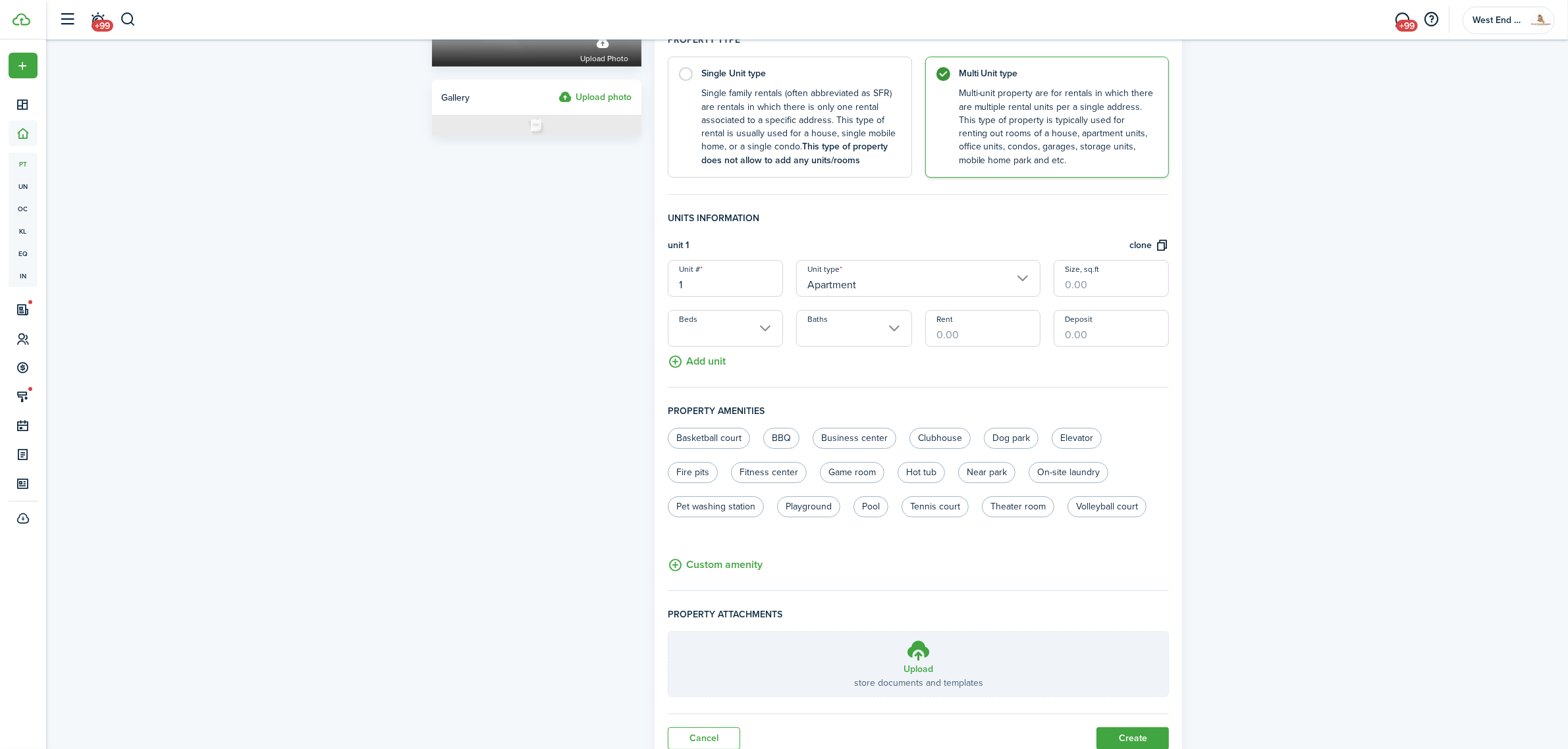
scroll to position [270, 0]
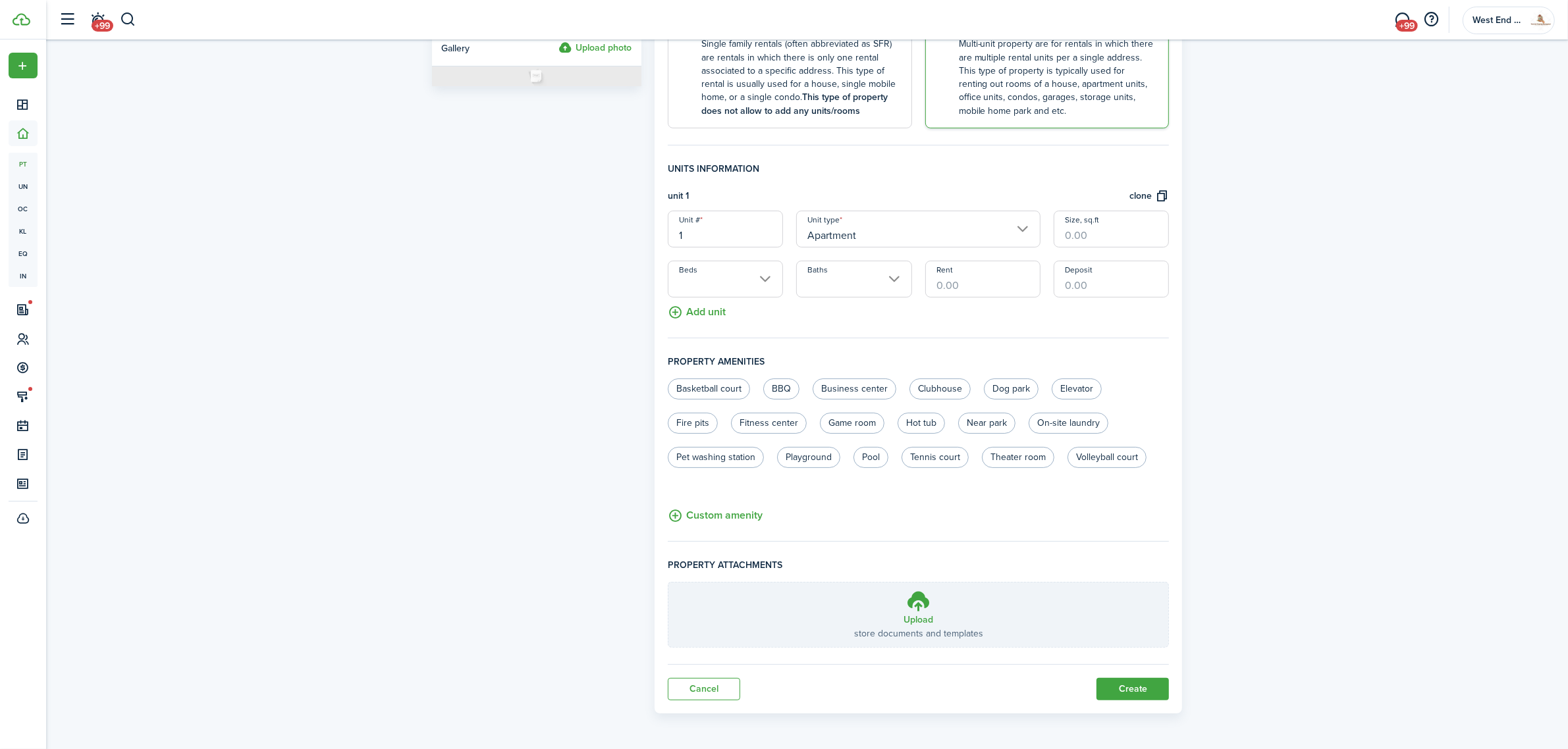
click at [917, 231] on input "Apartment" at bounding box center [919, 229] width 244 height 37
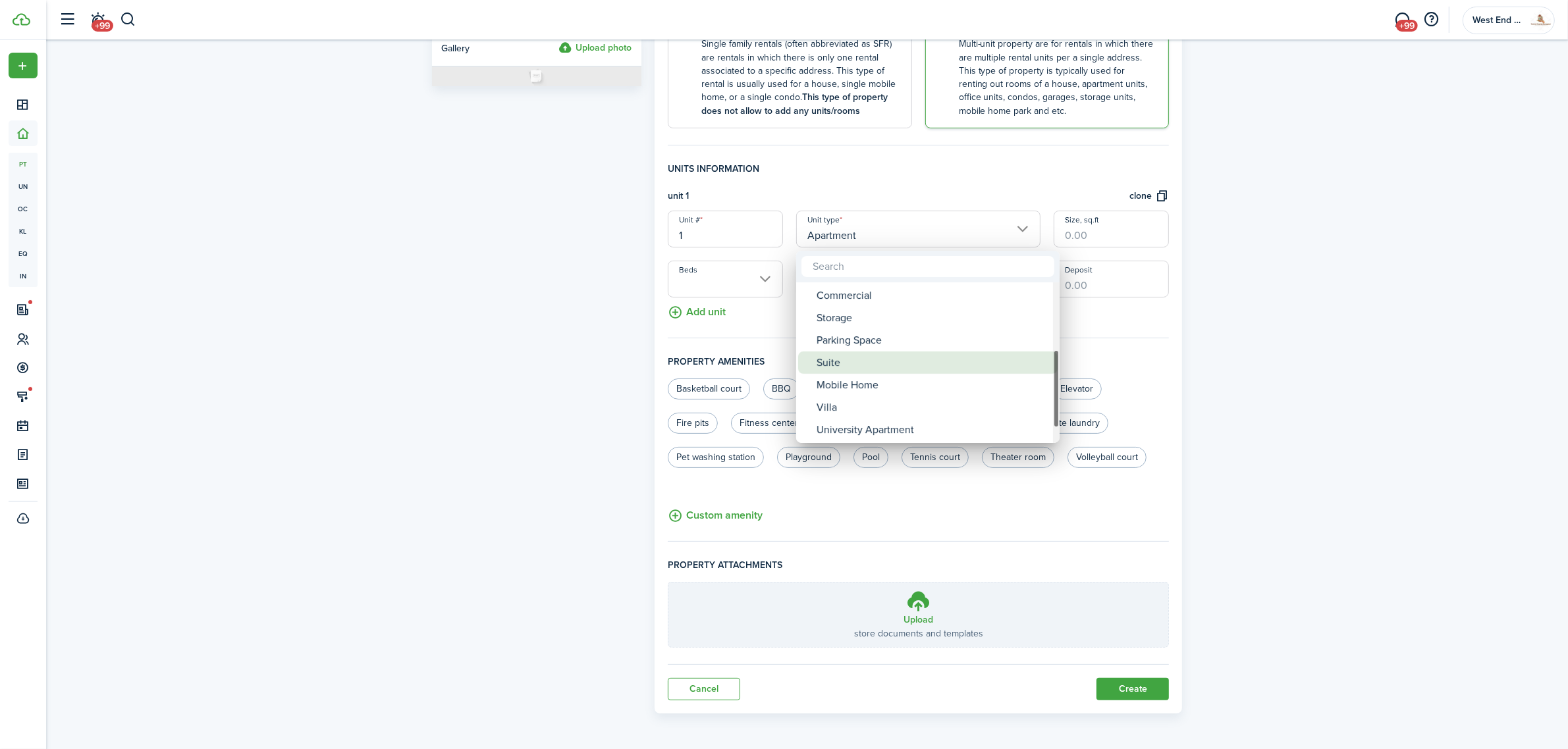
click at [901, 361] on div "Suite" at bounding box center [933, 362] width 233 height 22
type input "Suite"
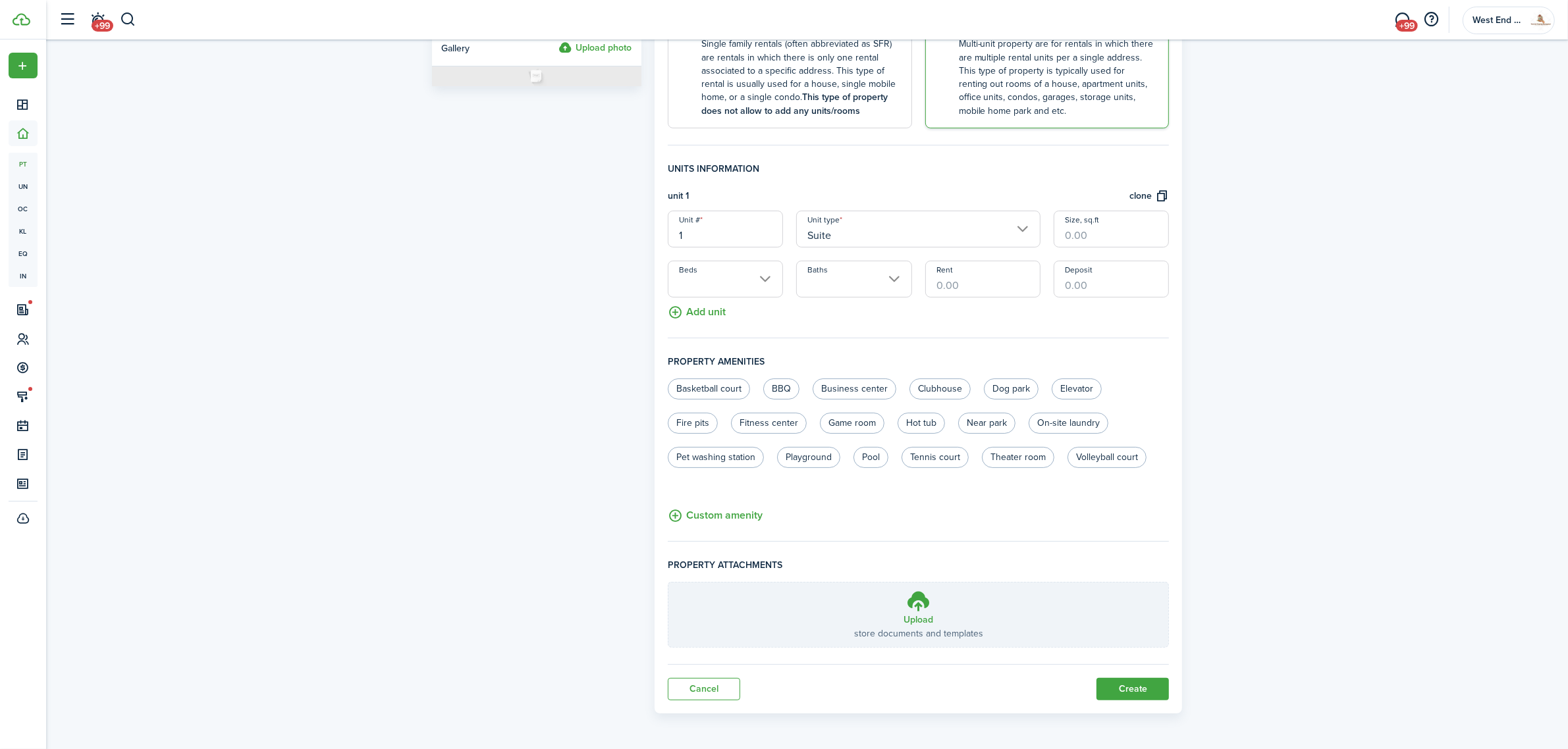
click at [1329, 338] on div "Property photo Upload photo Gallery Upload photo General information Property n…" at bounding box center [806, 245] width 1522 height 951
click at [751, 239] on input "1" at bounding box center [725, 229] width 116 height 37
click at [1388, 271] on div "Property photo Upload photo Gallery Upload photo General information Property n…" at bounding box center [806, 245] width 1522 height 951
click at [1115, 235] on input "Size, sq.ft" at bounding box center [1111, 229] width 116 height 37
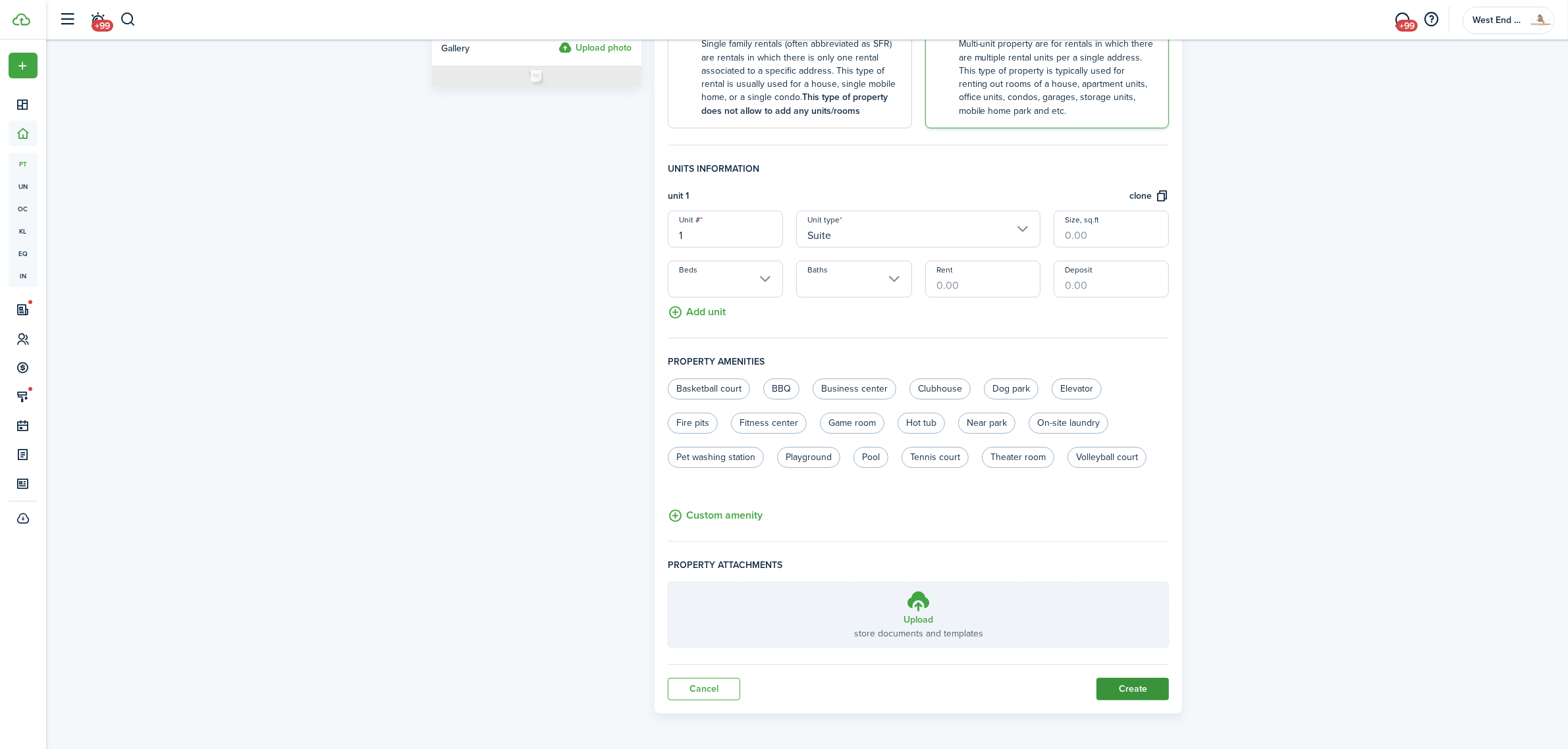
click at [1134, 689] on button "Create" at bounding box center [1132, 689] width 72 height 22
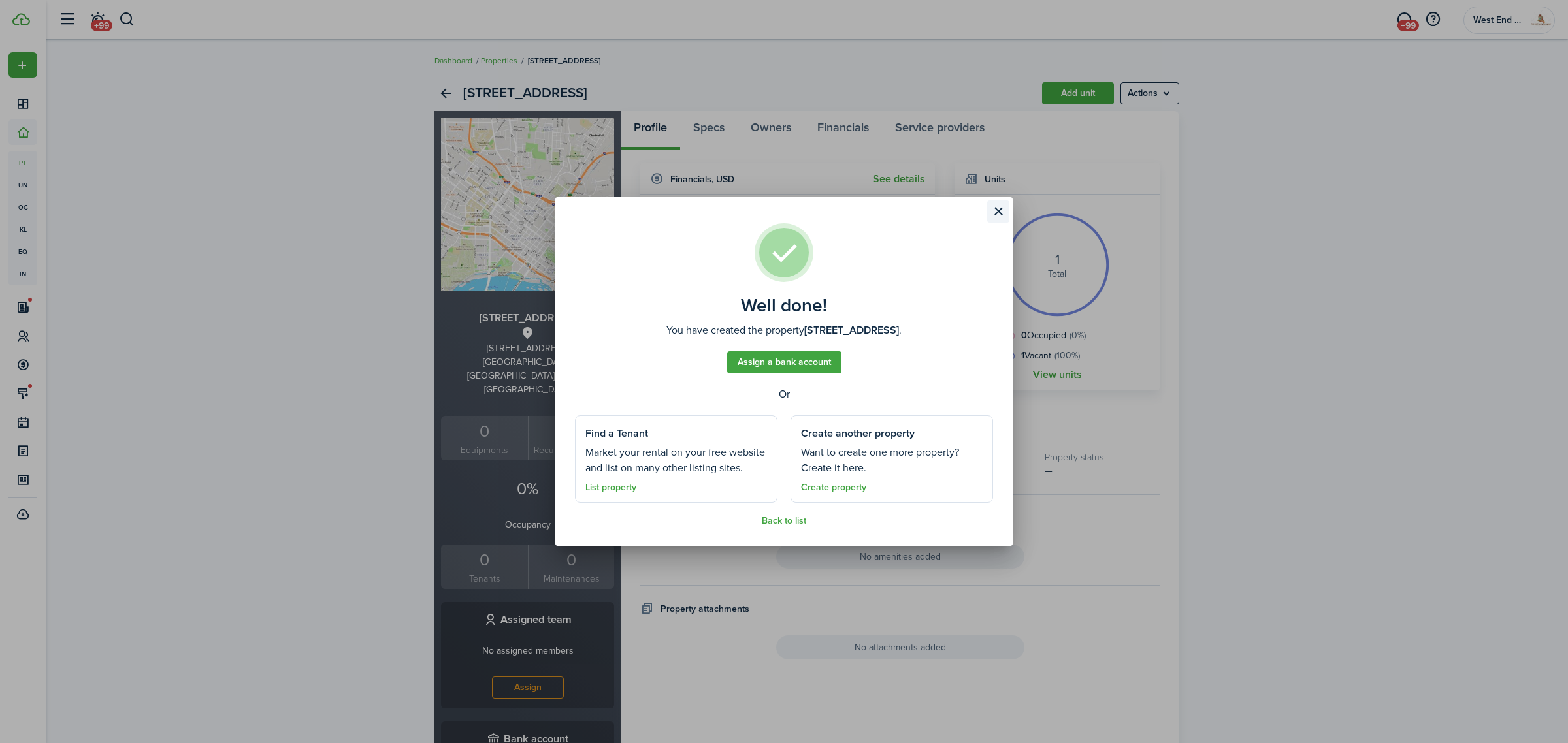
click at [996, 214] on button "Close modal" at bounding box center [998, 211] width 22 height 22
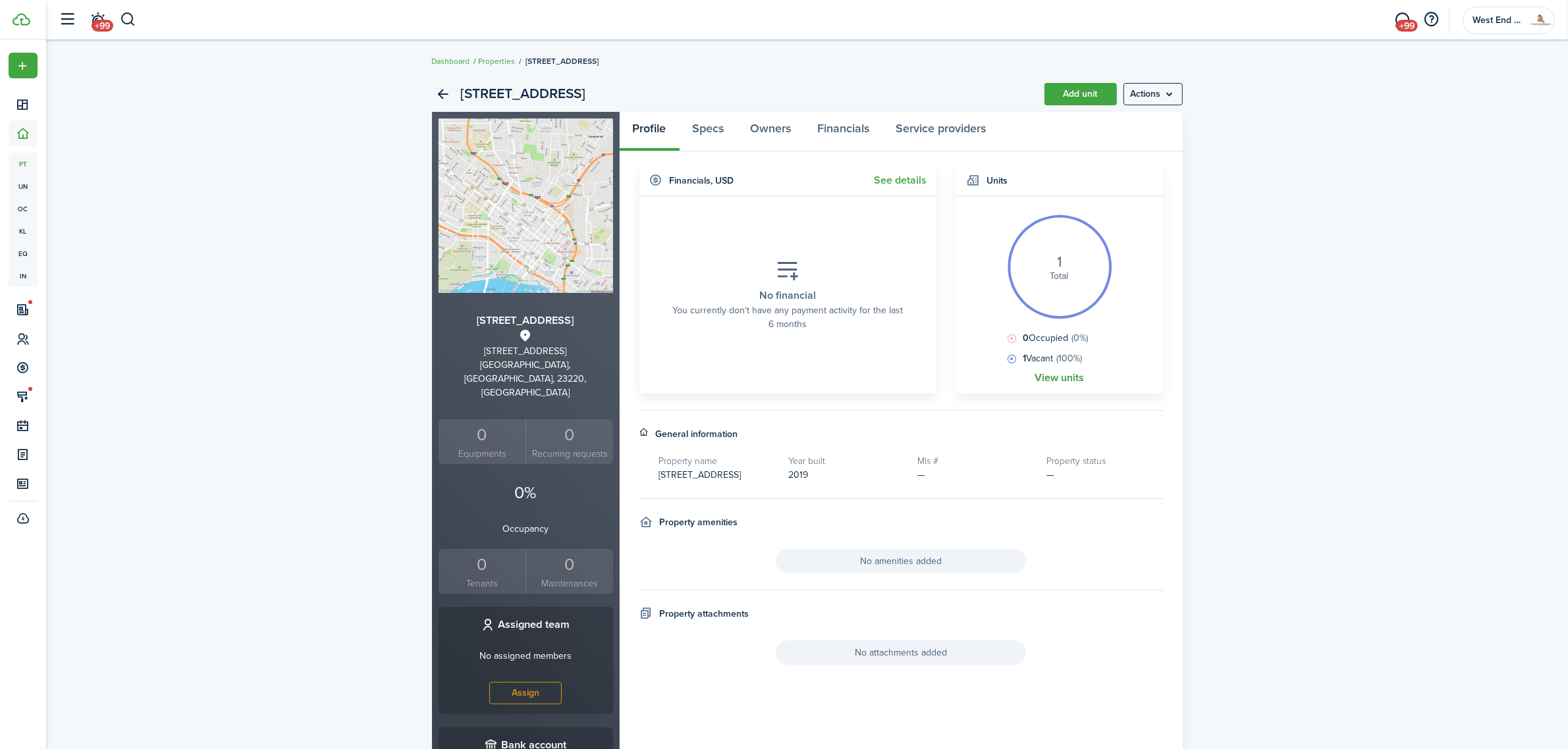
click at [1062, 377] on link "View units" at bounding box center [1058, 378] width 49 height 12
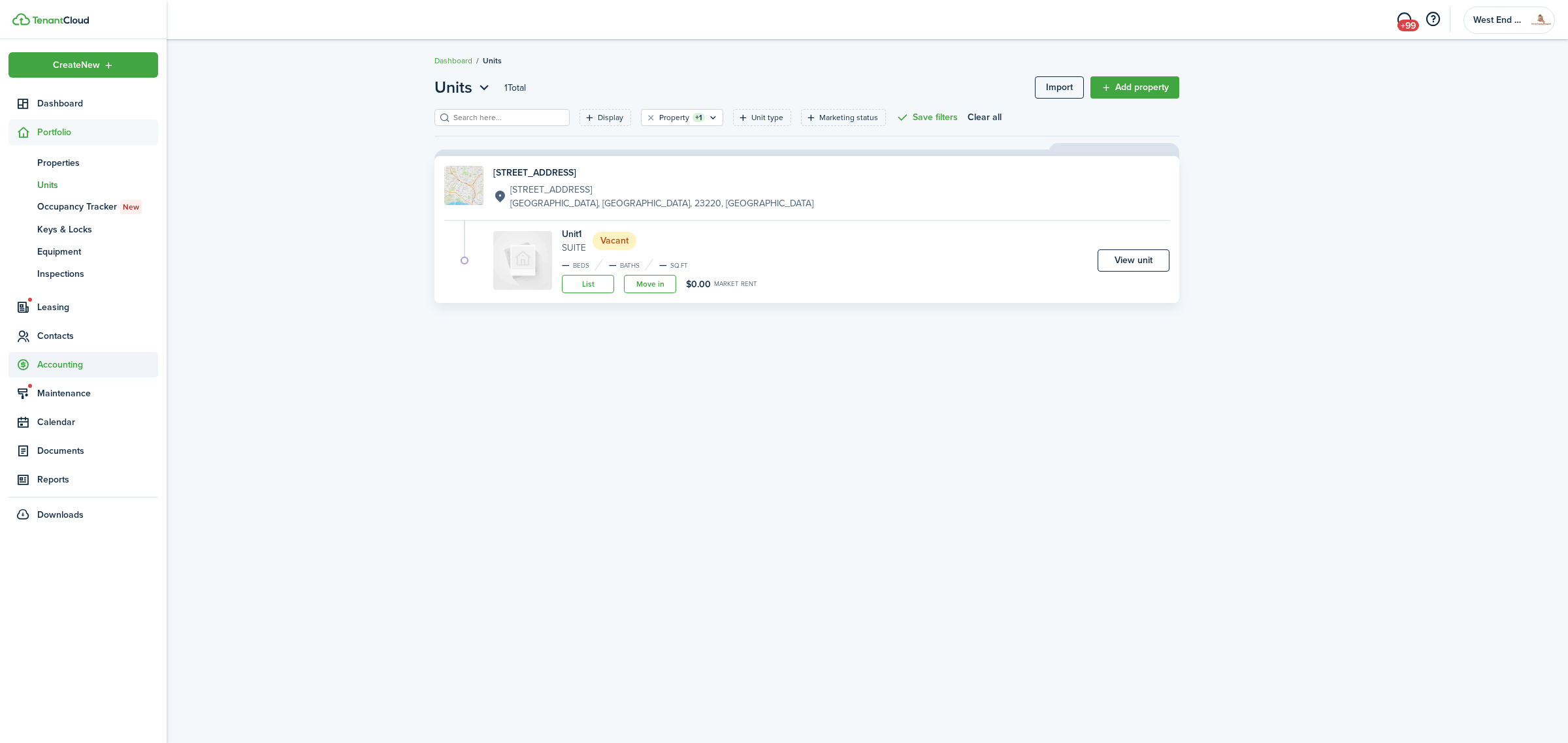
click at [74, 364] on span "Accounting" at bounding box center [97, 364] width 121 height 14
click at [87, 246] on span "Transactions" at bounding box center [97, 249] width 121 height 14
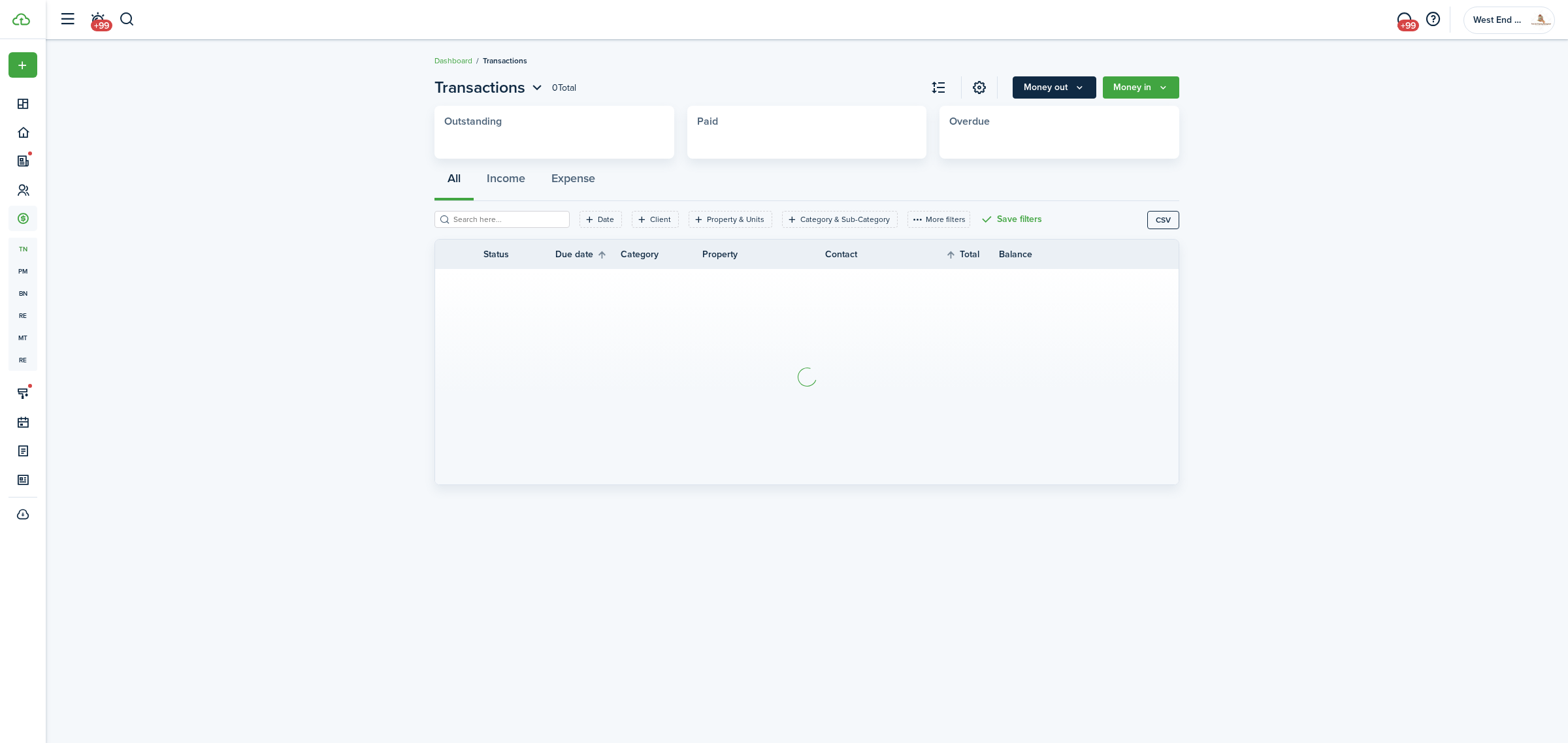
click at [1060, 92] on button "Money out" at bounding box center [1054, 87] width 83 height 22
click at [1053, 110] on link "Expense invoice" at bounding box center [1039, 117] width 115 height 23
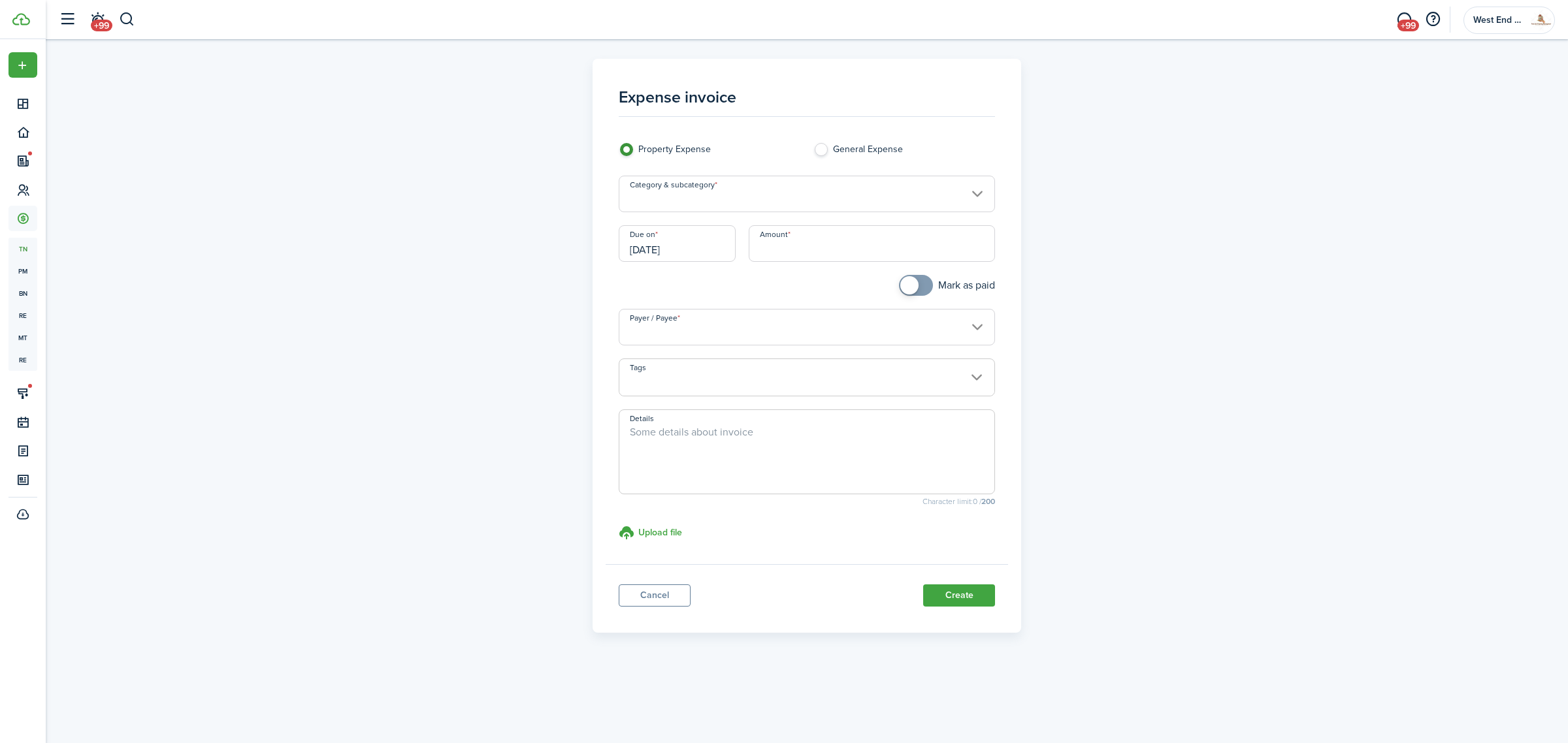
click at [710, 197] on input "Category & subcategory" at bounding box center [807, 194] width 377 height 36
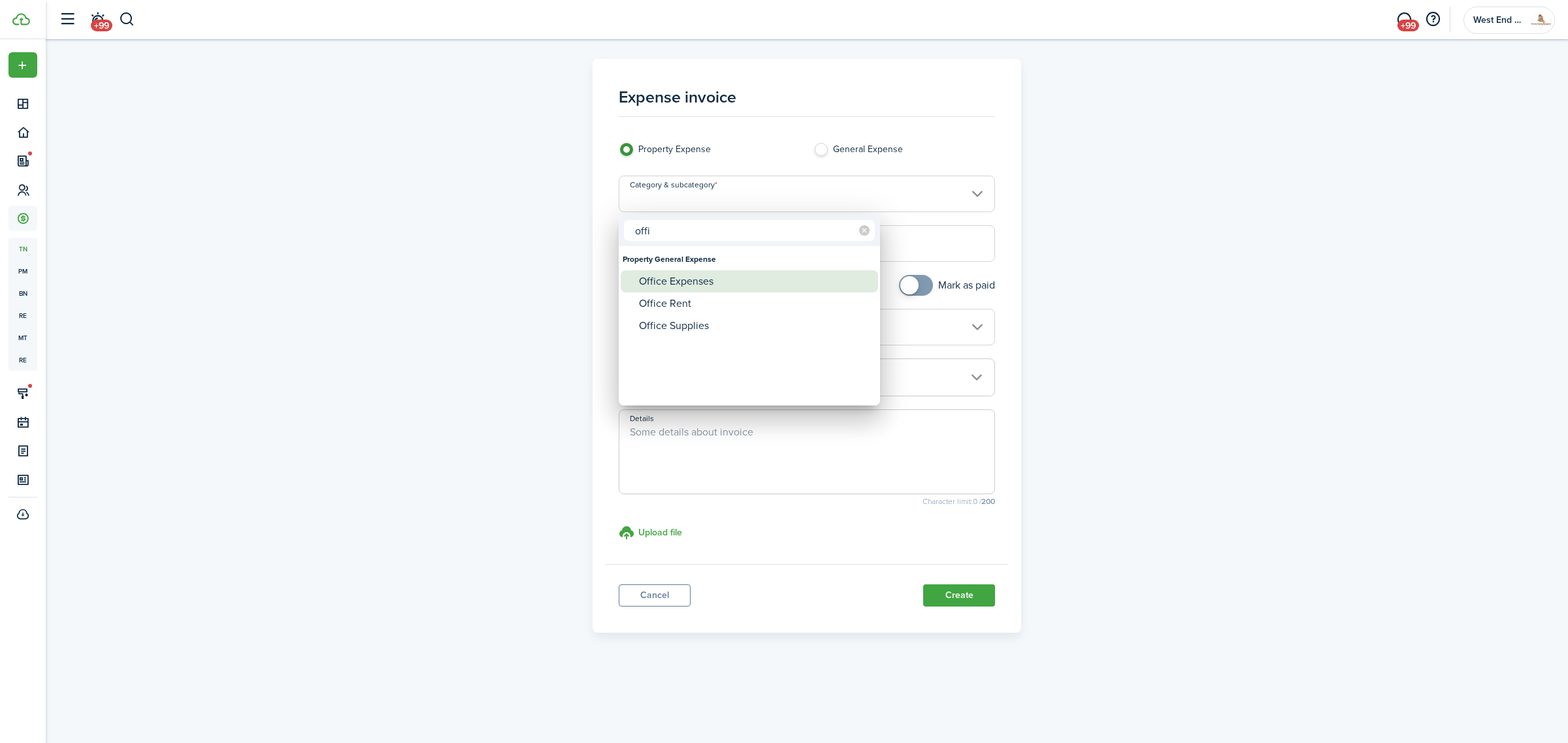
type input "offi"
click at [680, 278] on div "Office Expenses" at bounding box center [755, 281] width 231 height 22
type input "Property General Expense / Office Expenses"
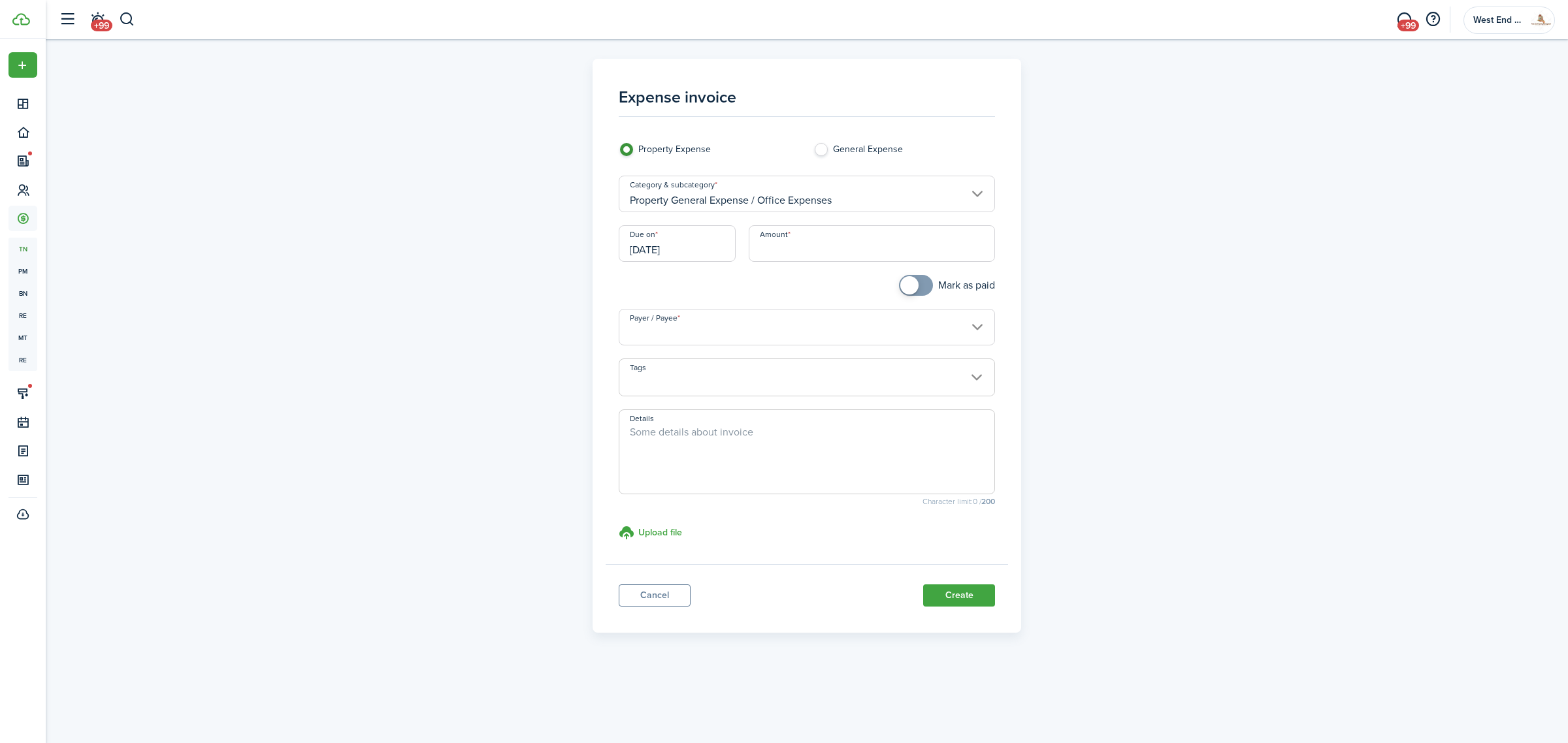
click at [700, 438] on textarea "Details" at bounding box center [807, 456] width 375 height 63
type textarea "LLC Formation Fee"
click at [775, 240] on input "Amount" at bounding box center [872, 243] width 247 height 36
type input "$350.00"
click at [1316, 366] on div "Expense invoice Property Expense General Expense Category & subcategory Propert…" at bounding box center [807, 359] width 1523 height 639
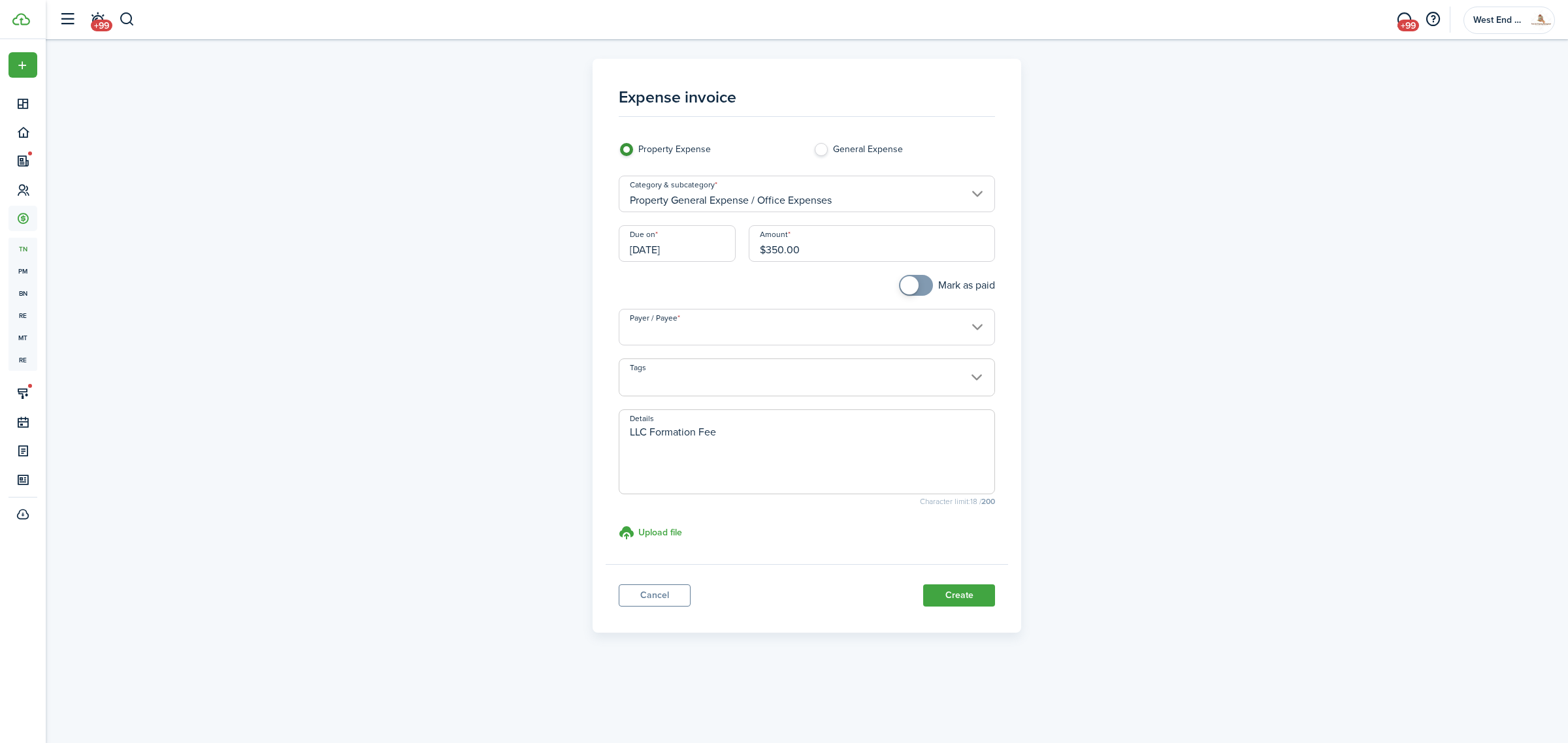
checkbox input "true"
click at [922, 288] on span at bounding box center [916, 285] width 13 height 21
click at [706, 328] on input "Payer / Payee" at bounding box center [807, 327] width 377 height 36
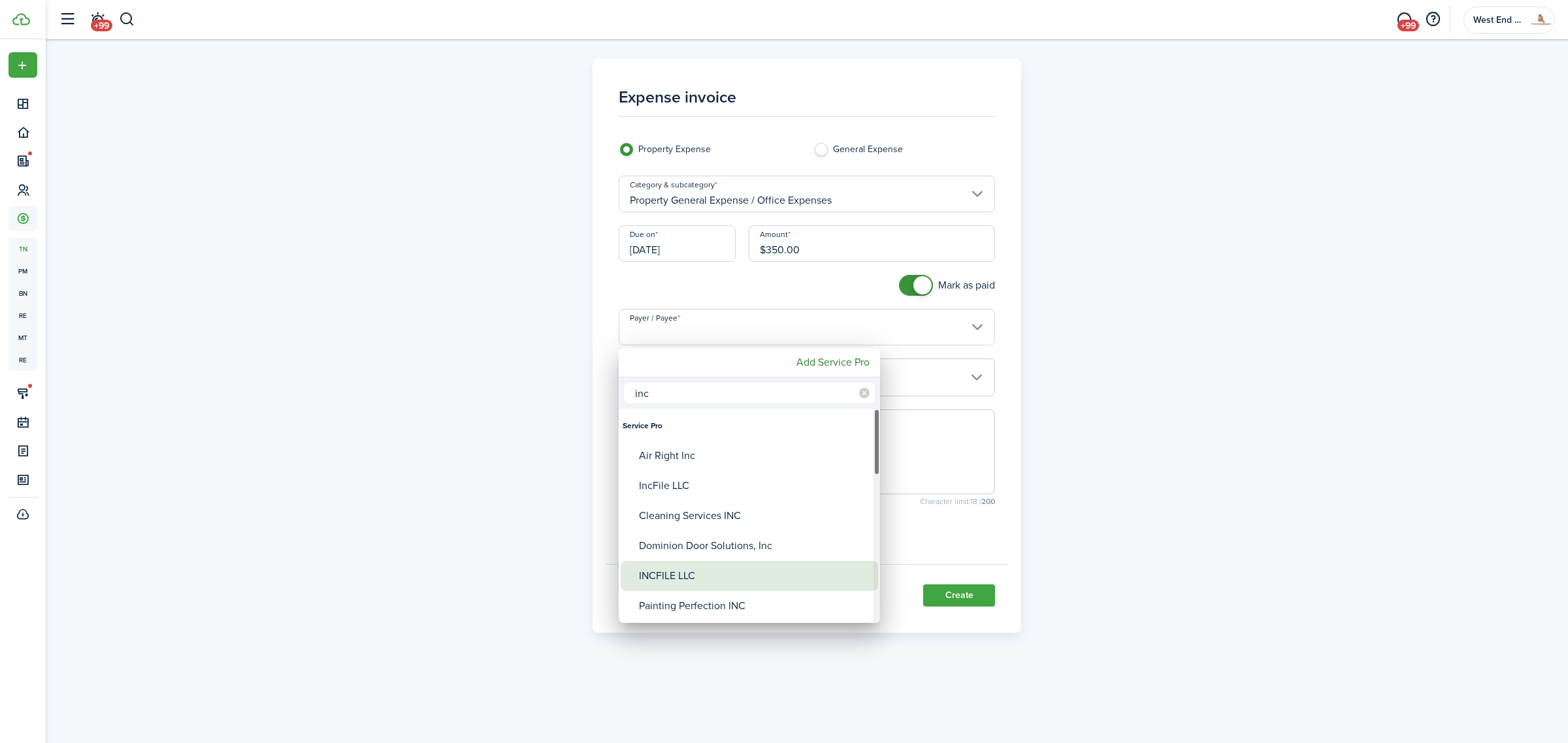
type input "inc"
click at [700, 576] on div "INCFILE LLC" at bounding box center [755, 576] width 231 height 30
type input "INCFILE LLC"
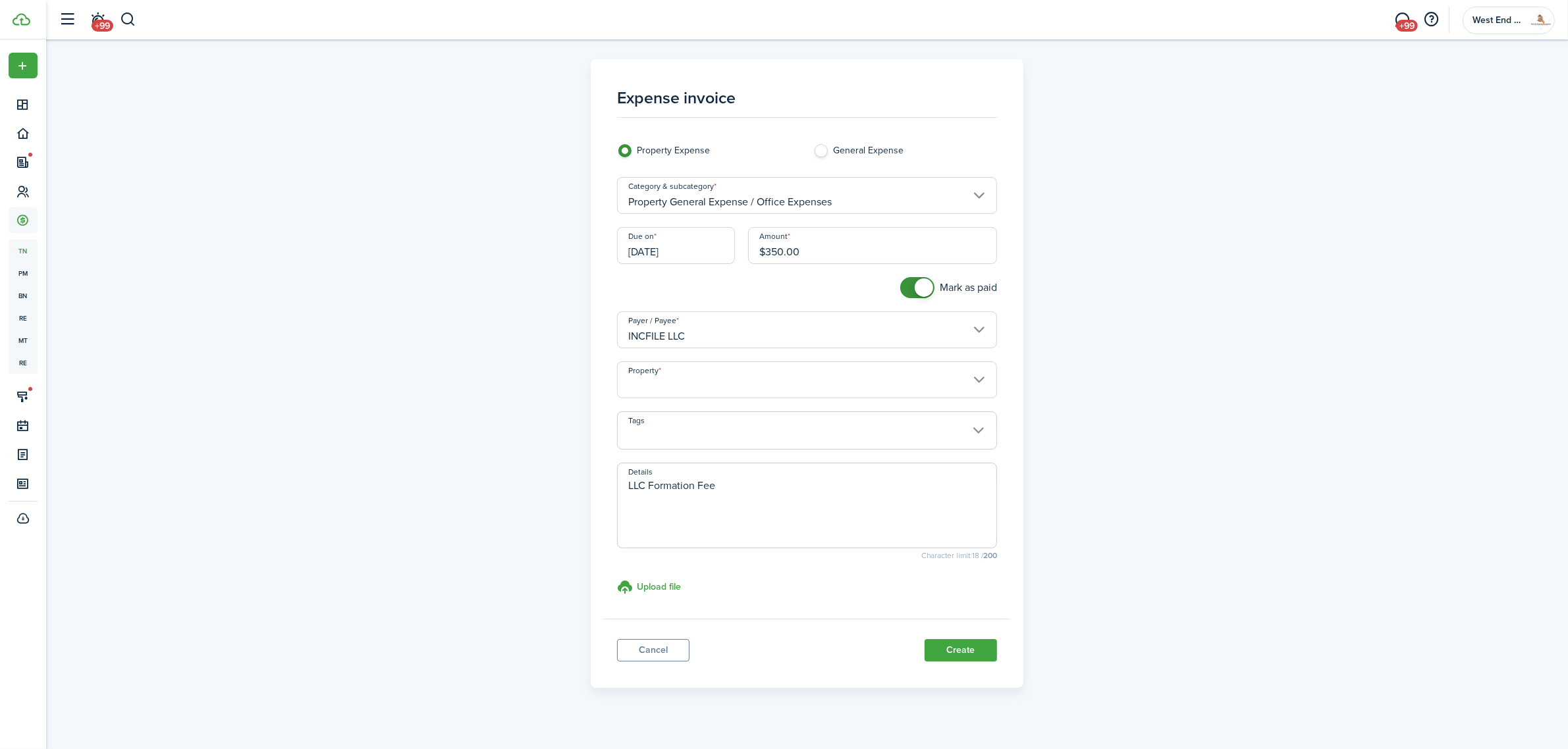
click at [695, 376] on input "Property" at bounding box center [806, 380] width 380 height 37
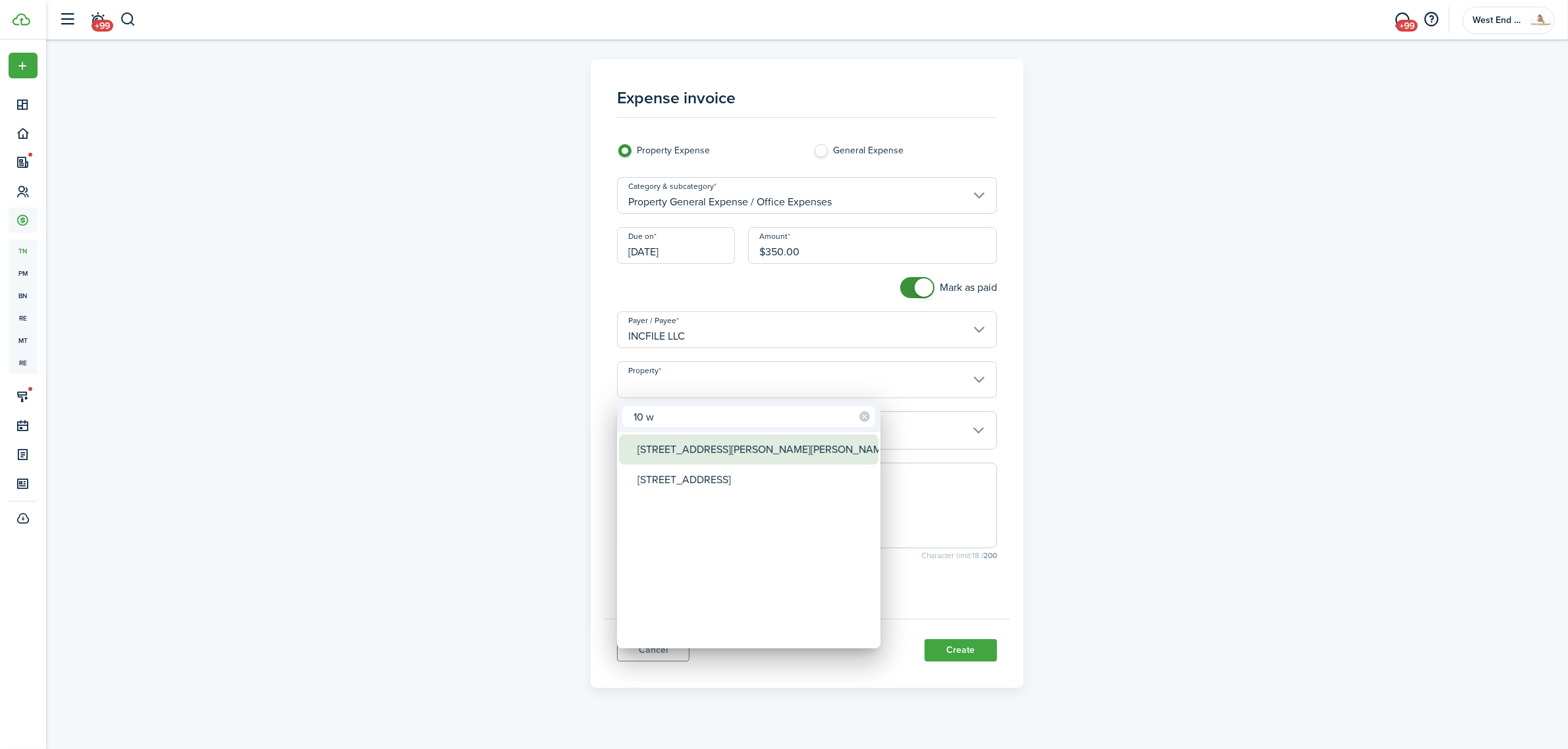
type input "10 w"
click at [742, 474] on div "[STREET_ADDRESS]" at bounding box center [754, 480] width 233 height 30
type input "[STREET_ADDRESS]"
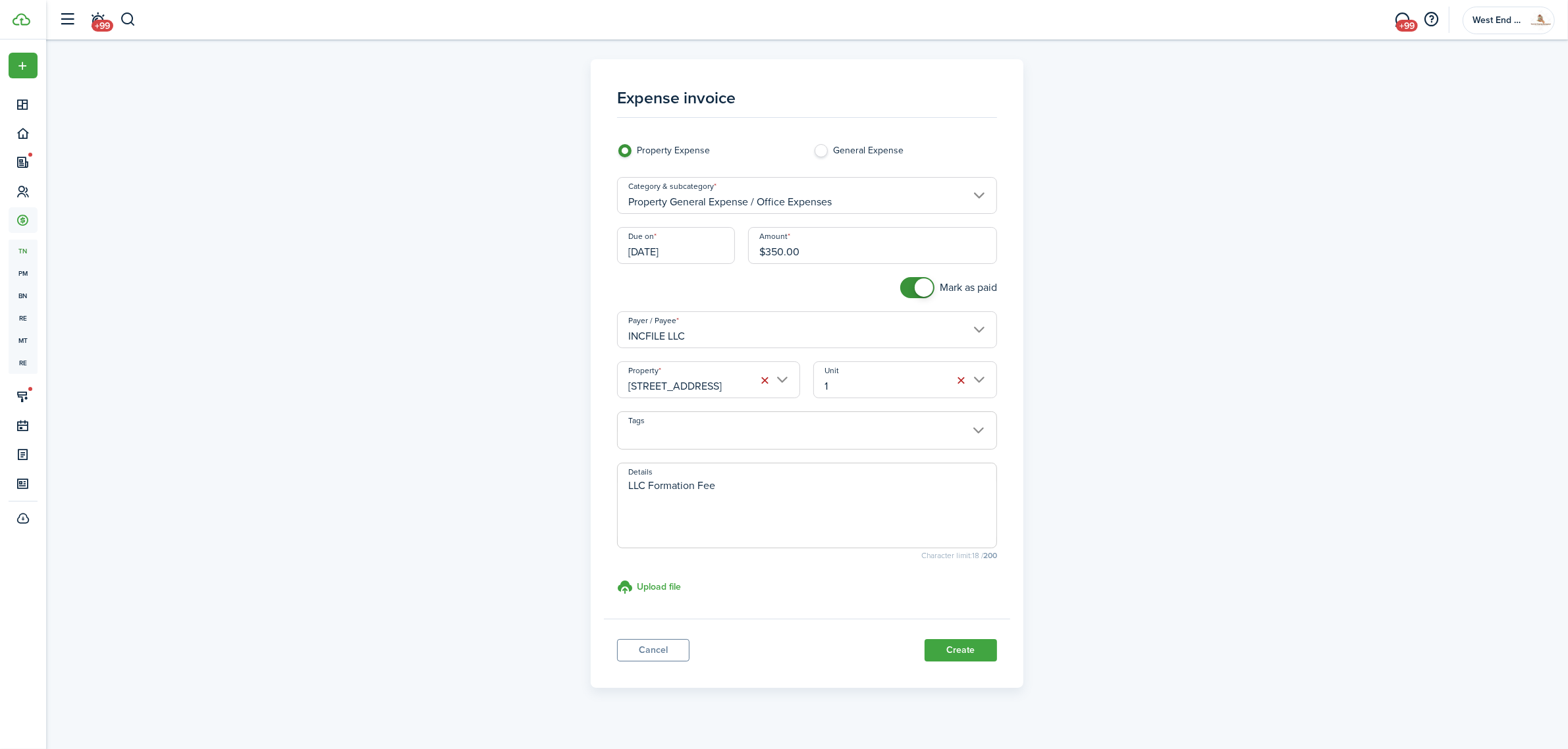
scroll to position [0, 40]
click at [969, 650] on button "Create" at bounding box center [960, 650] width 72 height 22
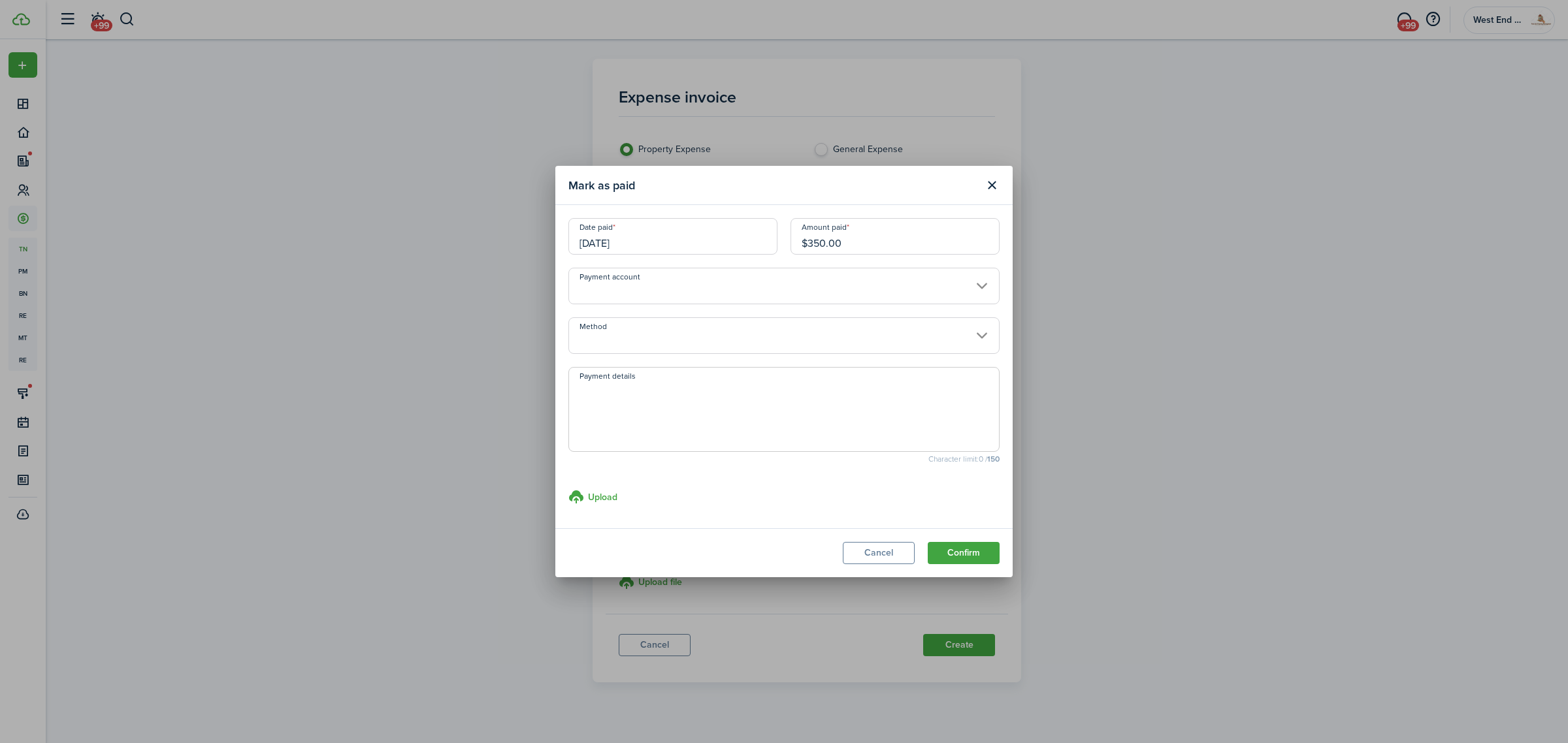
click at [627, 328] on input "Method" at bounding box center [784, 336] width 431 height 36
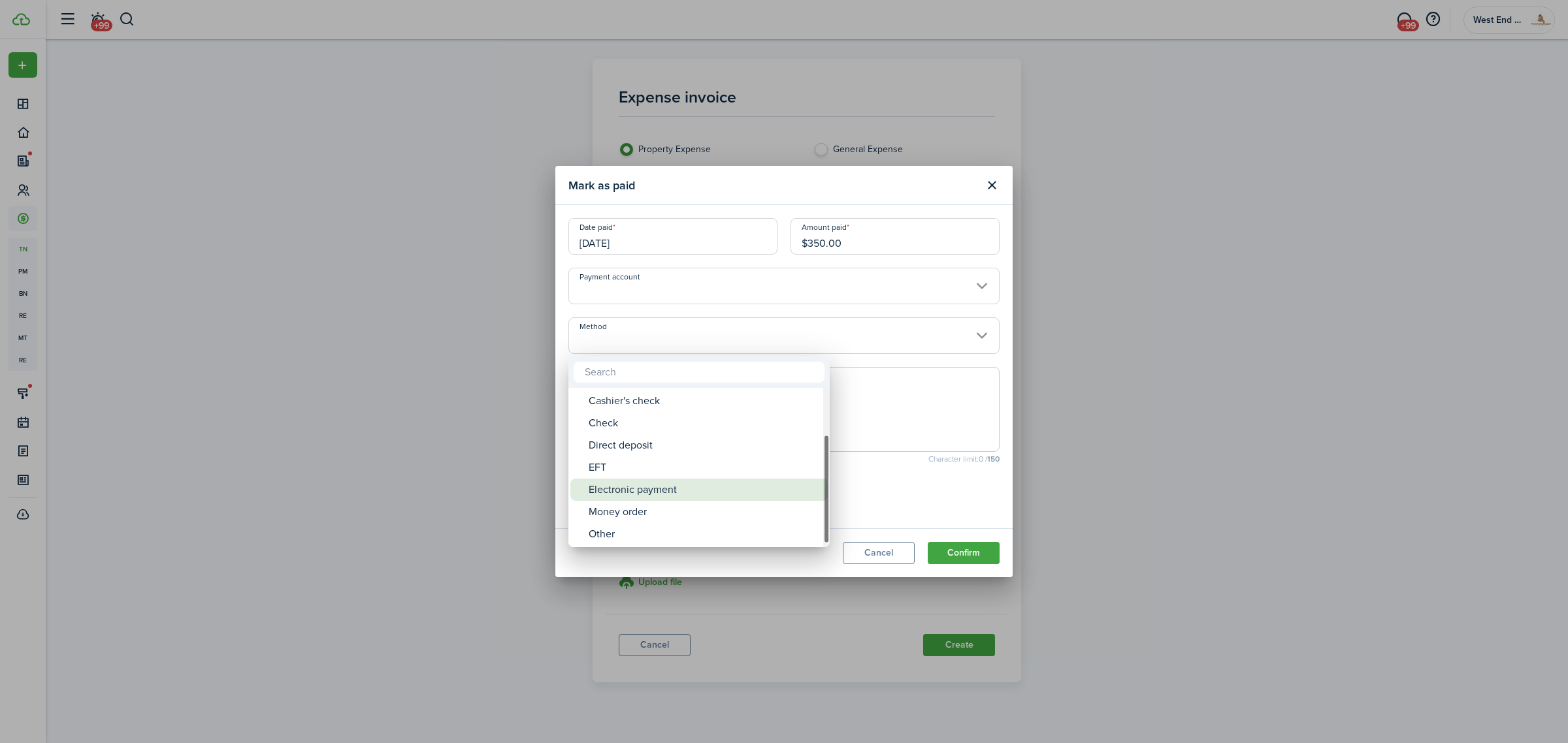
click at [653, 485] on div "Electronic payment" at bounding box center [704, 490] width 231 height 22
type input "Electronic payment"
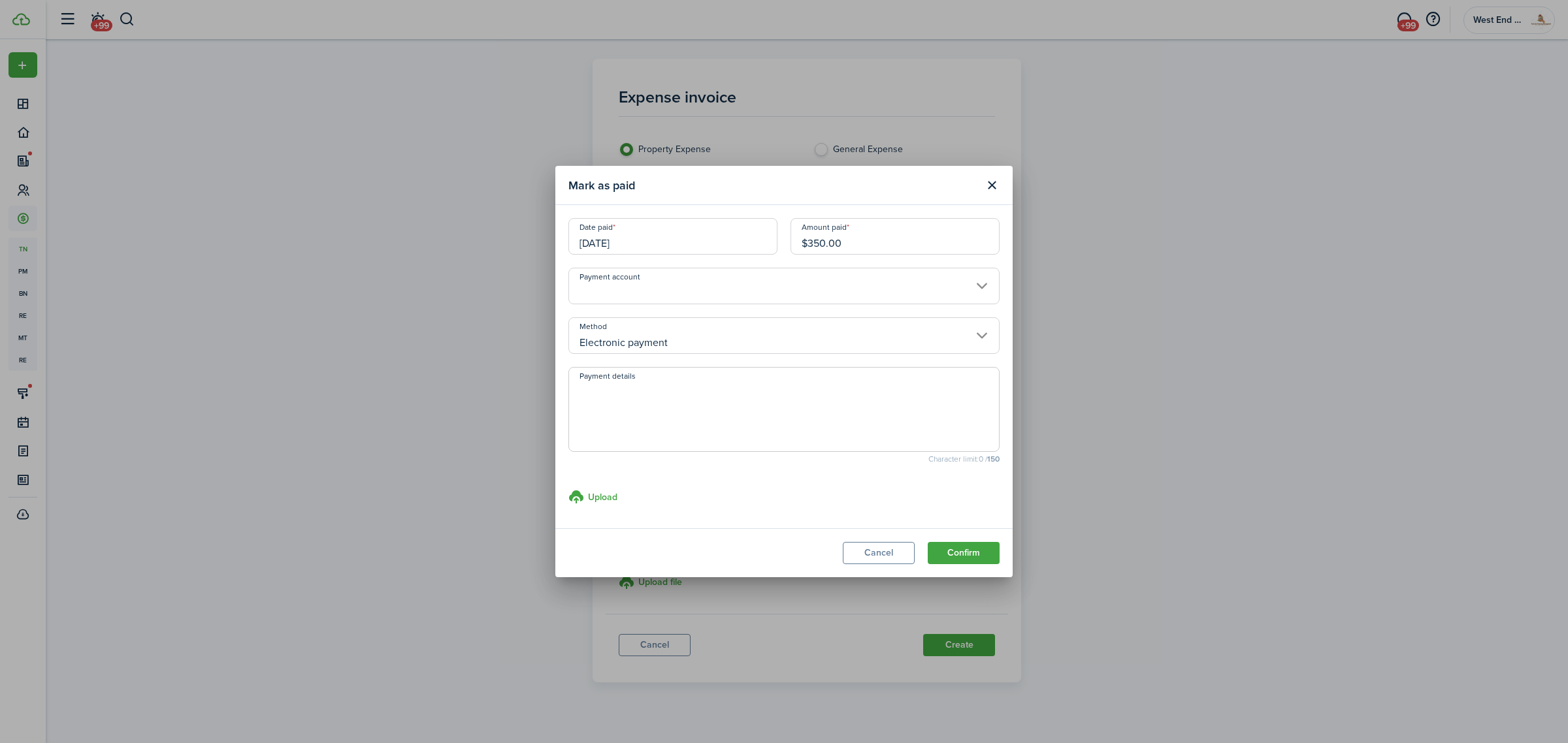
click at [957, 557] on button "Confirm" at bounding box center [963, 553] width 72 height 22
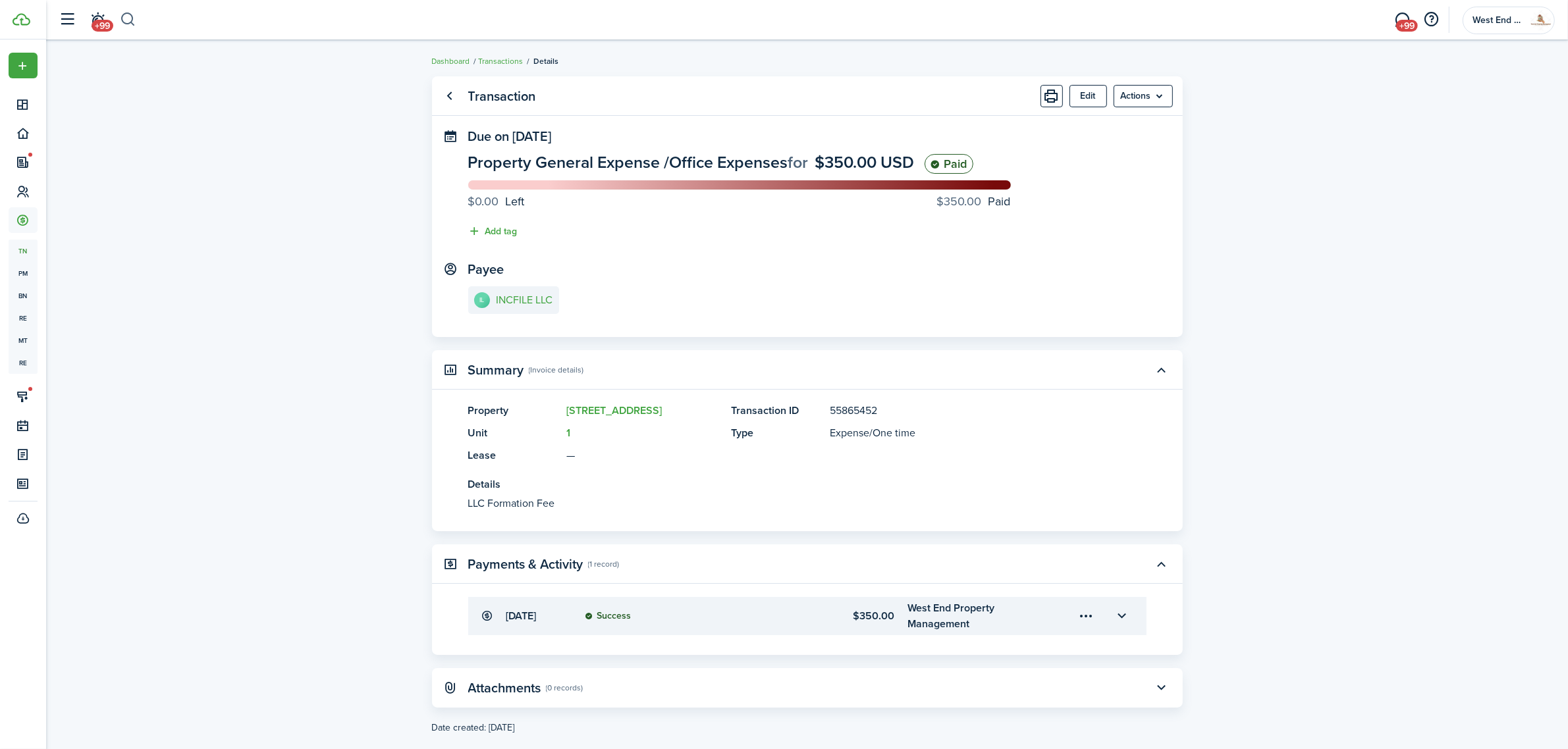
click at [132, 13] on button "button" at bounding box center [128, 19] width 17 height 22
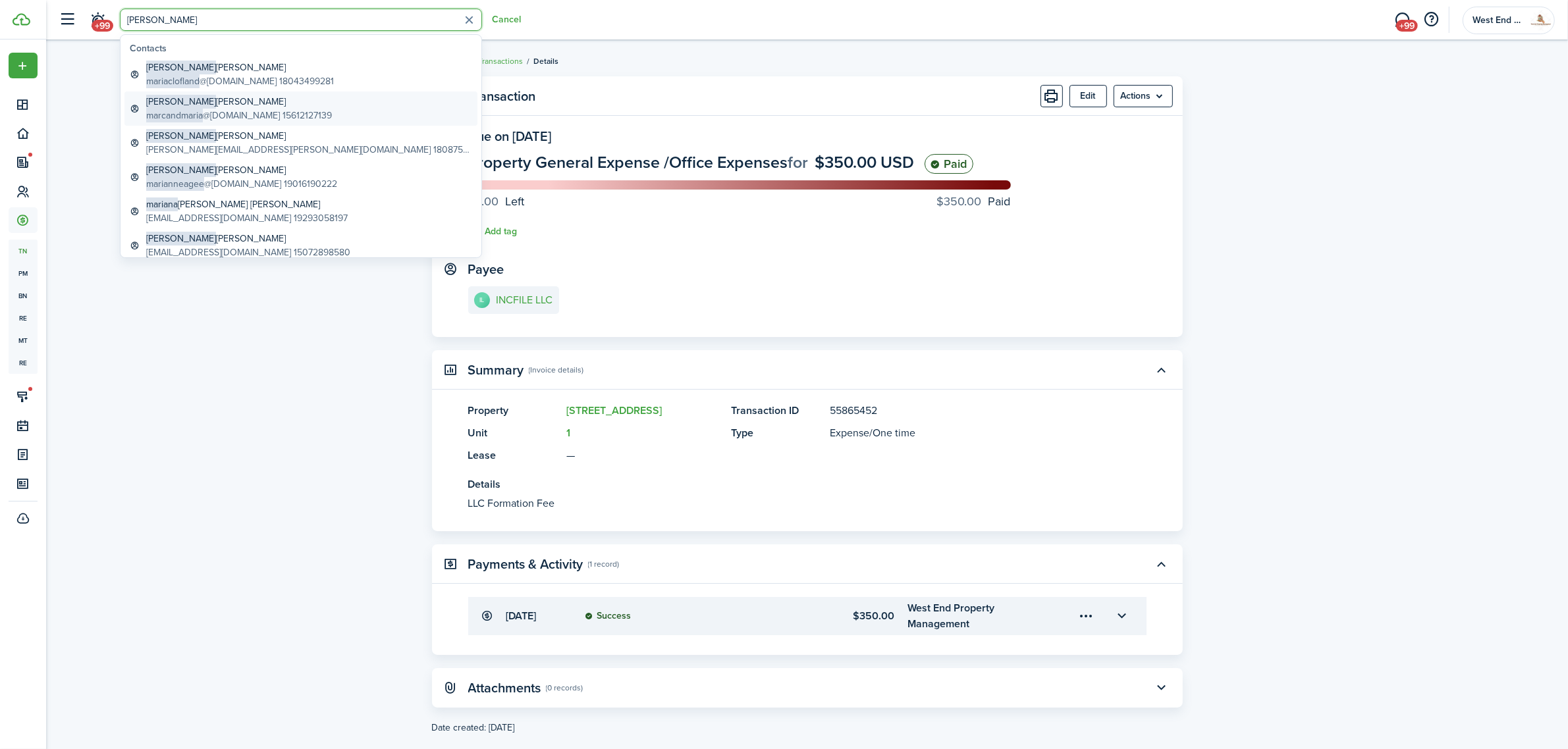
type input "[PERSON_NAME]"
click at [265, 113] on global-search-item-description "marcandmaria @[DOMAIN_NAME] 15612127139" at bounding box center [239, 116] width 185 height 14
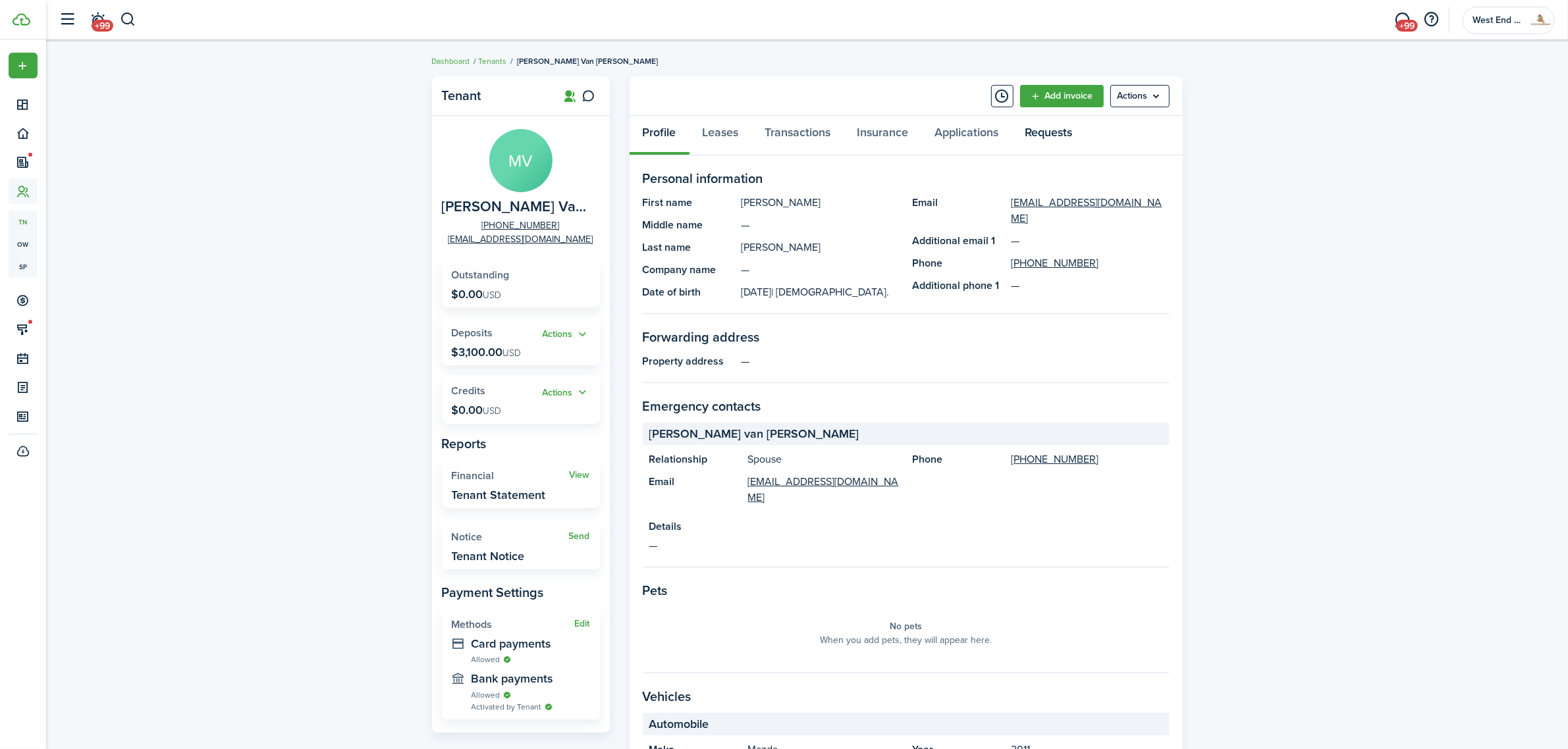
click at [1047, 131] on link "Requests" at bounding box center [1048, 136] width 74 height 40
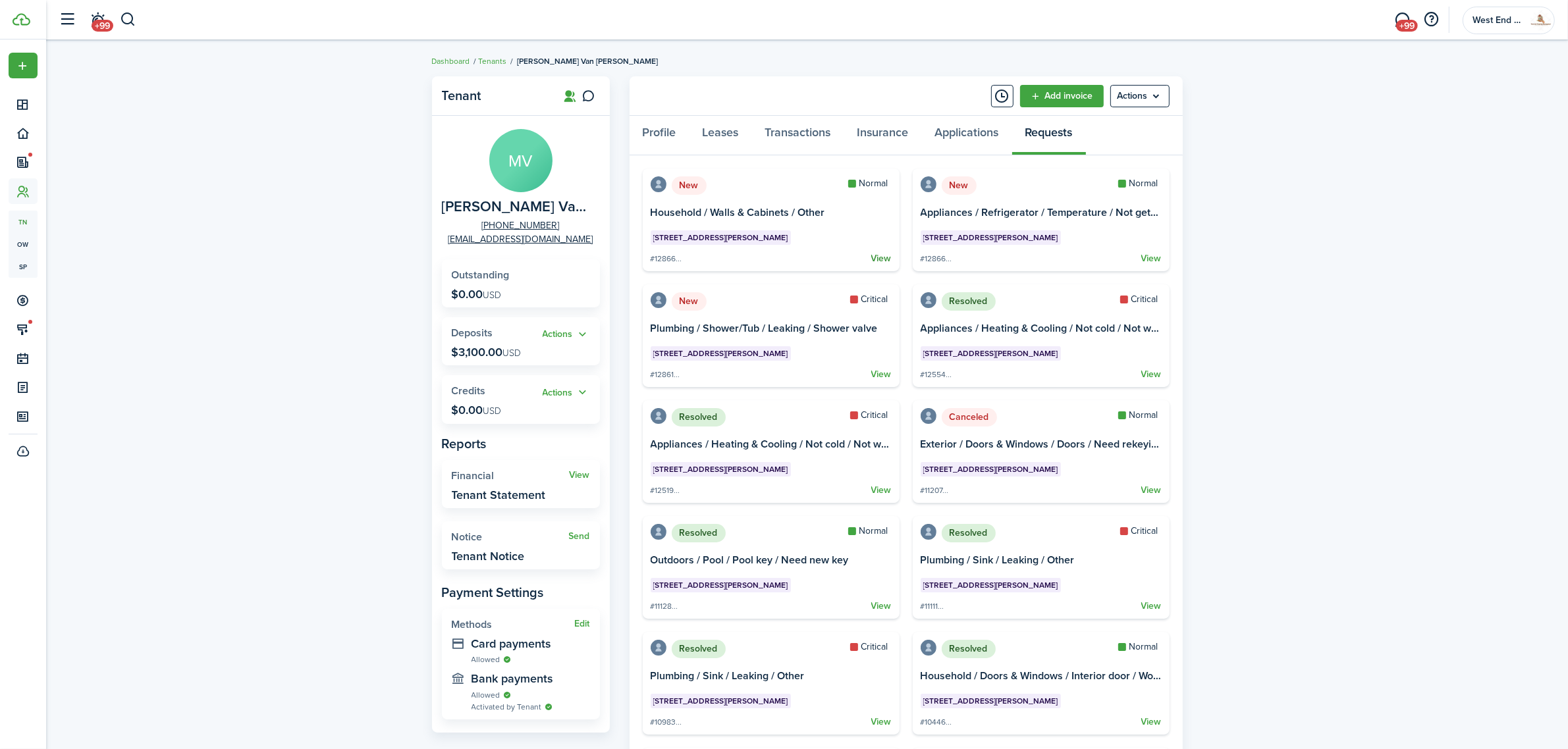
click at [880, 259] on link "View" at bounding box center [881, 259] width 21 height 12
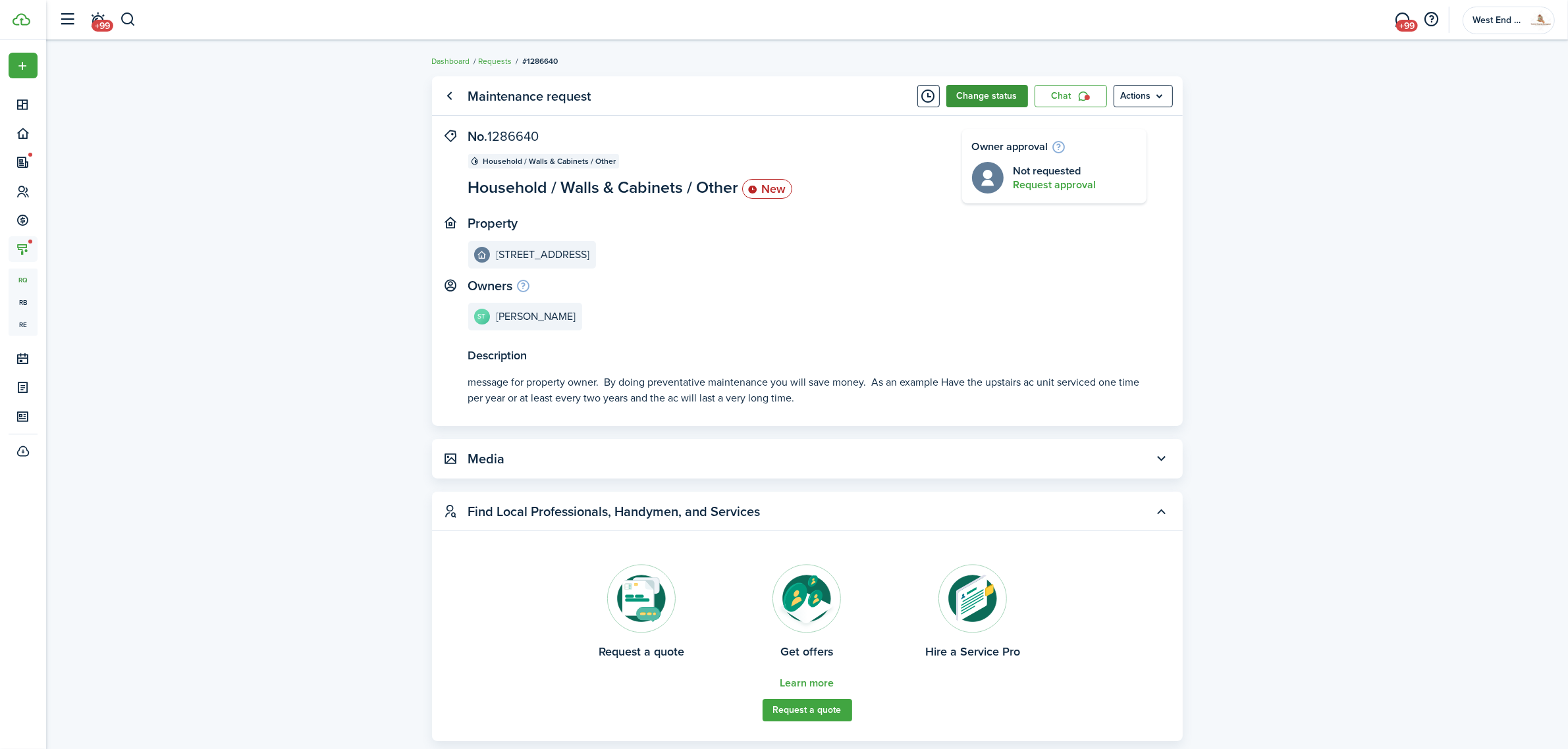
click at [977, 94] on button "Change status" at bounding box center [987, 96] width 81 height 22
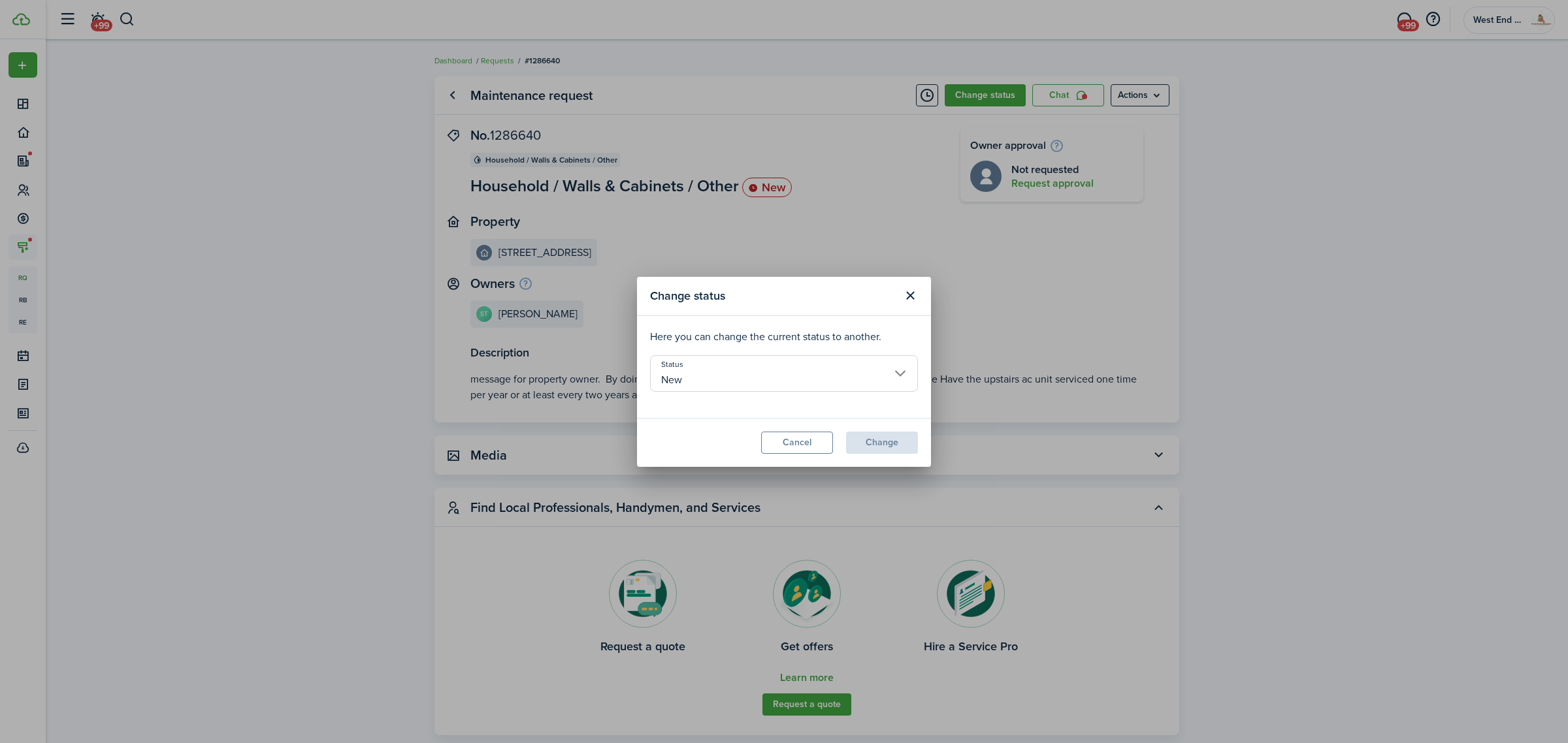
click at [778, 368] on input "New" at bounding box center [784, 374] width 268 height 36
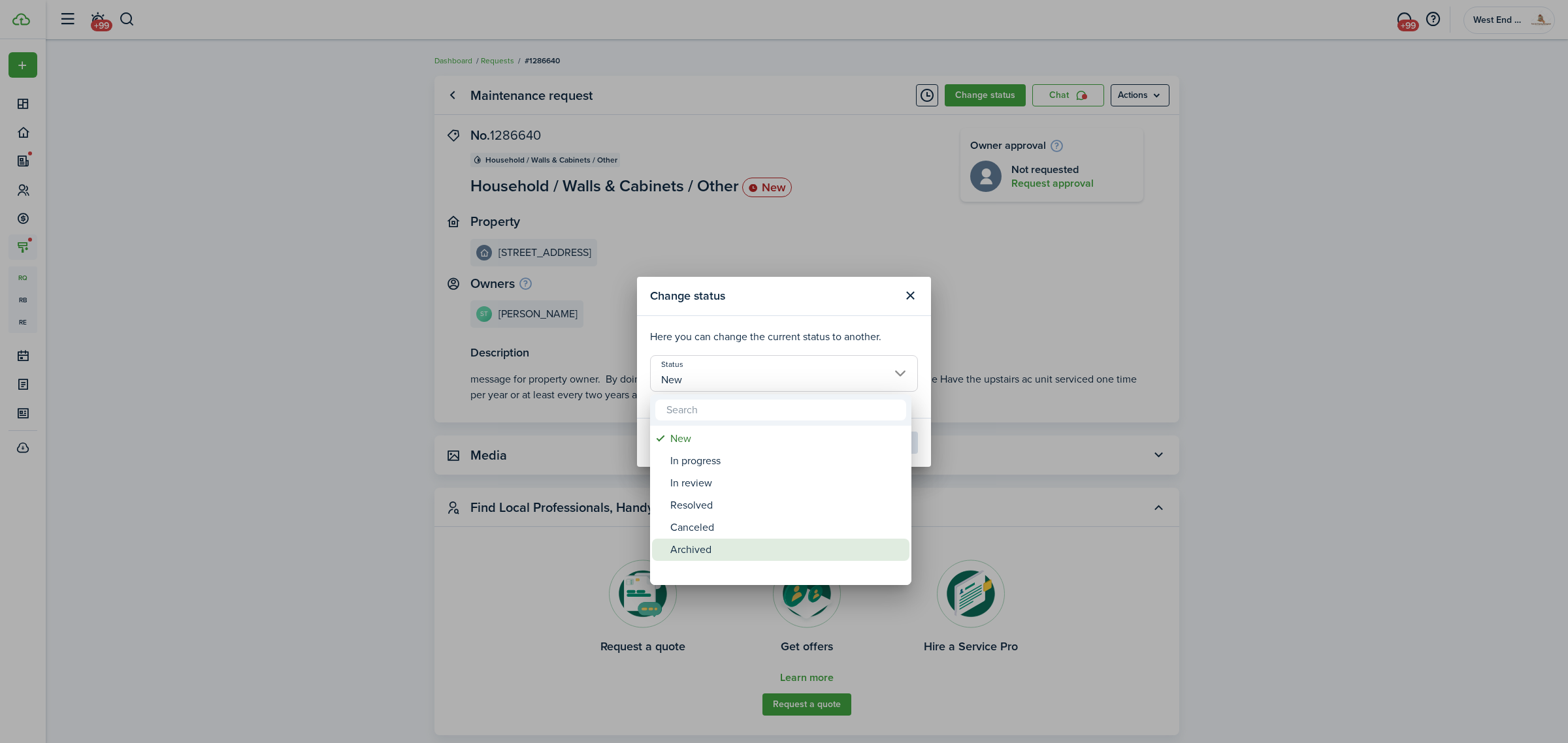
click at [746, 526] on div "Canceled" at bounding box center [786, 528] width 231 height 22
type input "Canceled"
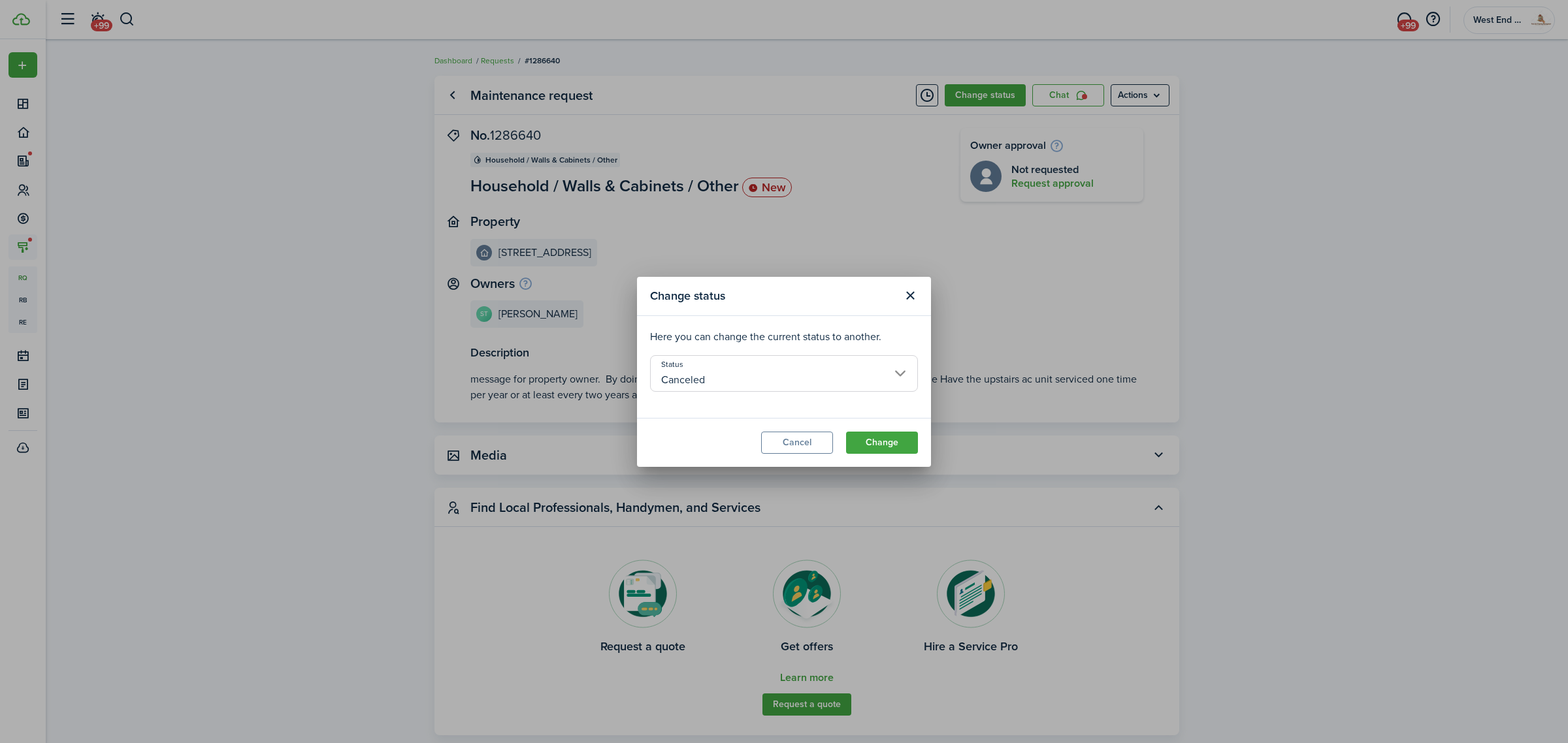
click at [890, 429] on modal-footer "Cancel Change" at bounding box center [784, 442] width 294 height 49
click at [887, 441] on button "Change" at bounding box center [882, 443] width 72 height 22
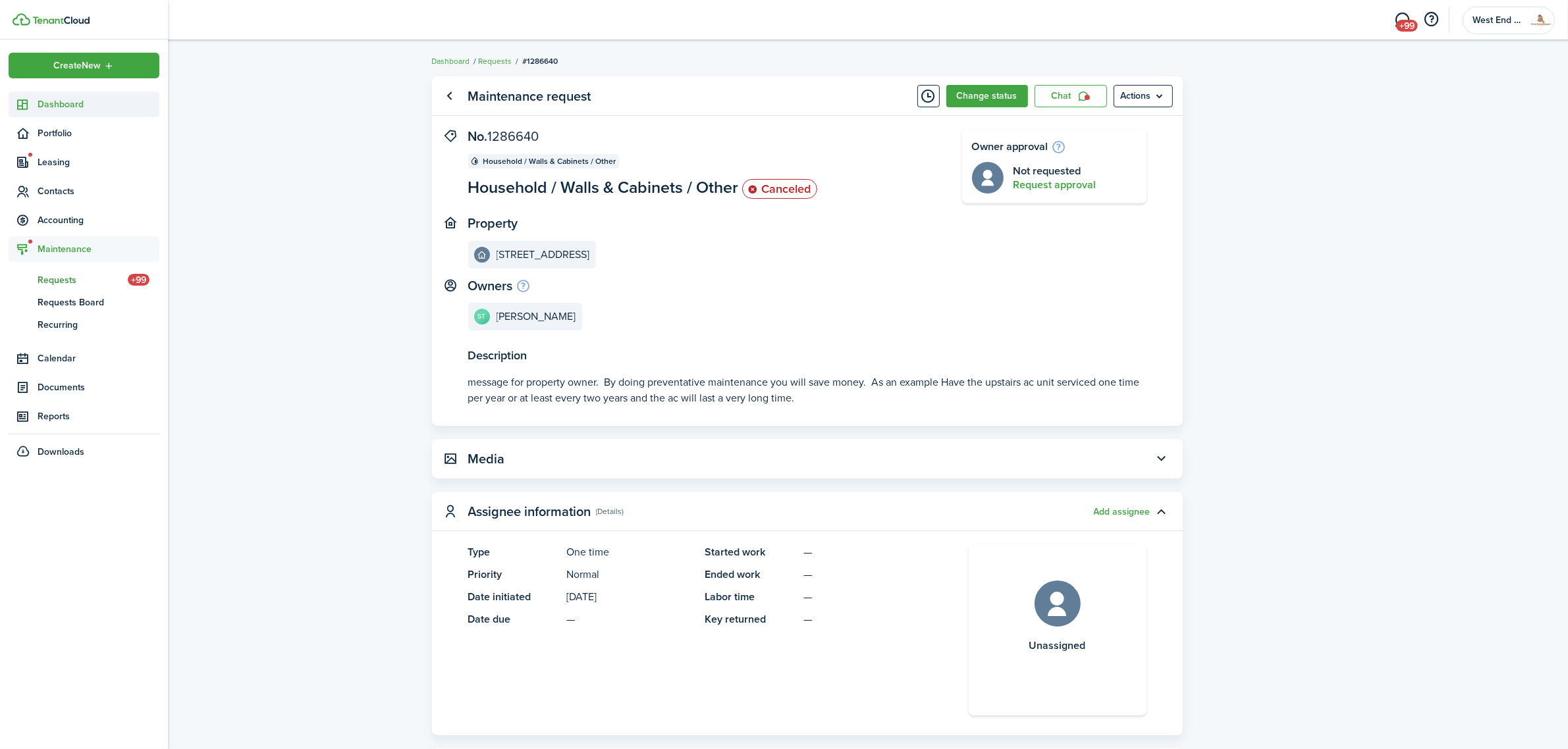
click at [54, 96] on link "Dashboard" at bounding box center [83, 104] width 150 height 26
